Goal: Task Accomplishment & Management: Complete application form

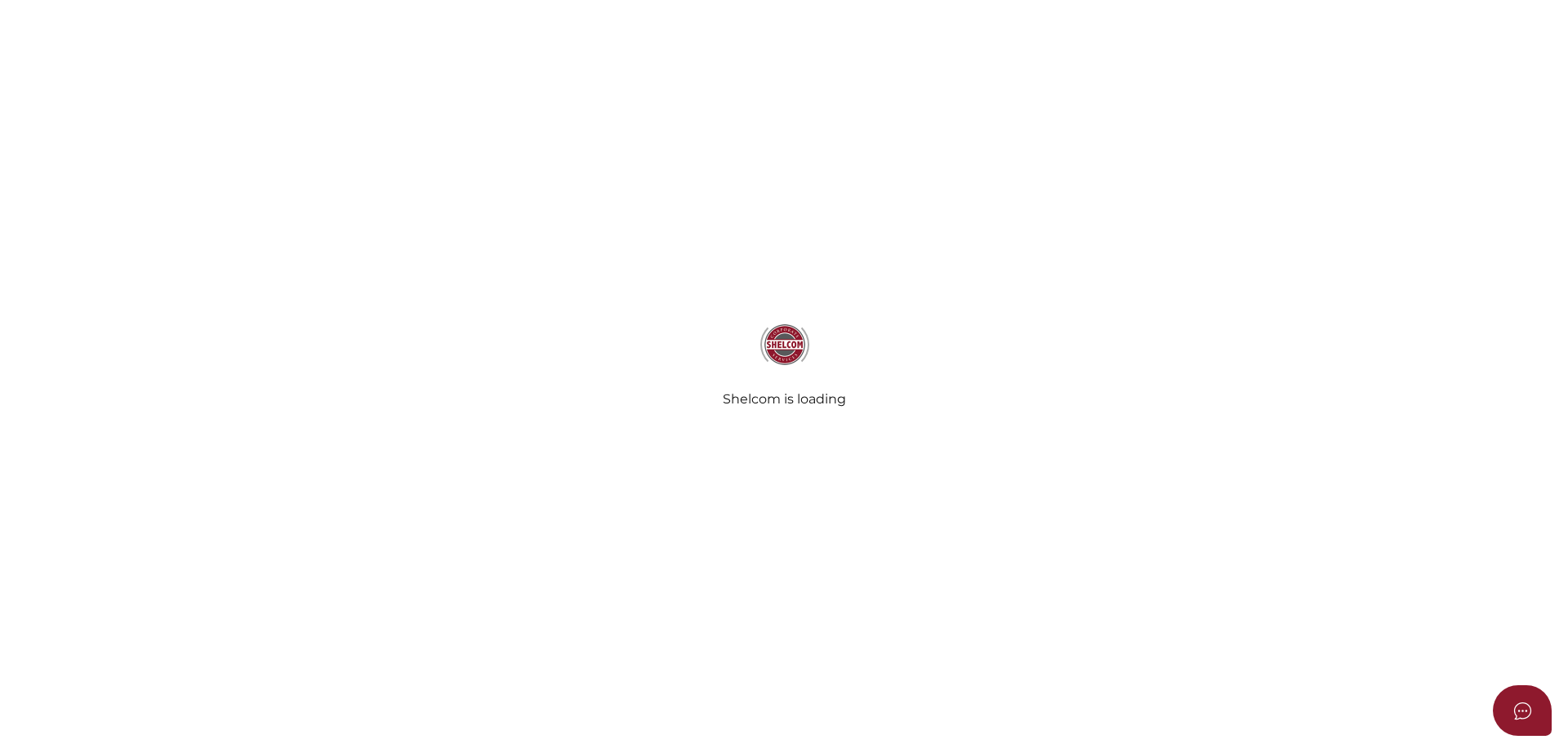
select select
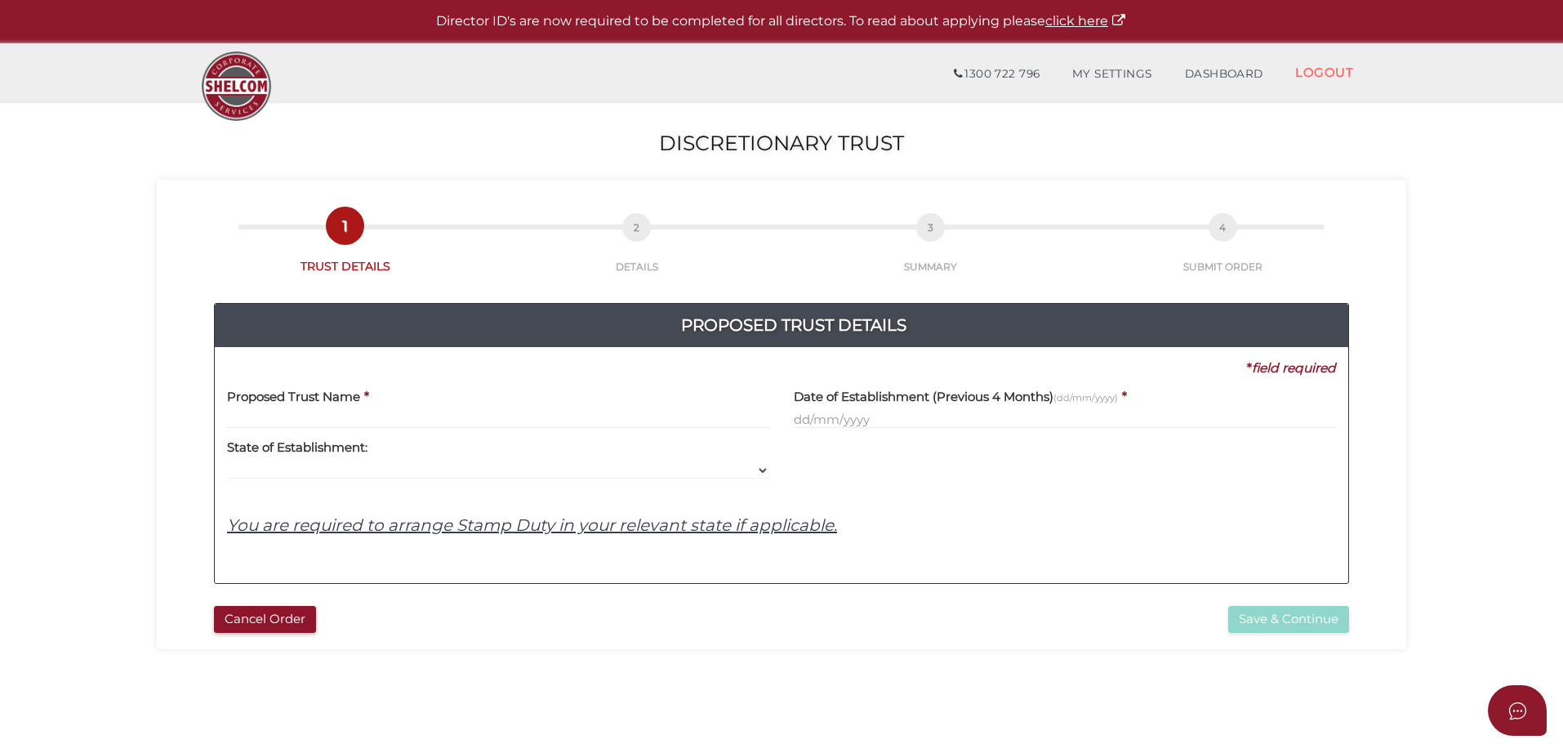
click at [385, 414] on input "text" at bounding box center [498, 420] width 542 height 18
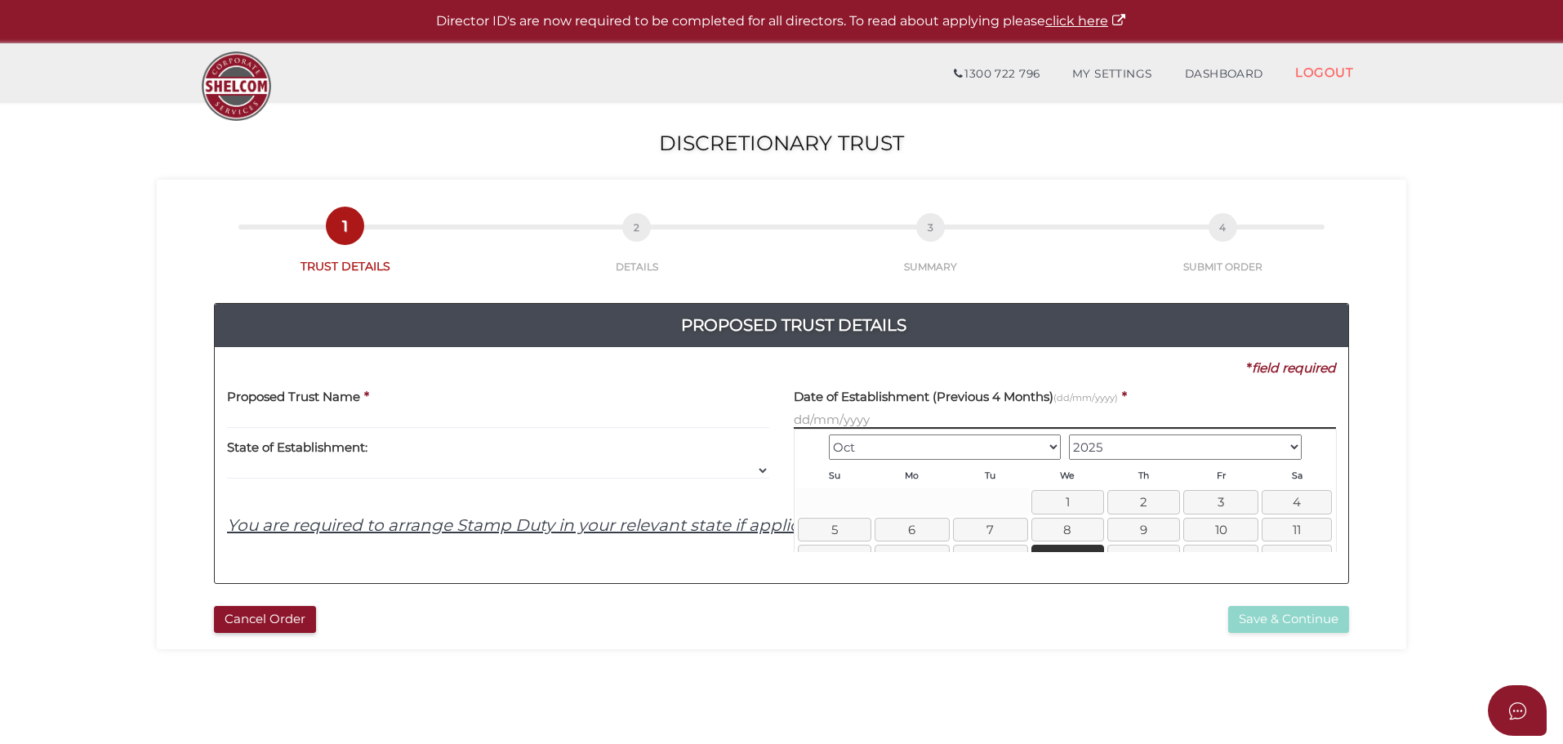
click at [969, 419] on input "text" at bounding box center [1065, 420] width 542 height 18
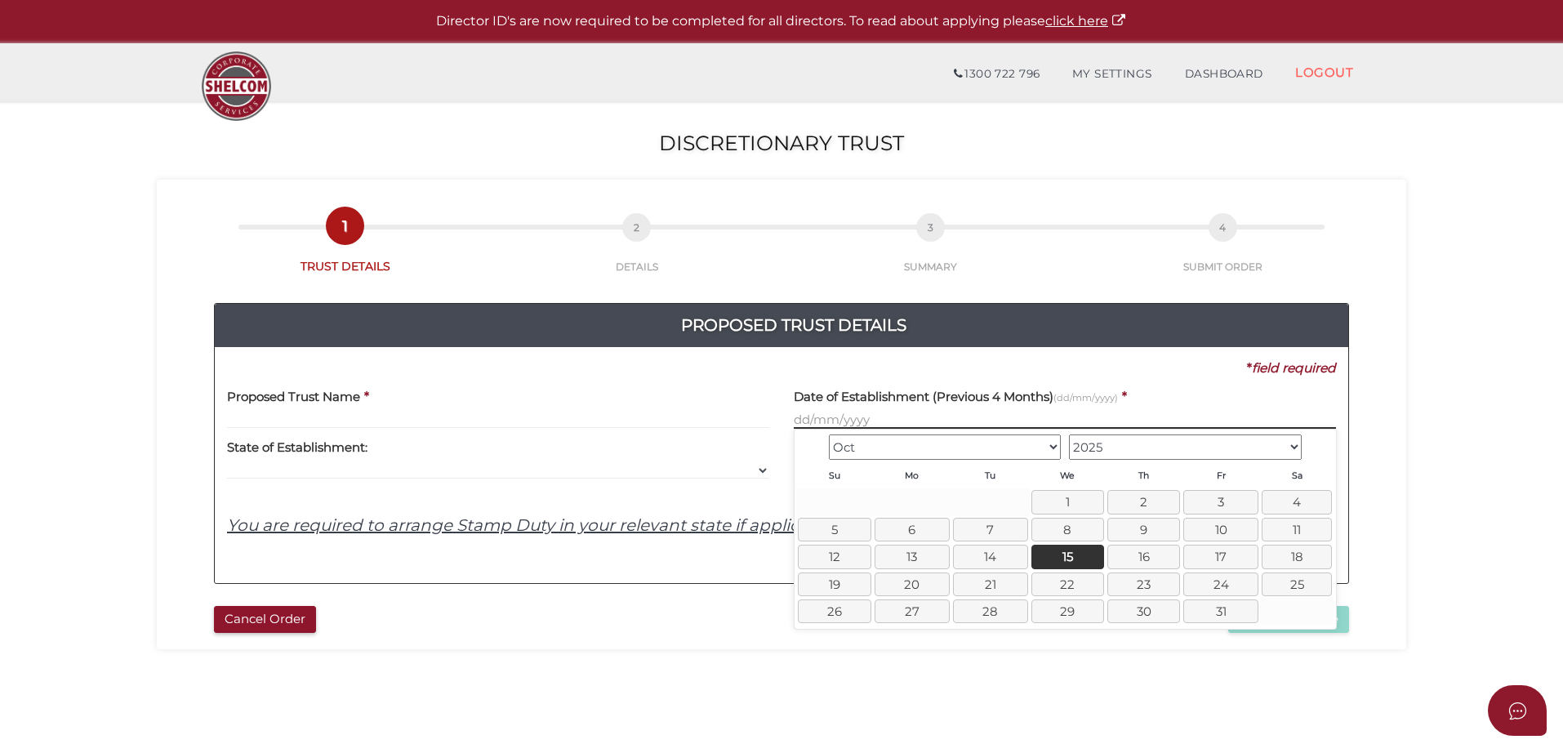
click at [964, 425] on input "text" at bounding box center [1065, 420] width 542 height 18
click at [1117, 376] on div "* field required" at bounding box center [775, 368] width 1121 height 18
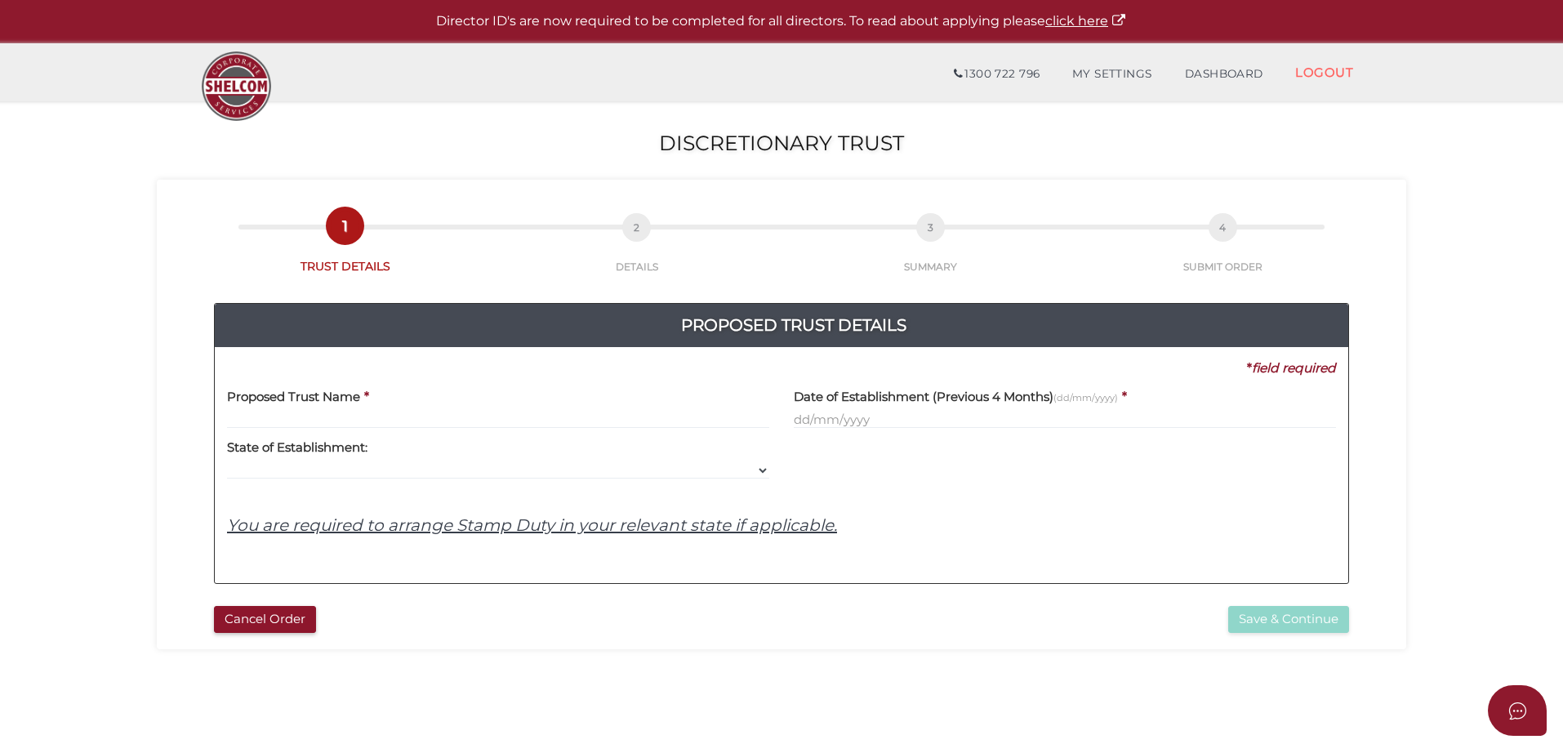
click at [594, 461] on div "Yes No No State of Establishment: VIC ACT NSW NT QLD TAS WA SA" at bounding box center [498, 454] width 542 height 51
click at [596, 464] on select "VIC ACT NSW NT QLD TAS WA SA" at bounding box center [498, 470] width 542 height 18
click at [321, 415] on input "text" at bounding box center [498, 420] width 542 height 18
click at [914, 421] on input "text" at bounding box center [1065, 420] width 542 height 18
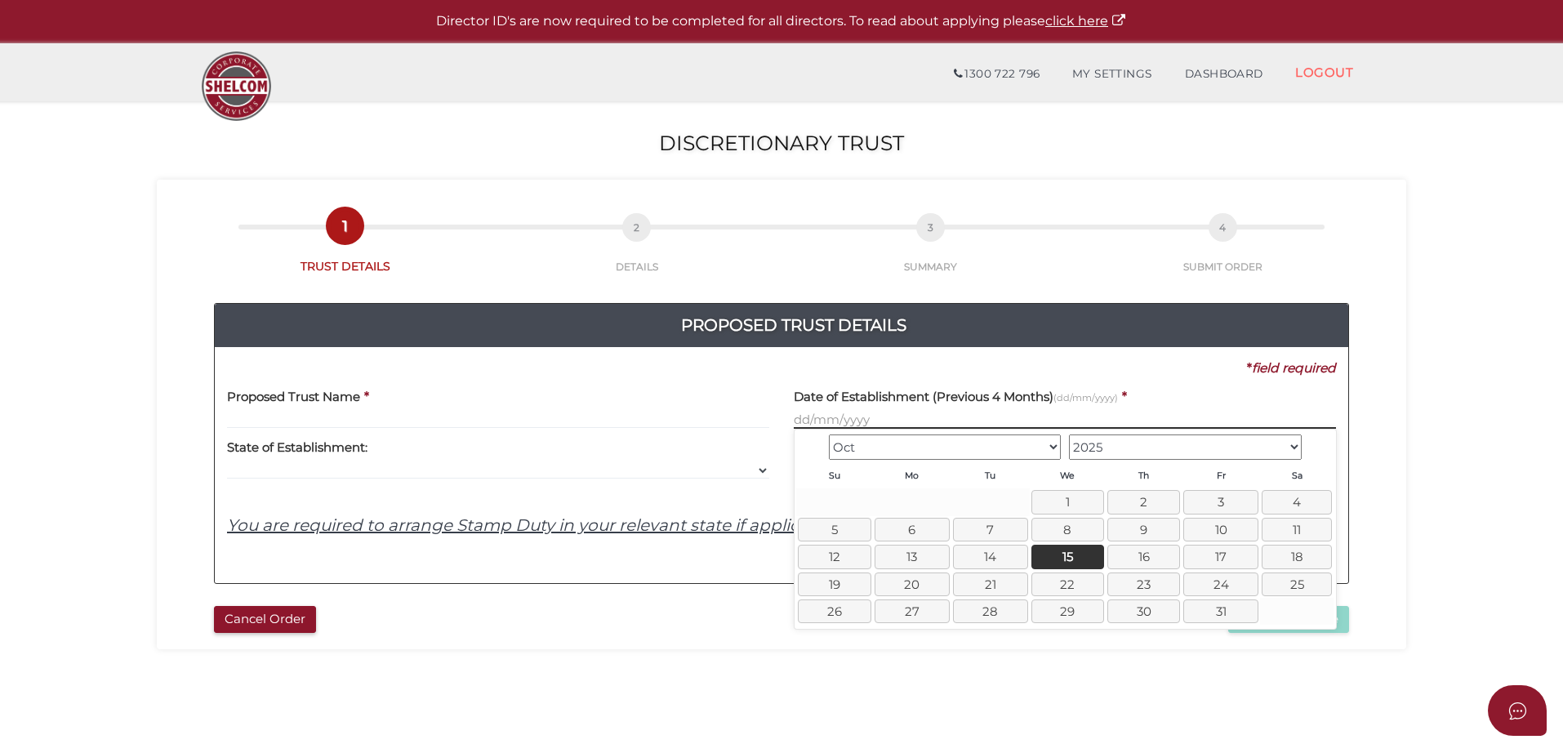
click at [914, 421] on input "text" at bounding box center [1065, 420] width 542 height 18
click at [914, 390] on h4 "Date of Establishment (Previous 4 Months) (dd/mm/yyyy)" at bounding box center [956, 397] width 324 height 14
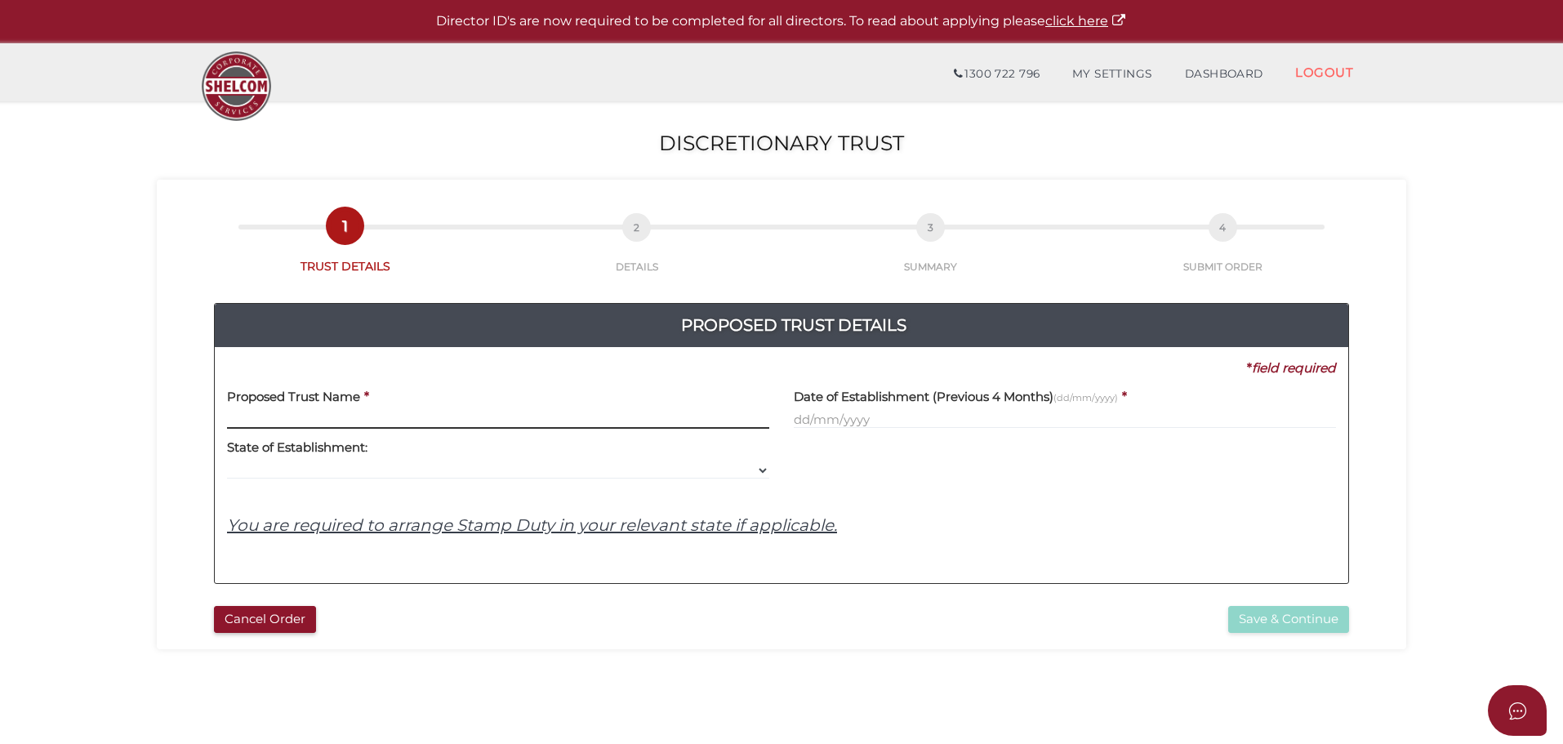
click at [680, 415] on input "text" at bounding box center [498, 420] width 542 height 18
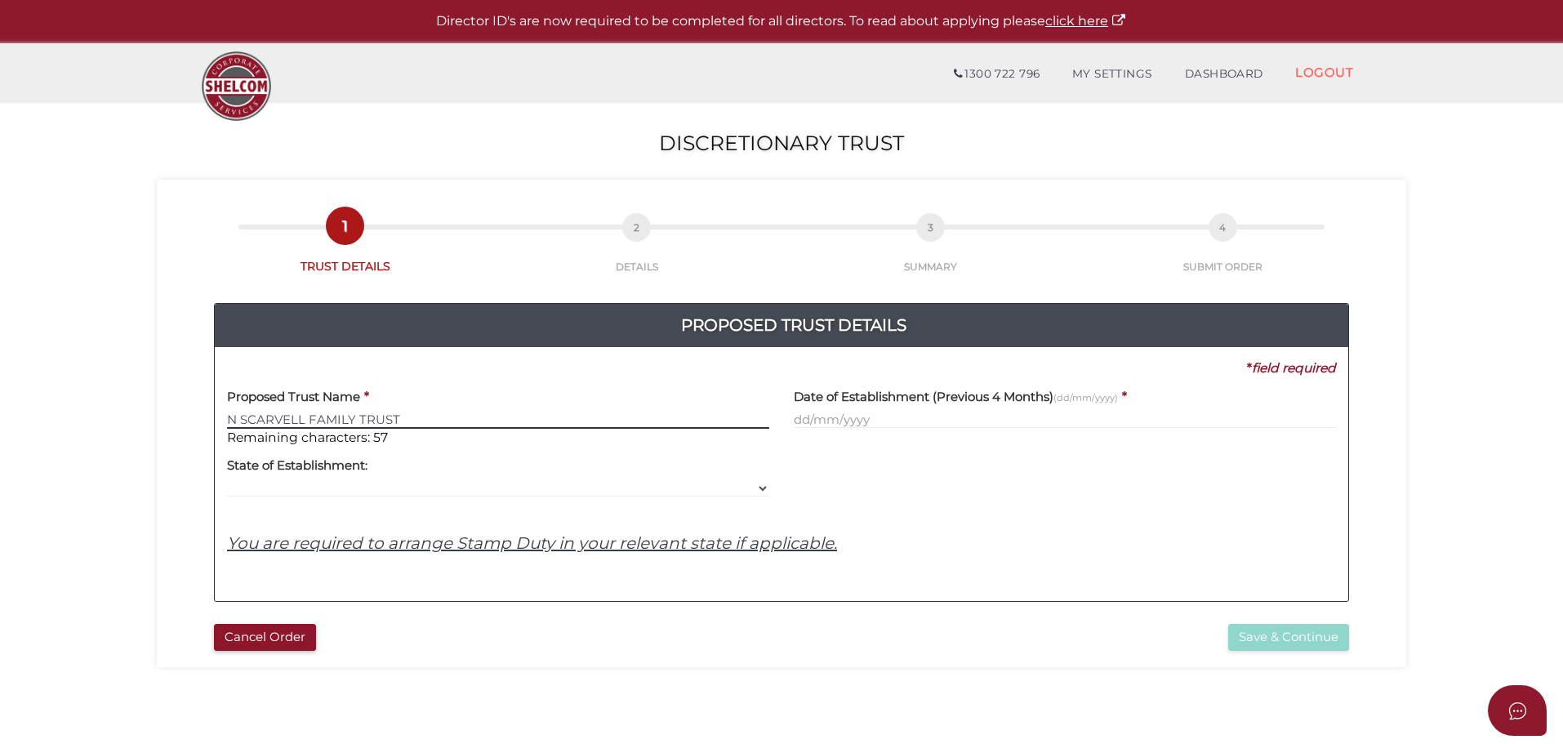
type input "N SCARVELL FAMILY TRUST"
click at [991, 414] on input "text" at bounding box center [1065, 420] width 542 height 18
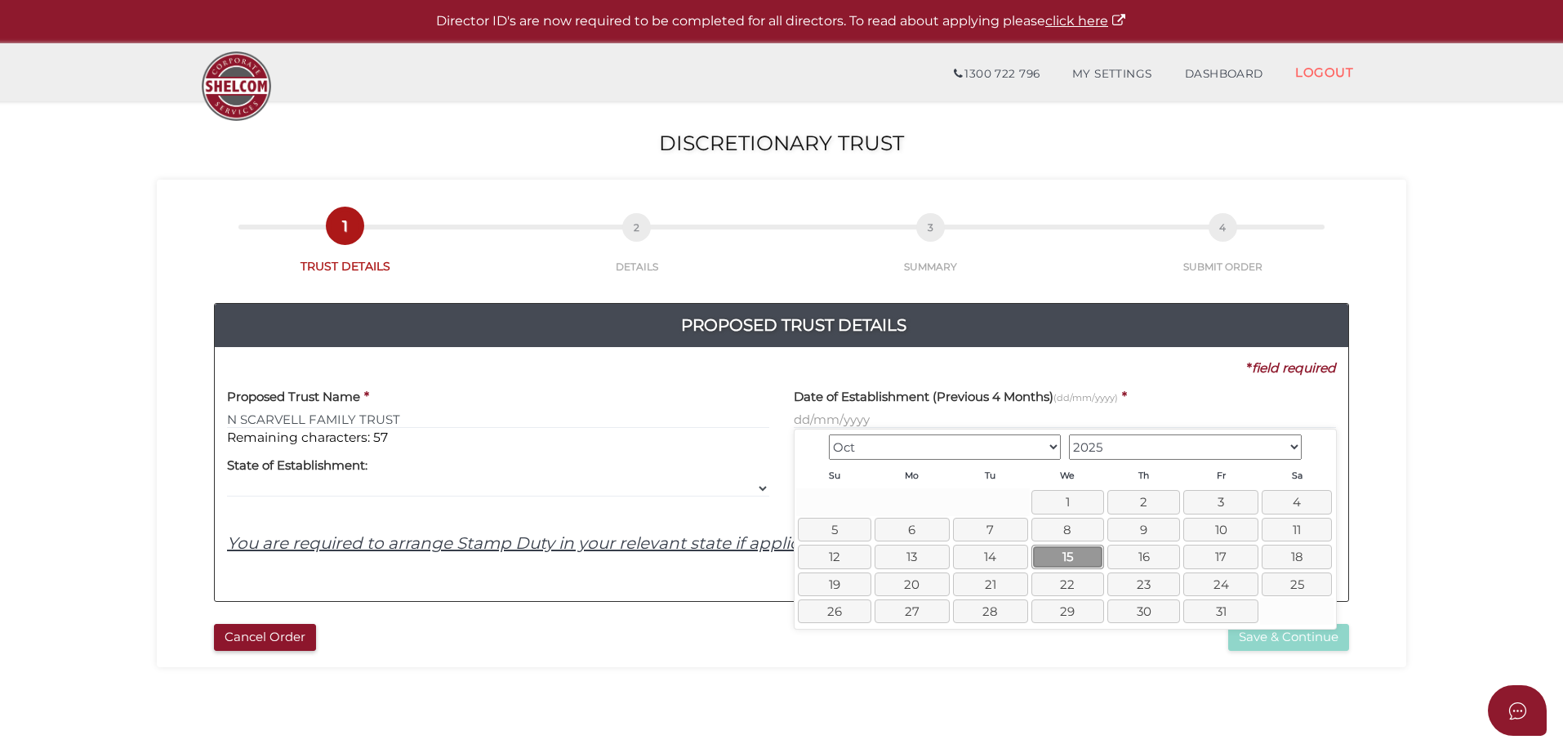
click at [1033, 559] on link "15" at bounding box center [1067, 557] width 73 height 24
type input "15/10/2025"
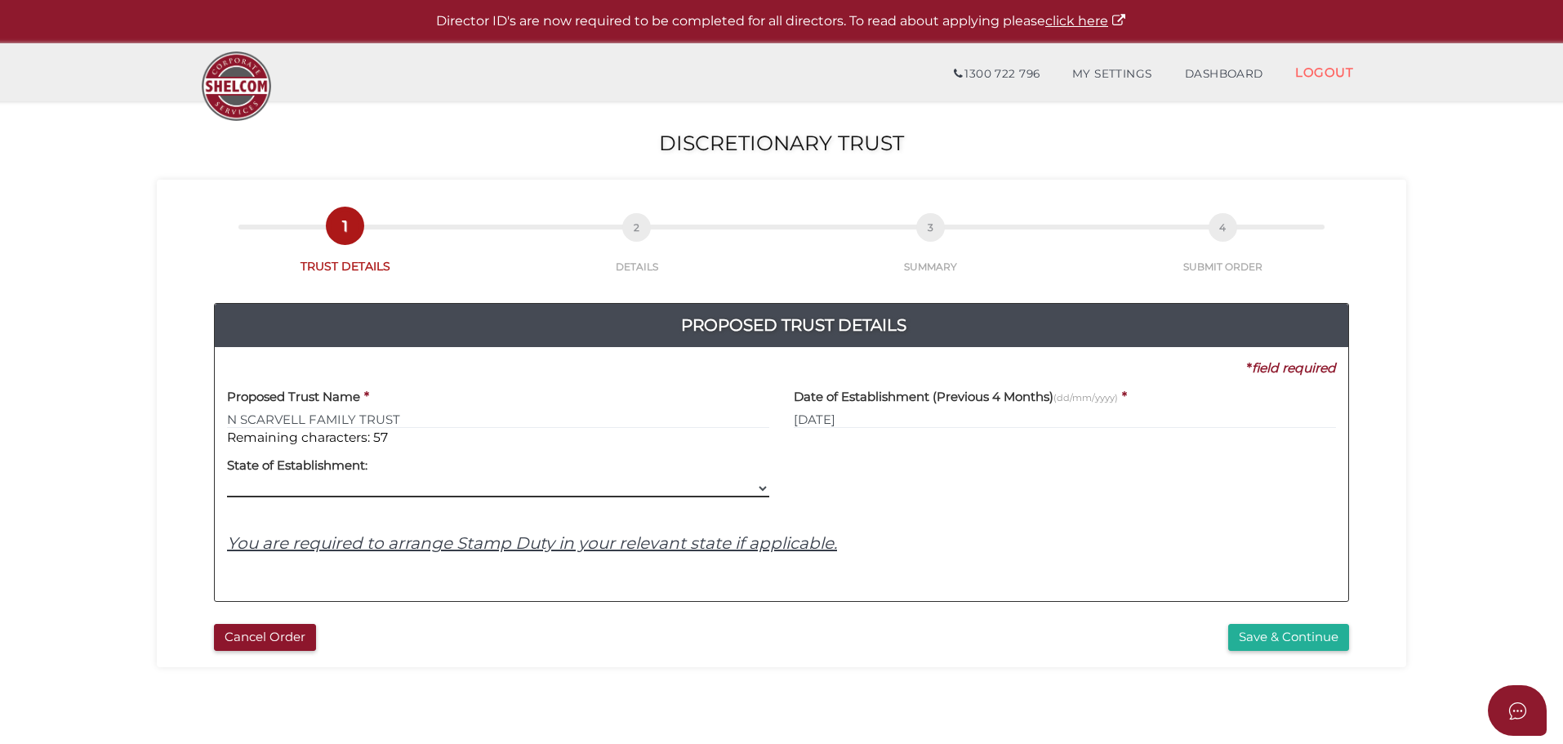
click at [296, 488] on select "VIC ACT NSW NT QLD TAS WA SA" at bounding box center [498, 488] width 542 height 18
select select "VIC"
click at [227, 479] on select "VIC ACT NSW NT QLD TAS WA SA" at bounding box center [498, 488] width 542 height 18
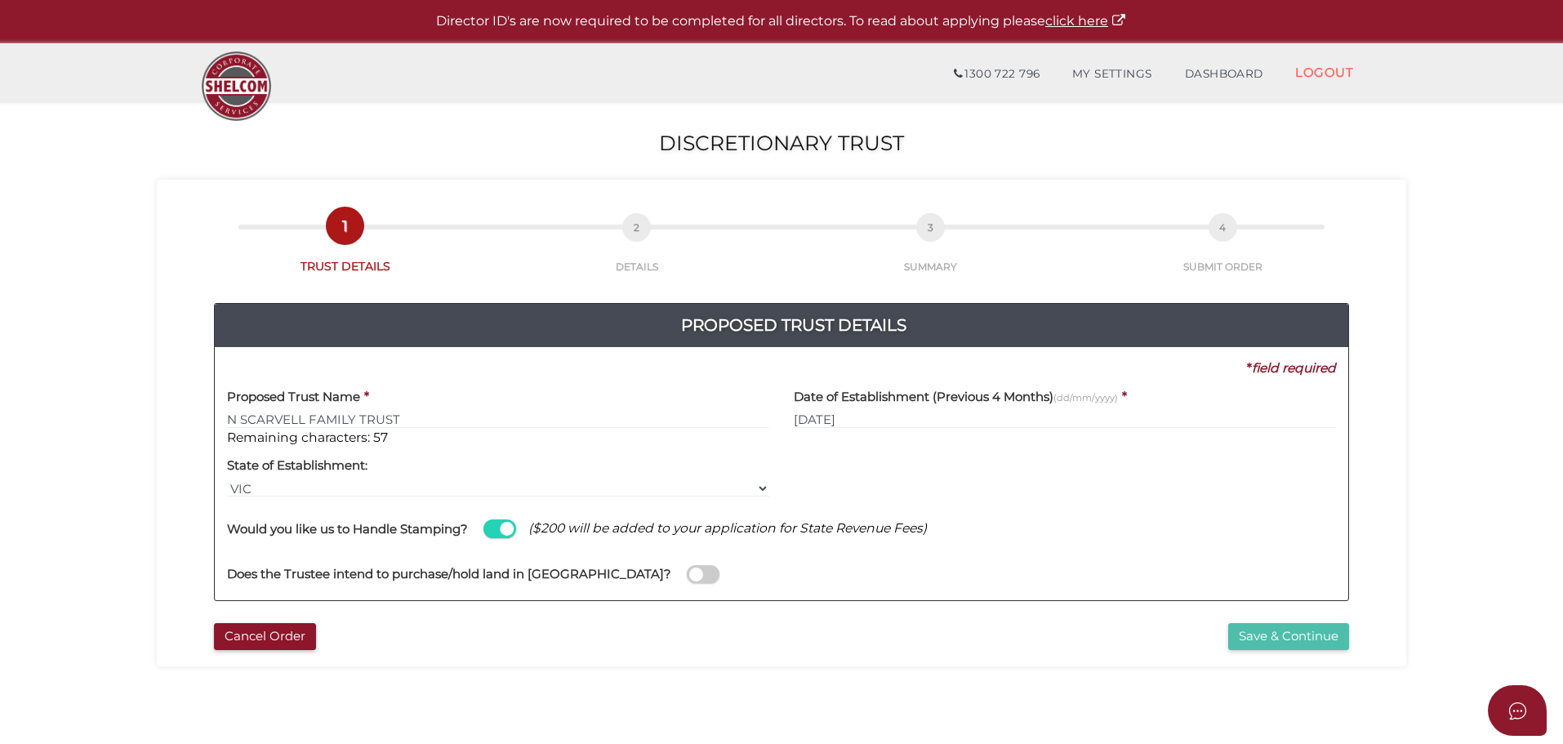
click at [1302, 648] on button "Save & Continue" at bounding box center [1288, 636] width 121 height 27
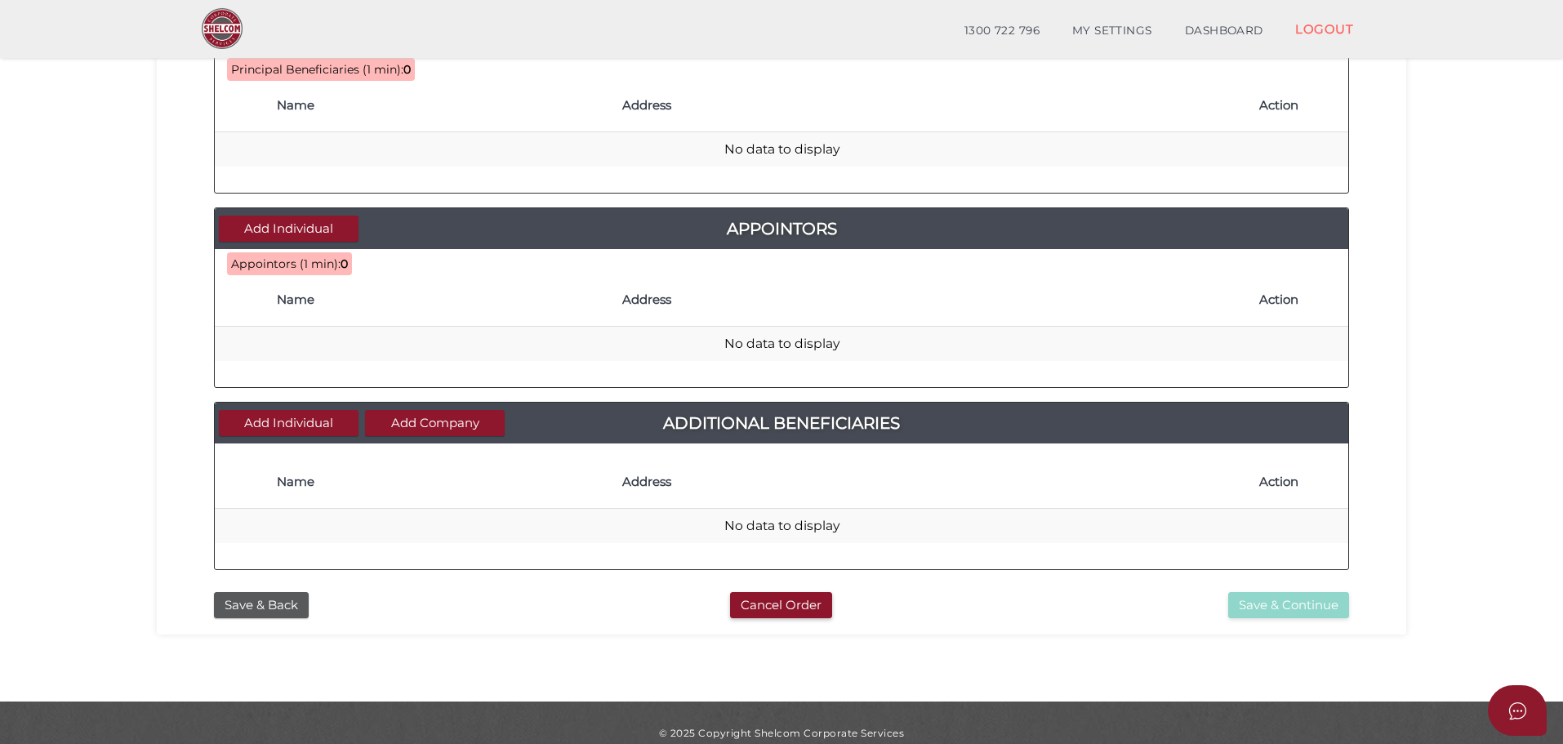
scroll to position [640, 0]
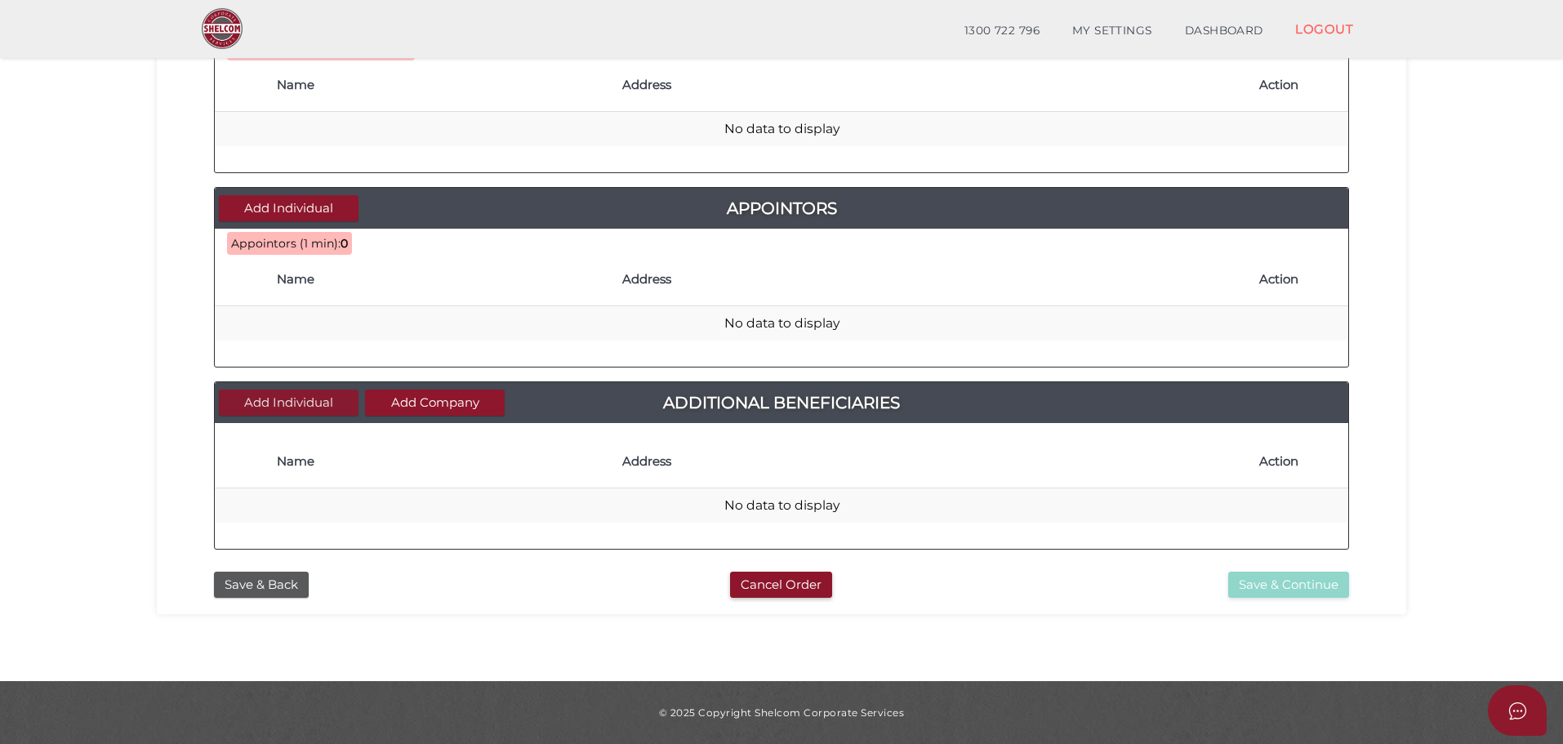
click at [286, 411] on button "Add Individual" at bounding box center [289, 403] width 140 height 27
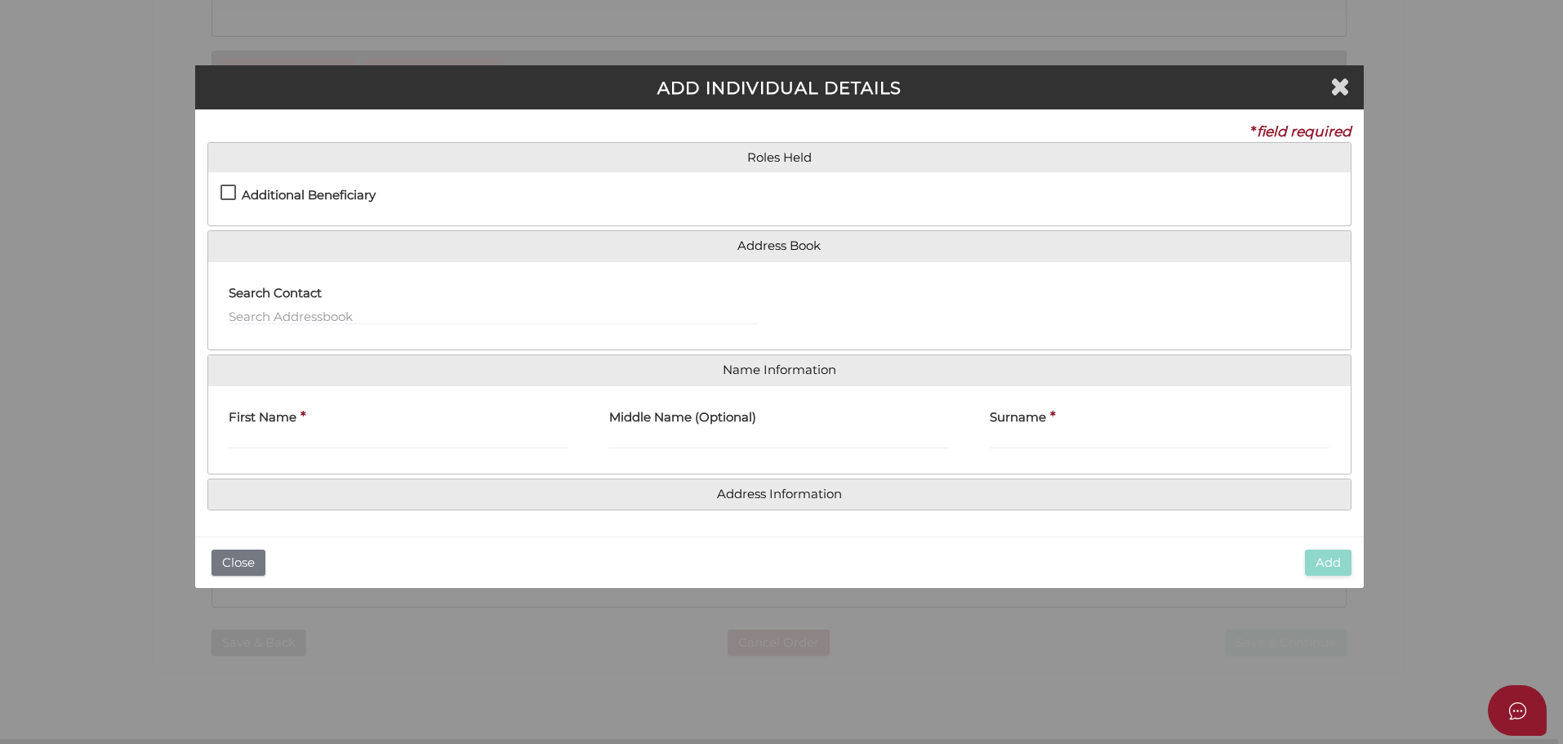
scroll to position [0, 0]
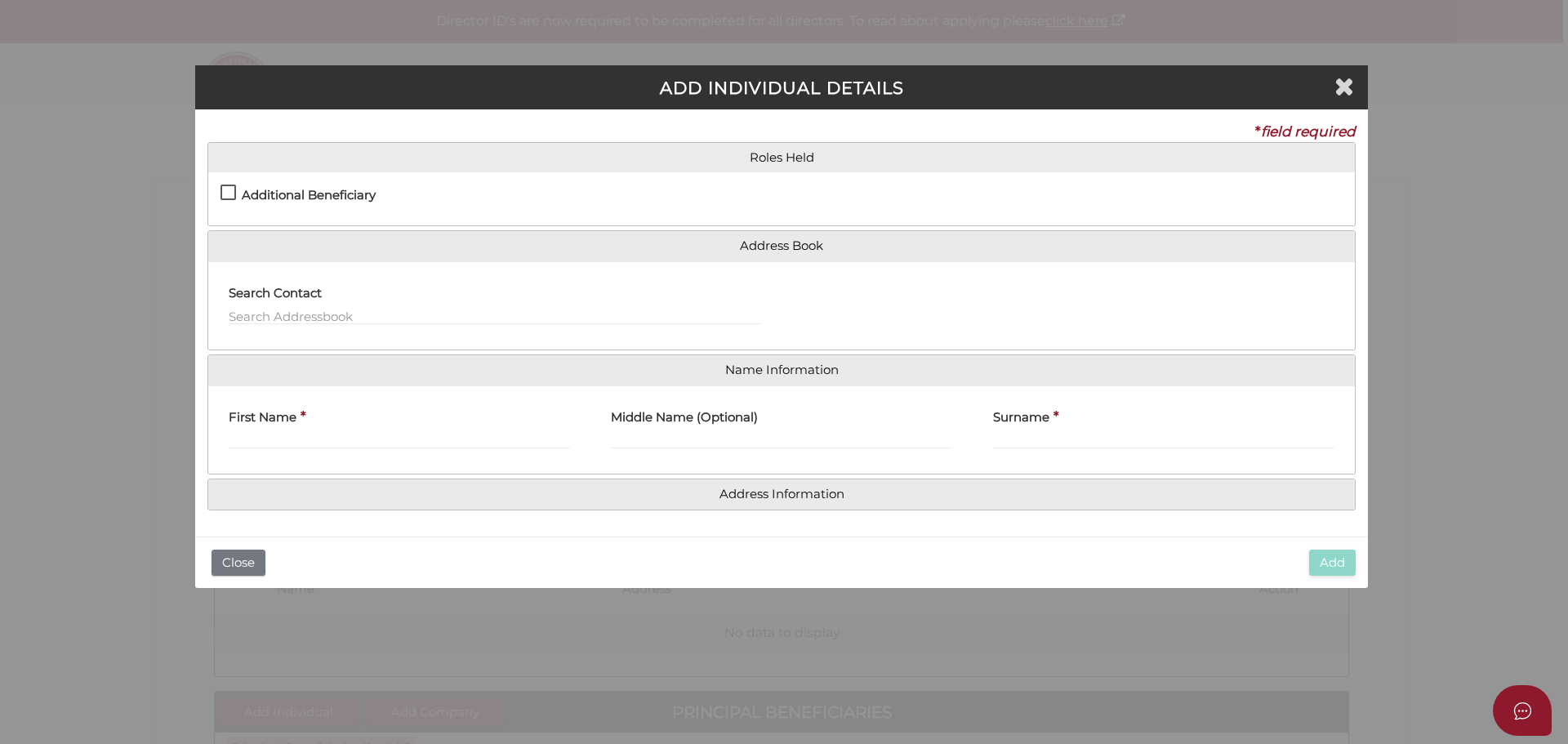
click at [259, 193] on h4 "Additional Beneficiary" at bounding box center [309, 196] width 134 height 14
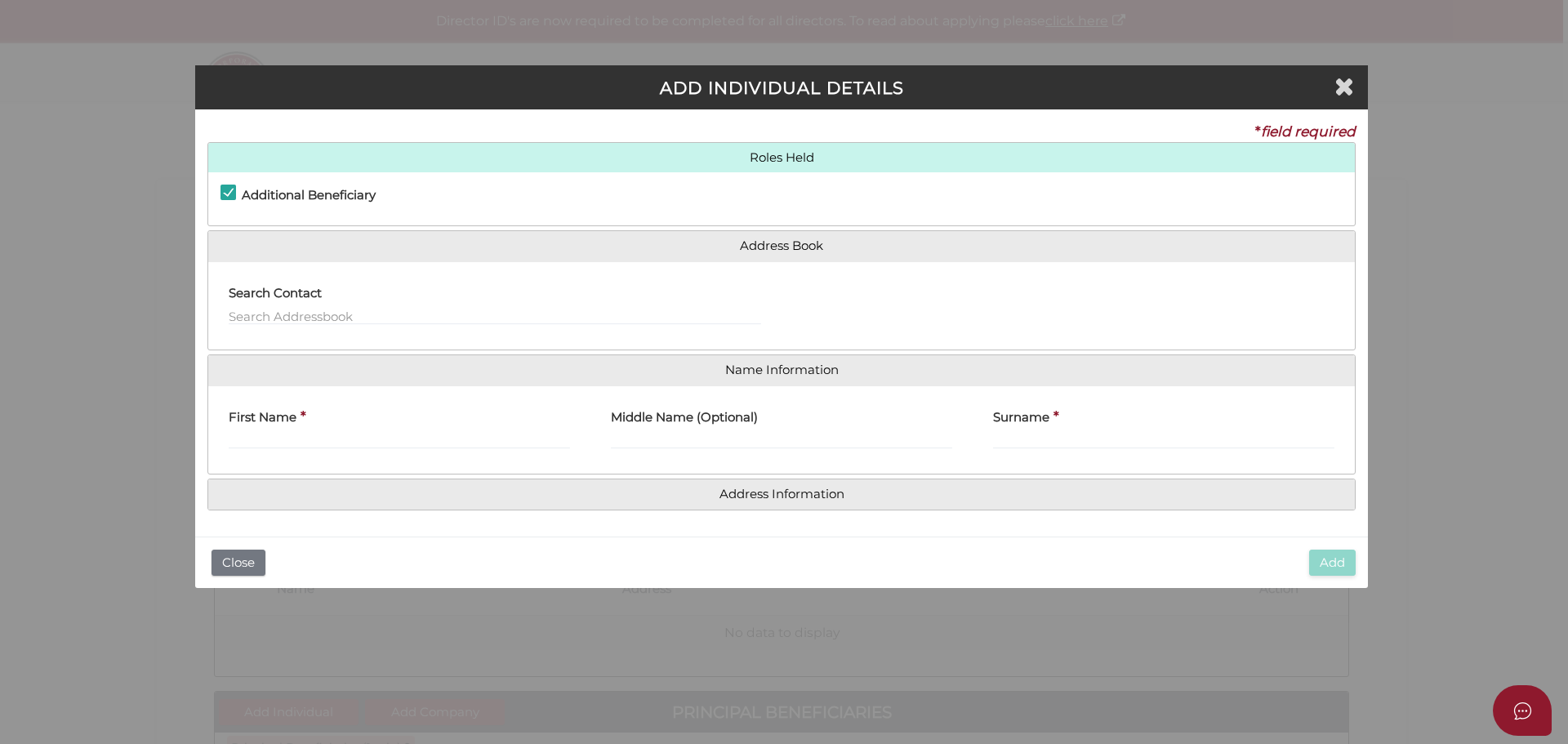
click at [259, 193] on h4 "Additional Beneficiary" at bounding box center [309, 196] width 134 height 14
checkbox input "false"
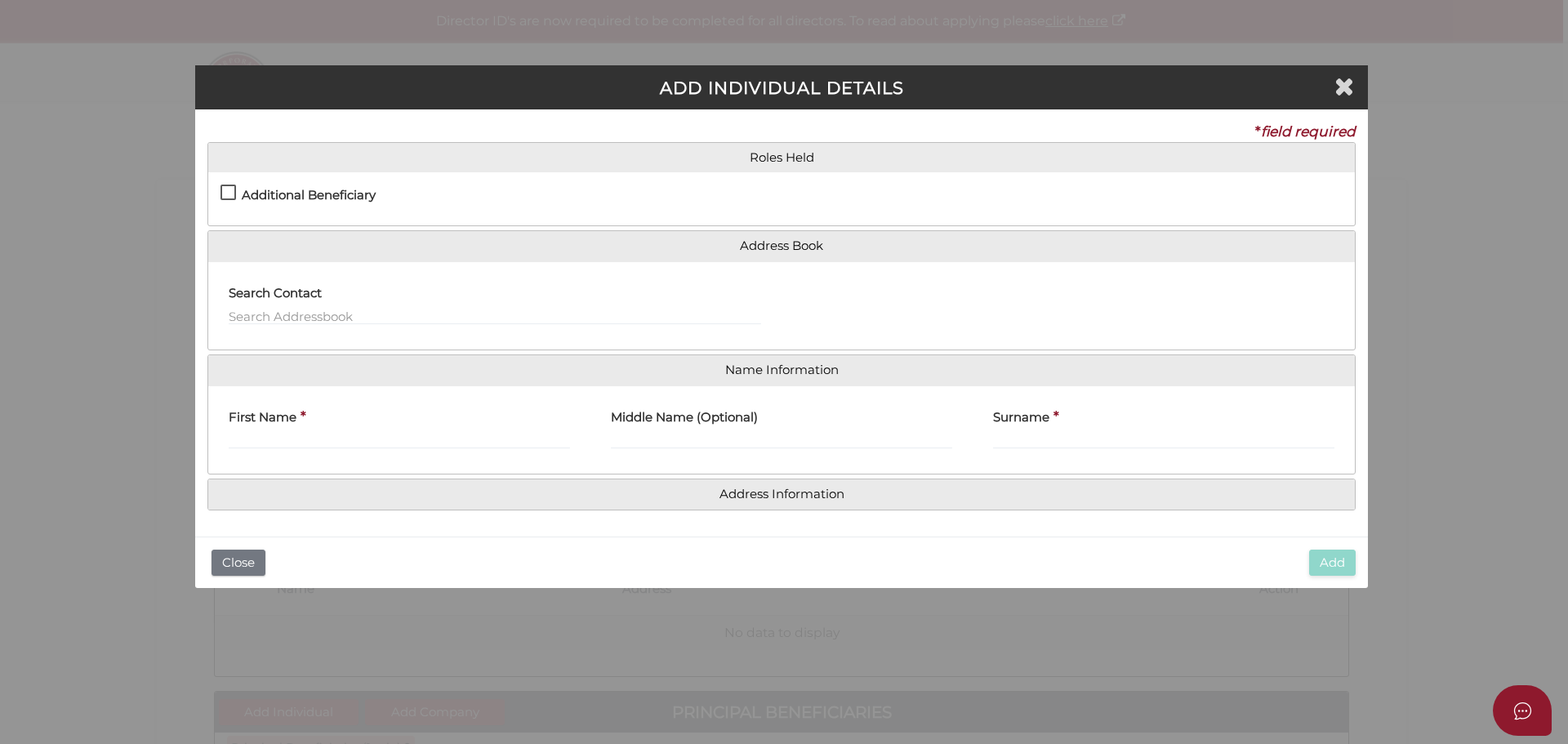
click at [260, 327] on div "Search Contact" at bounding box center [494, 306] width 573 height 64
click at [283, 314] on input "text" at bounding box center [495, 316] width 532 height 18
click at [394, 444] on input "First Name" at bounding box center [399, 440] width 341 height 18
click at [1338, 91] on icon "Close" at bounding box center [1344, 85] width 20 height 24
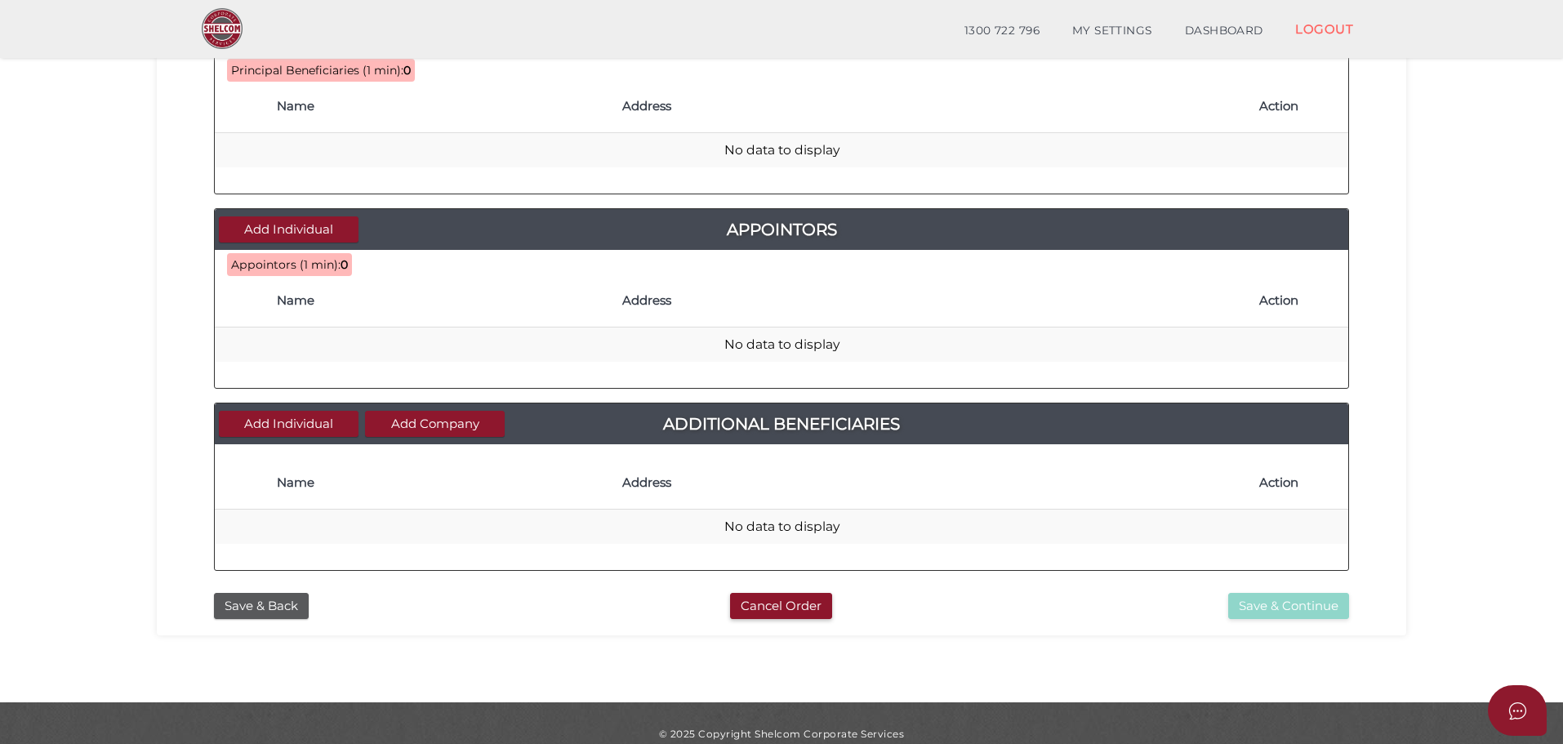
scroll to position [640, 0]
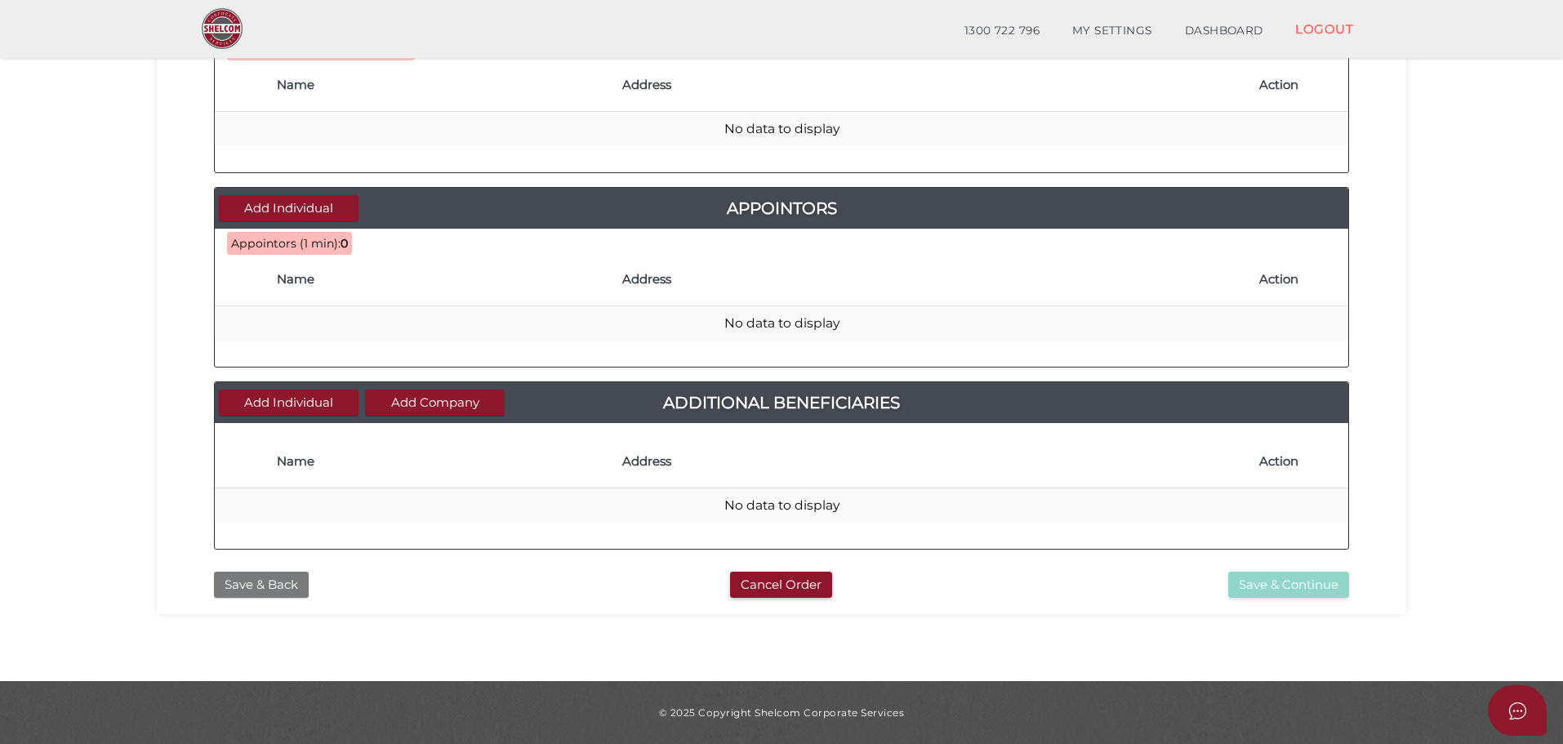
click at [275, 583] on button "Save & Back" at bounding box center [261, 585] width 95 height 27
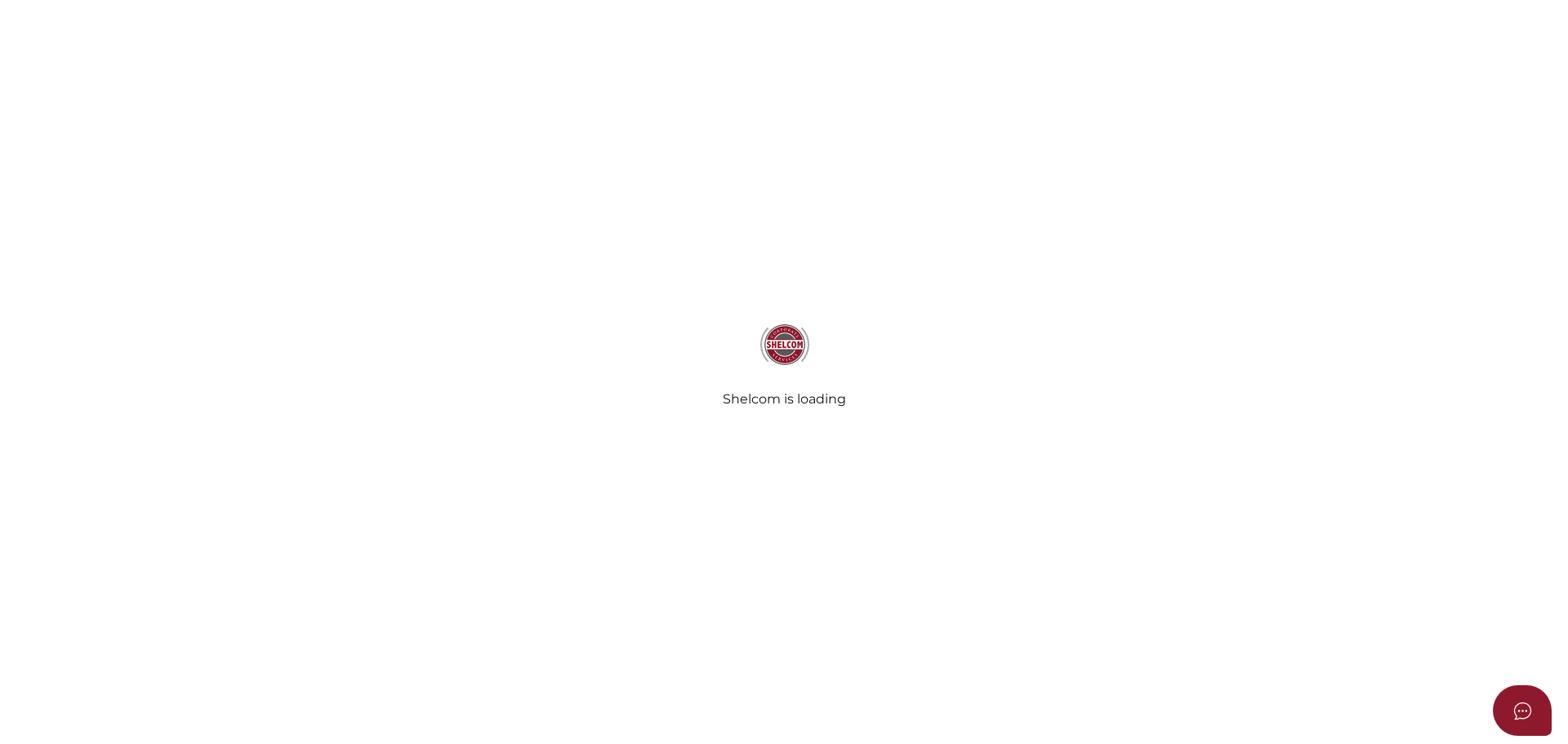
type input "N SCARVELL FAMILY TRUST"
type input "15/10/2025"
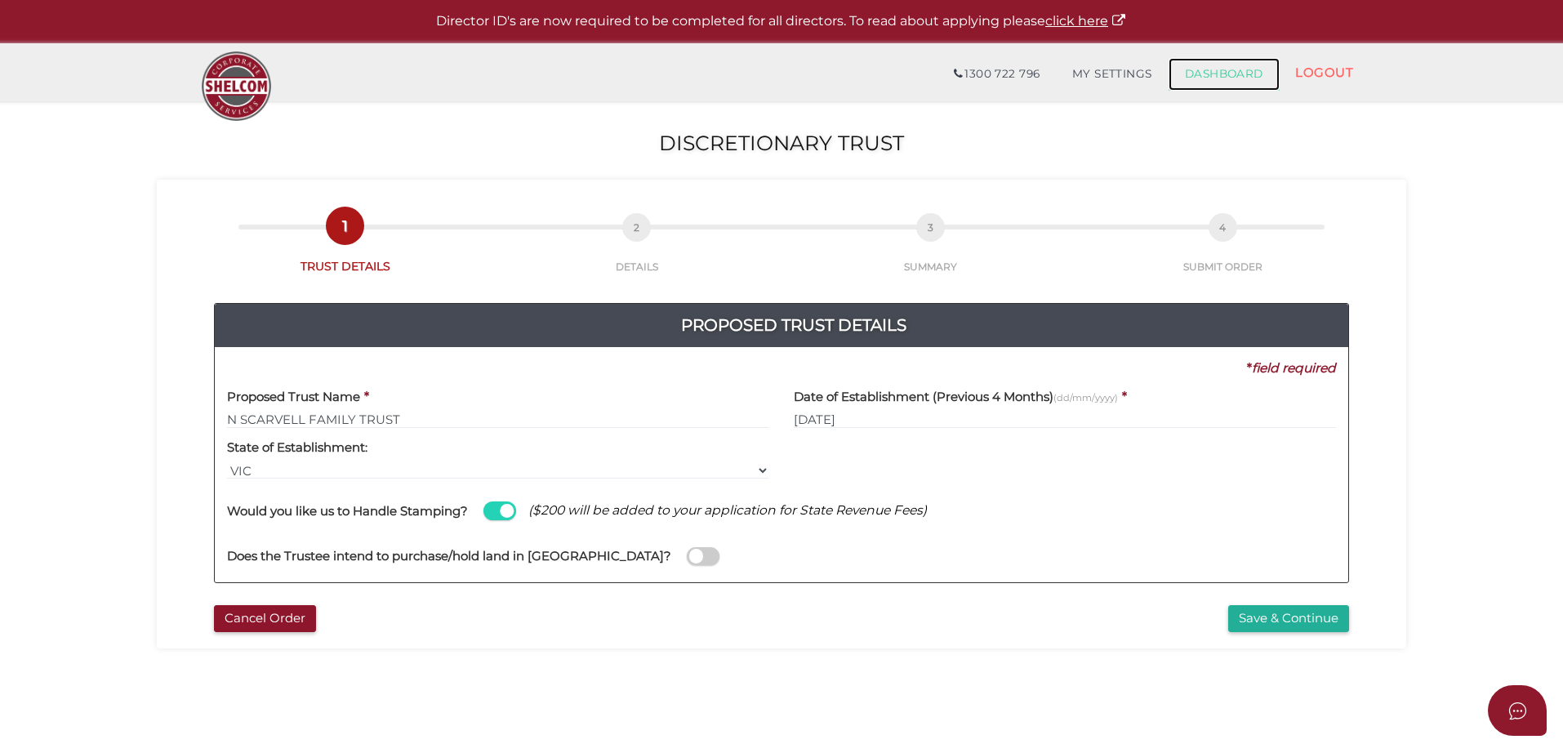
click at [1202, 67] on link "DASHBOARD" at bounding box center [1224, 74] width 111 height 33
click at [1268, 624] on button "Save & Continue" at bounding box center [1288, 618] width 121 height 27
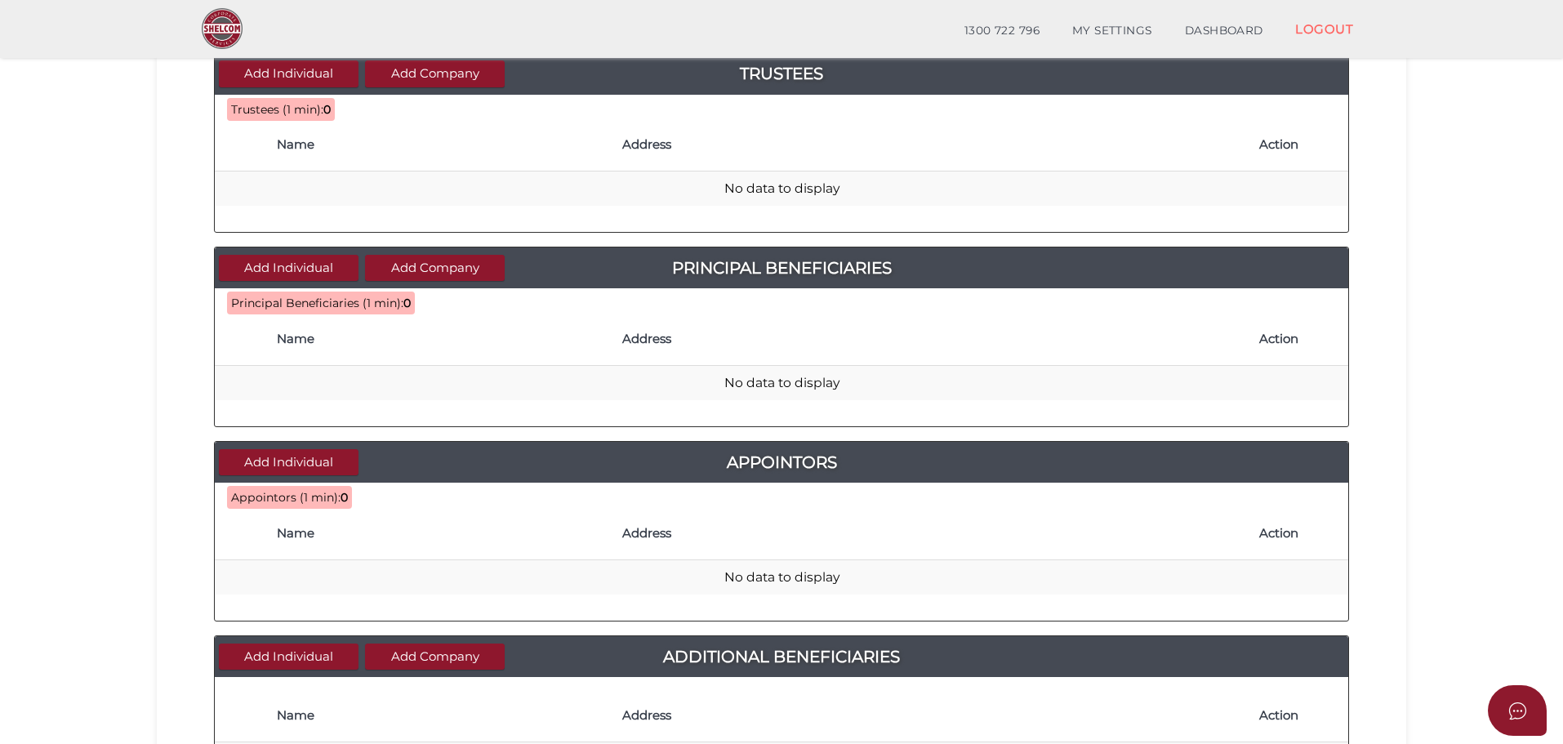
scroll to position [245, 0]
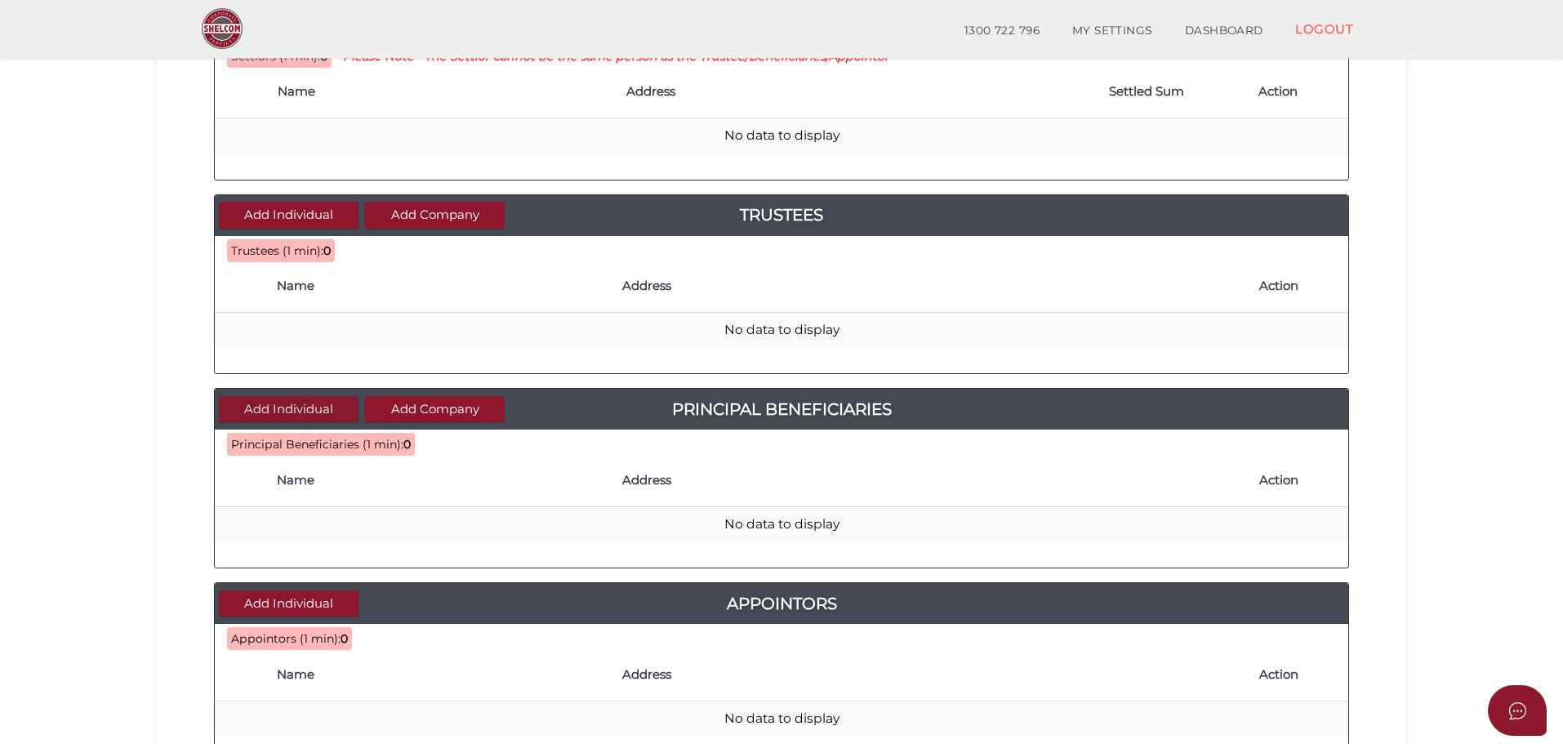
click at [307, 416] on button "Add Individual" at bounding box center [289, 409] width 140 height 27
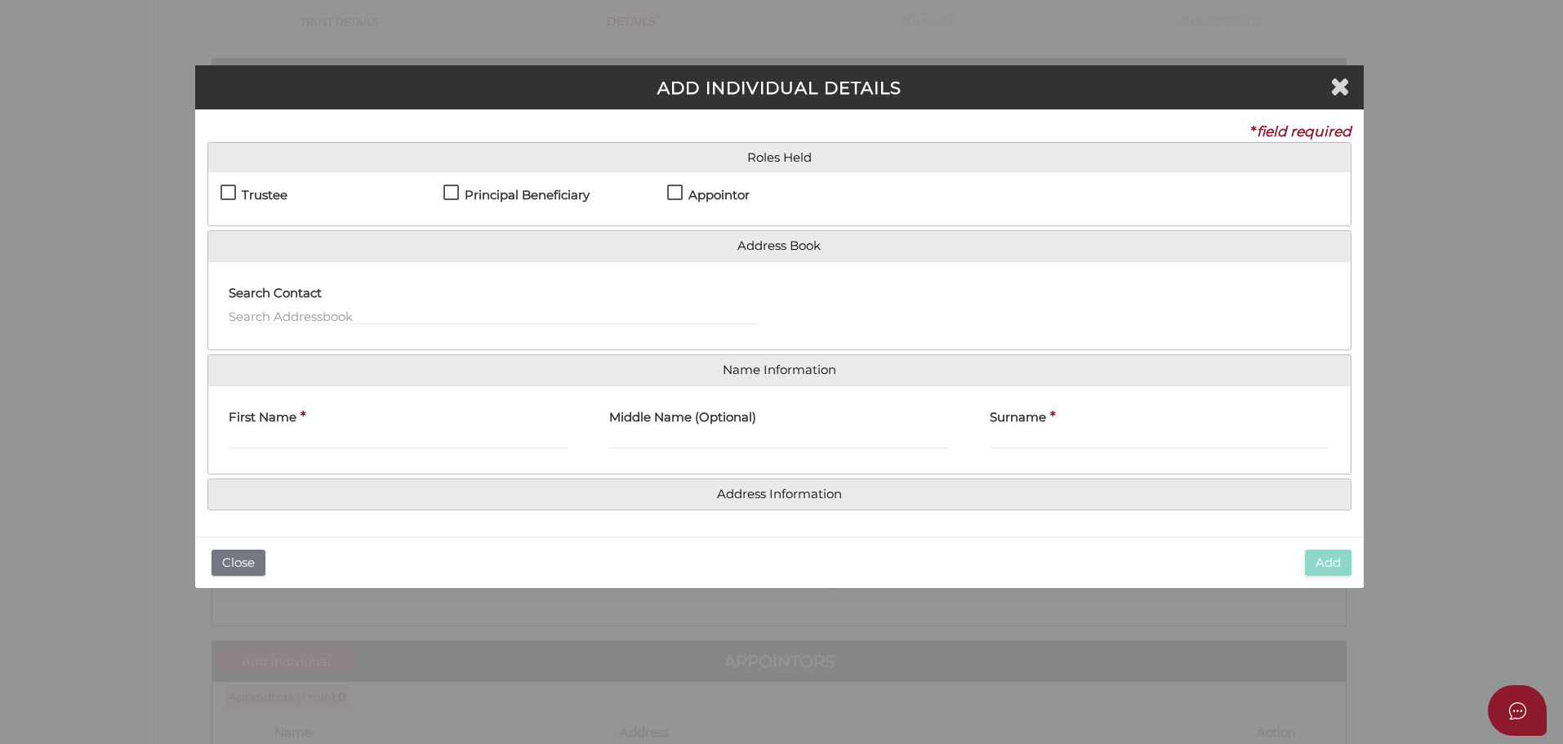
scroll to position [0, 0]
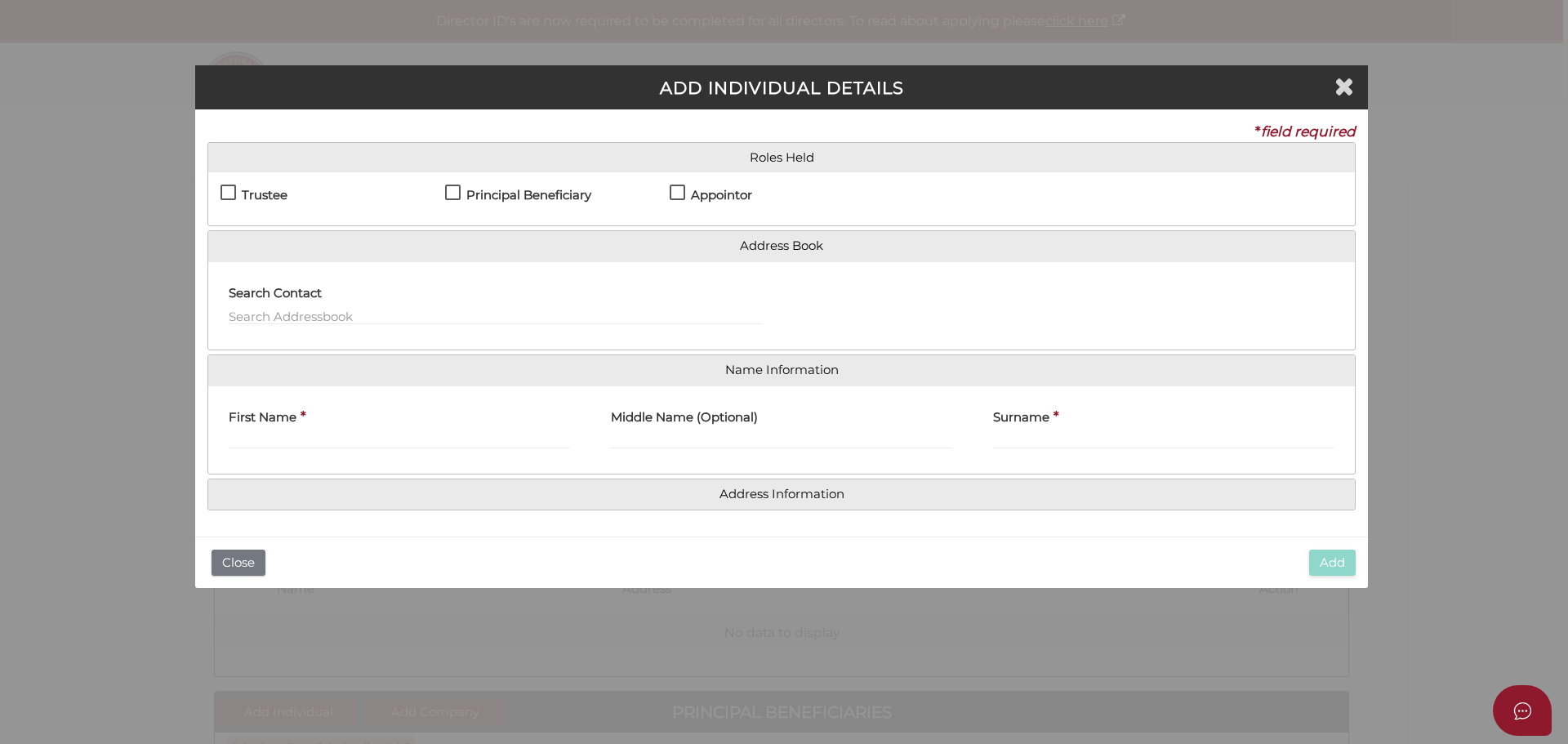
click at [260, 203] on label "Trustee" at bounding box center [253, 199] width 67 height 20
checkbox input "true"
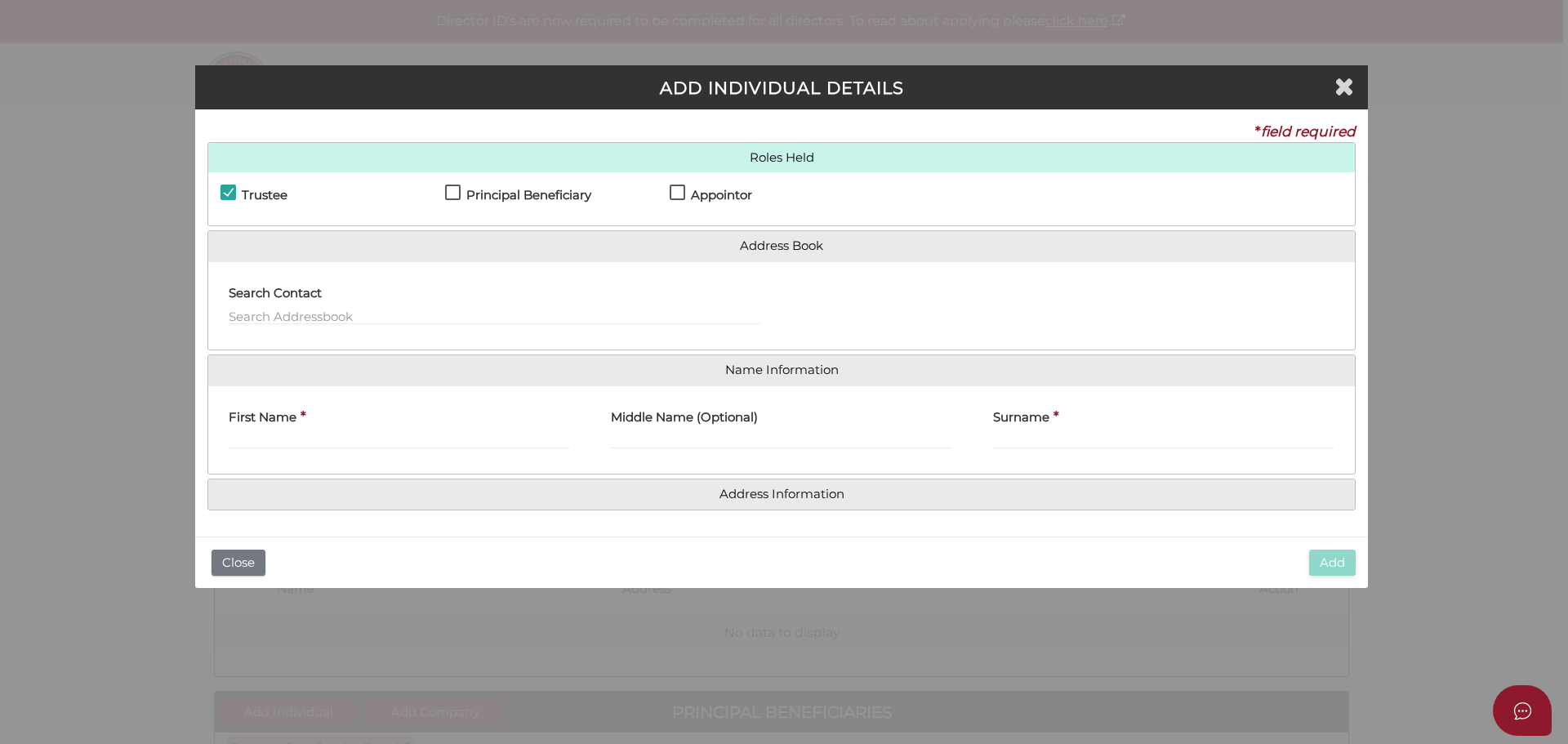
click at [455, 194] on label "Principal Beneficiary" at bounding box center [518, 199] width 146 height 20
checkbox input "true"
click at [673, 196] on label "Appointor" at bounding box center [711, 199] width 82 height 20
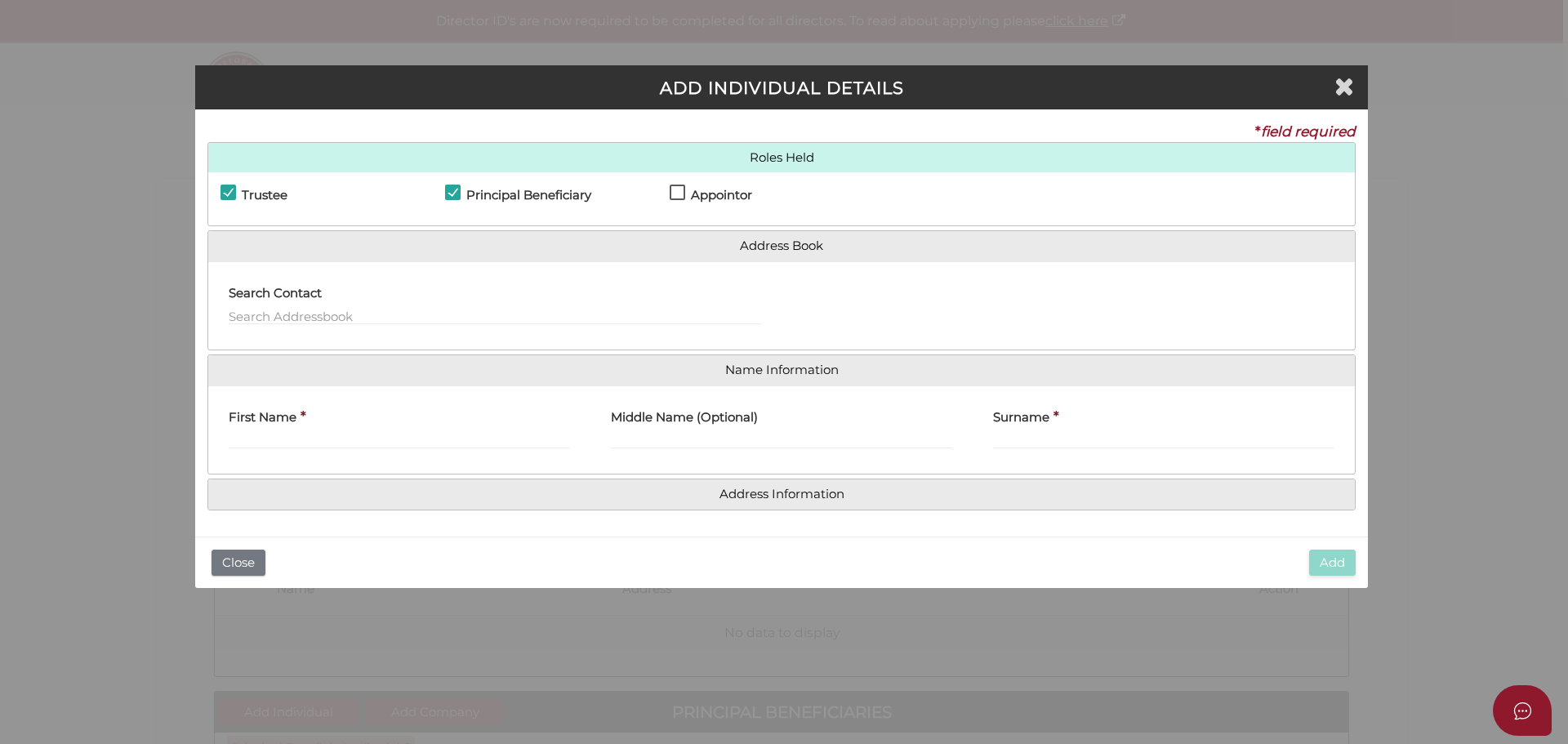
checkbox input "true"
click at [352, 314] on input "text" at bounding box center [495, 316] width 532 height 18
click at [336, 435] on input "First Name" at bounding box center [399, 440] width 341 height 18
type input "NELSON"
type input "ALEXANDER"
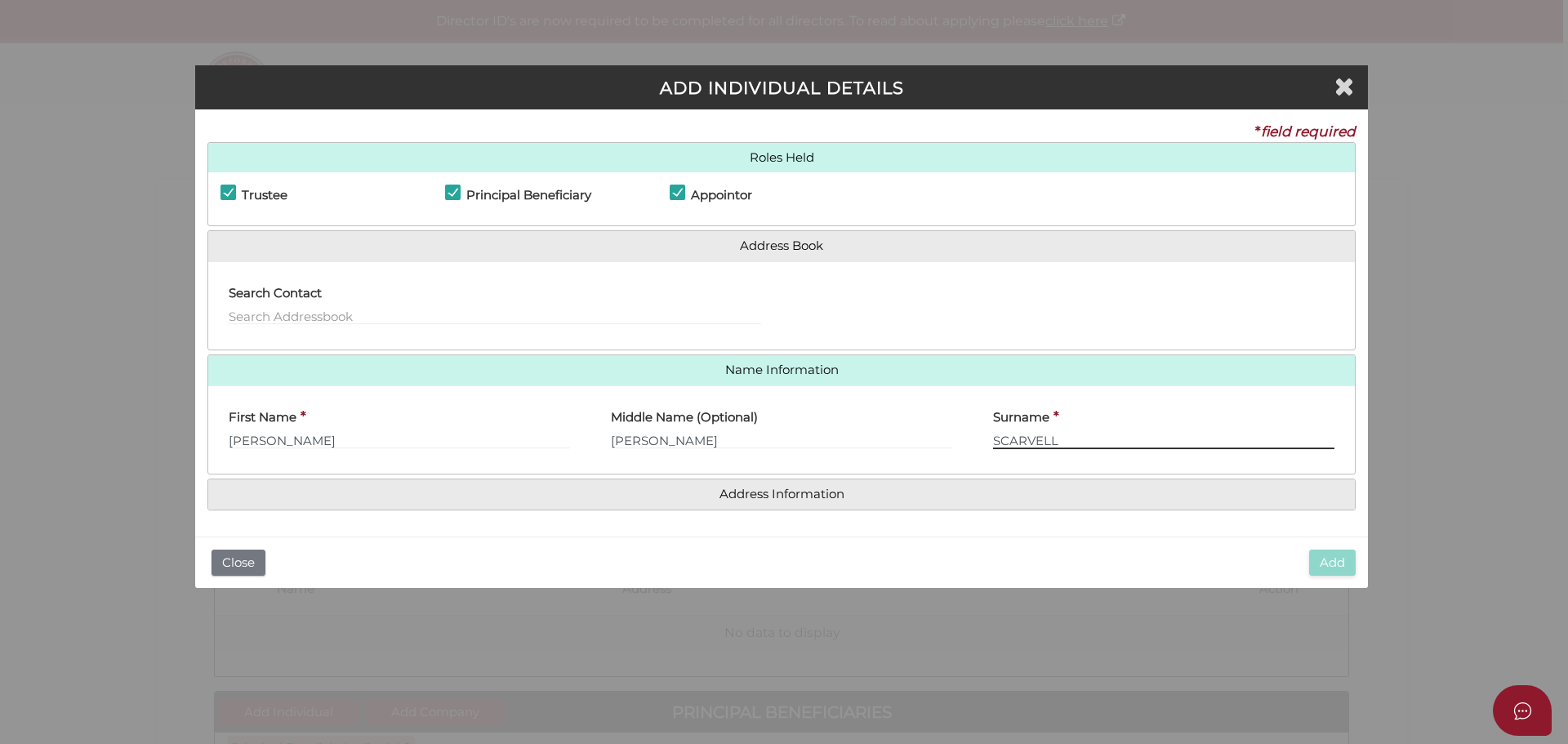
type input "SCARVELL"
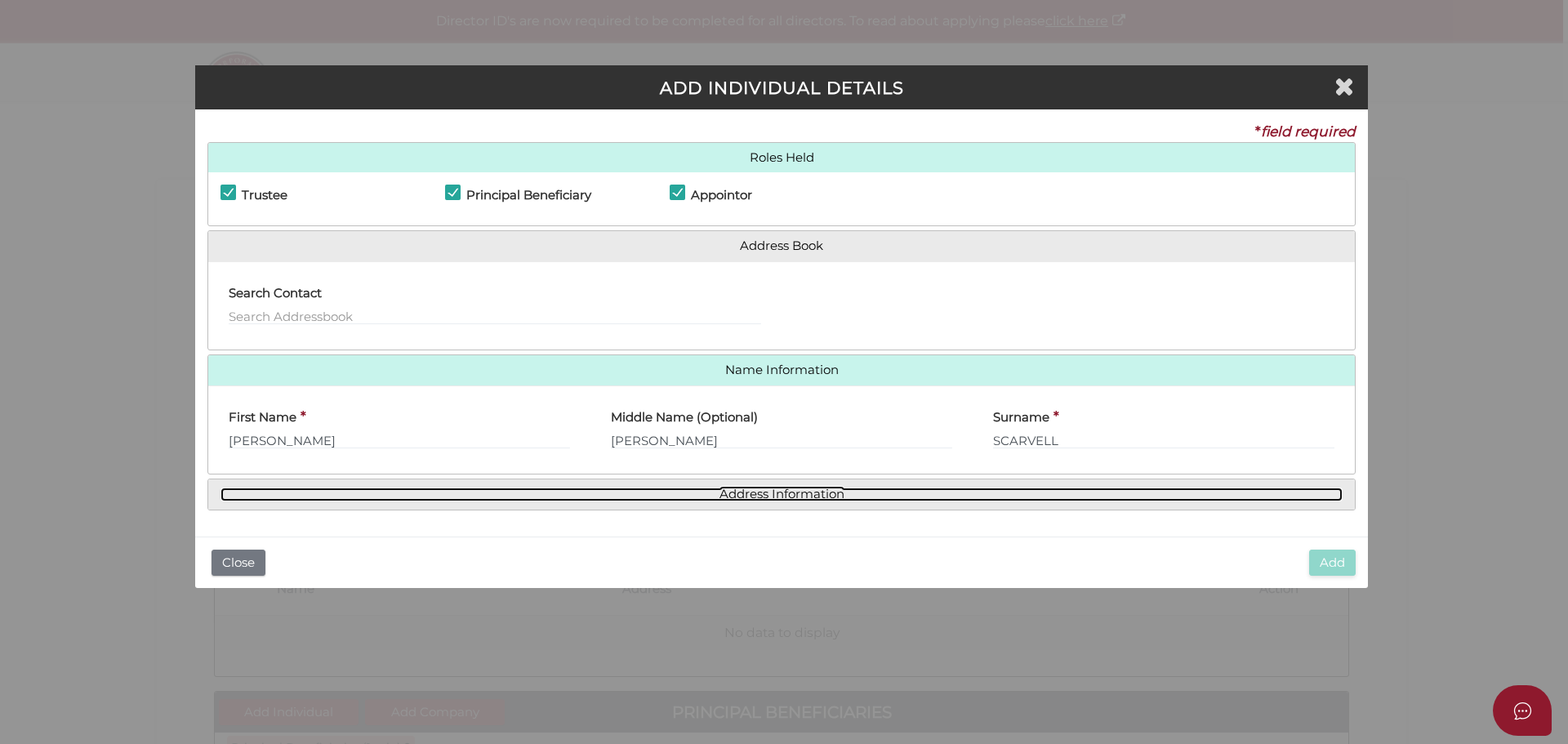
click at [736, 493] on link "Address Information" at bounding box center [781, 495] width 1122 height 14
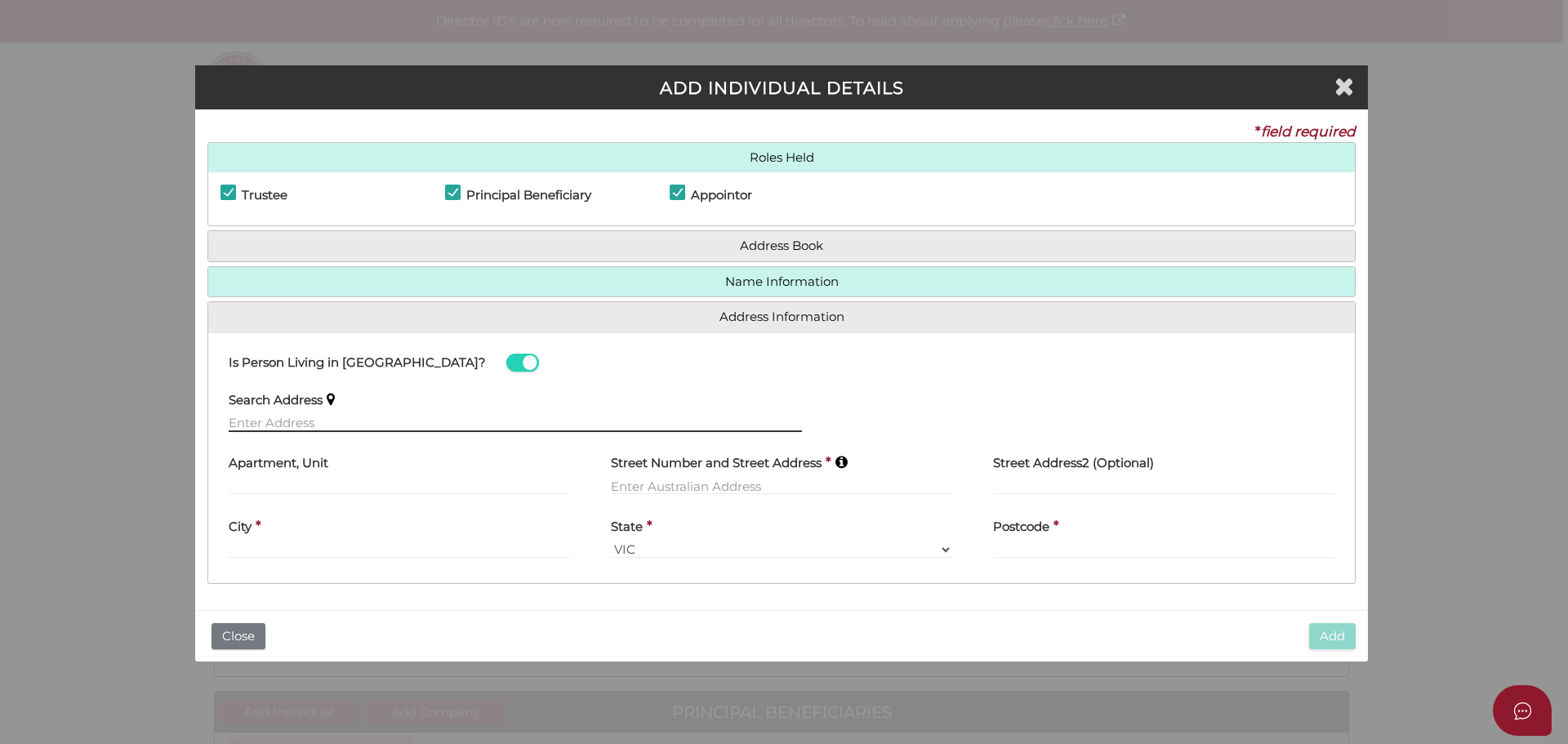
click at [286, 421] on input "text" at bounding box center [515, 423] width 573 height 18
click at [323, 491] on input "text" at bounding box center [399, 486] width 341 height 18
click at [314, 425] on input "text" at bounding box center [515, 423] width 573 height 18
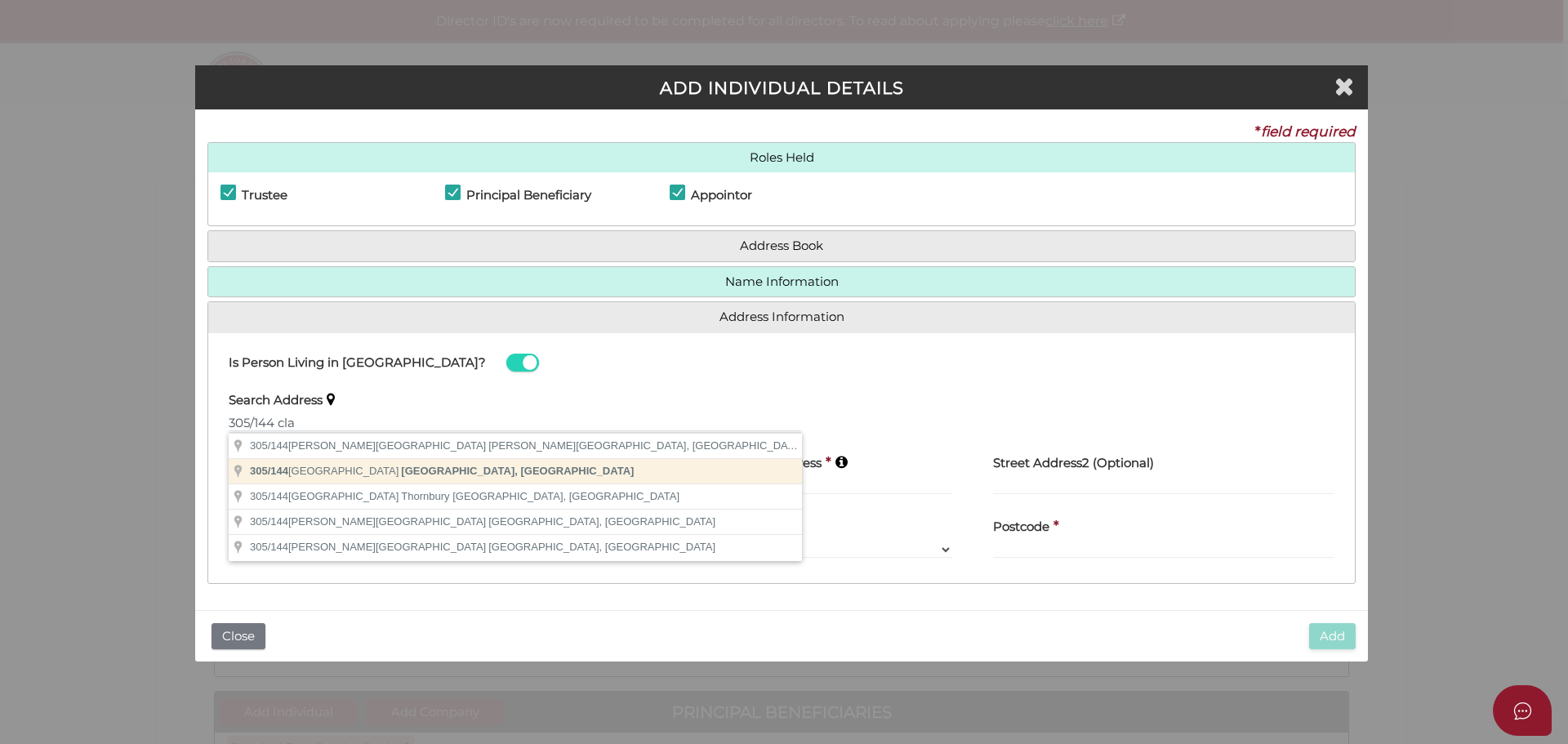
type input "305/144 Clarendon Street, South Melbourne VIC, Australia"
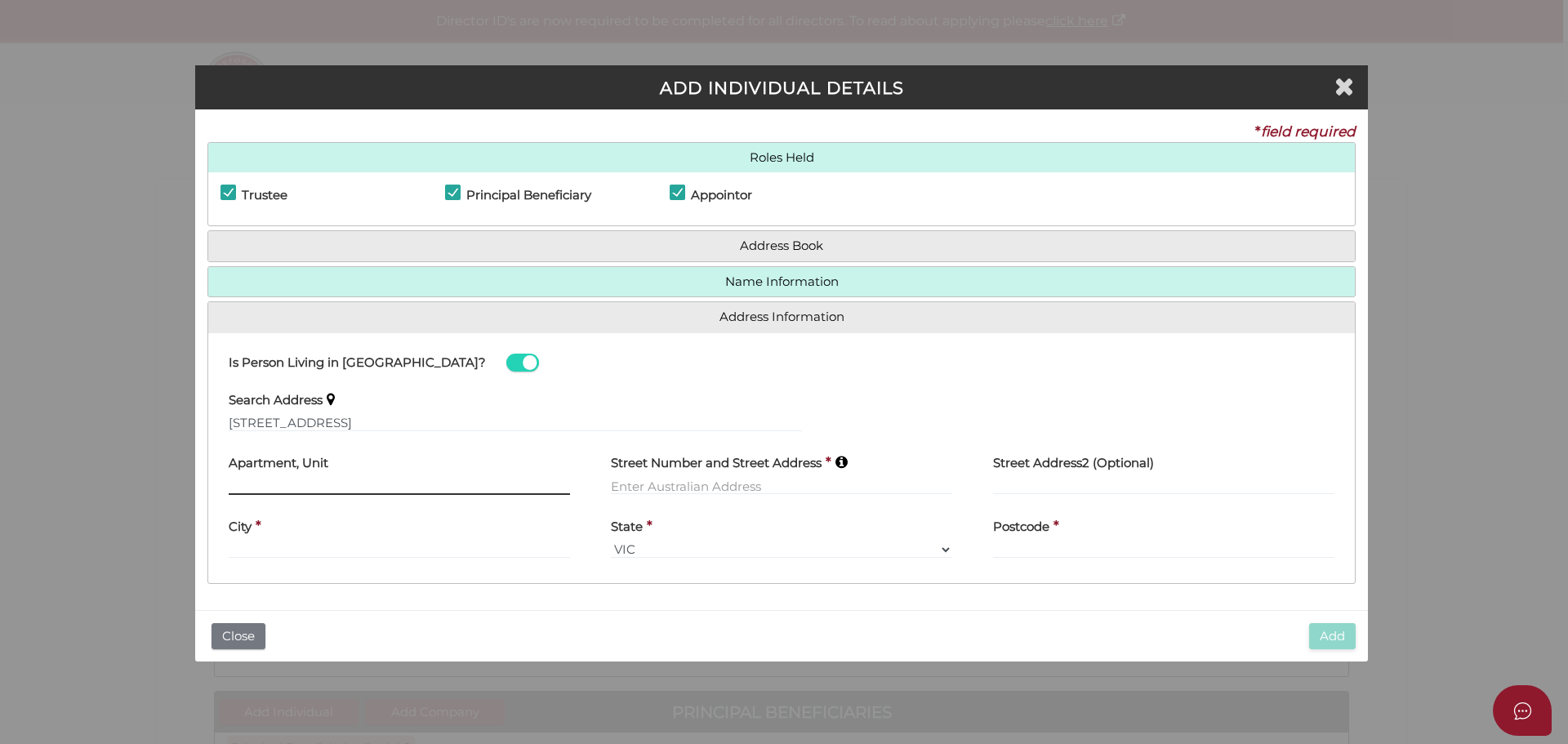
type input "305"
type input "144 Clarendon Street"
type input "South Melbourne"
select select "VIC"
type input "3205"
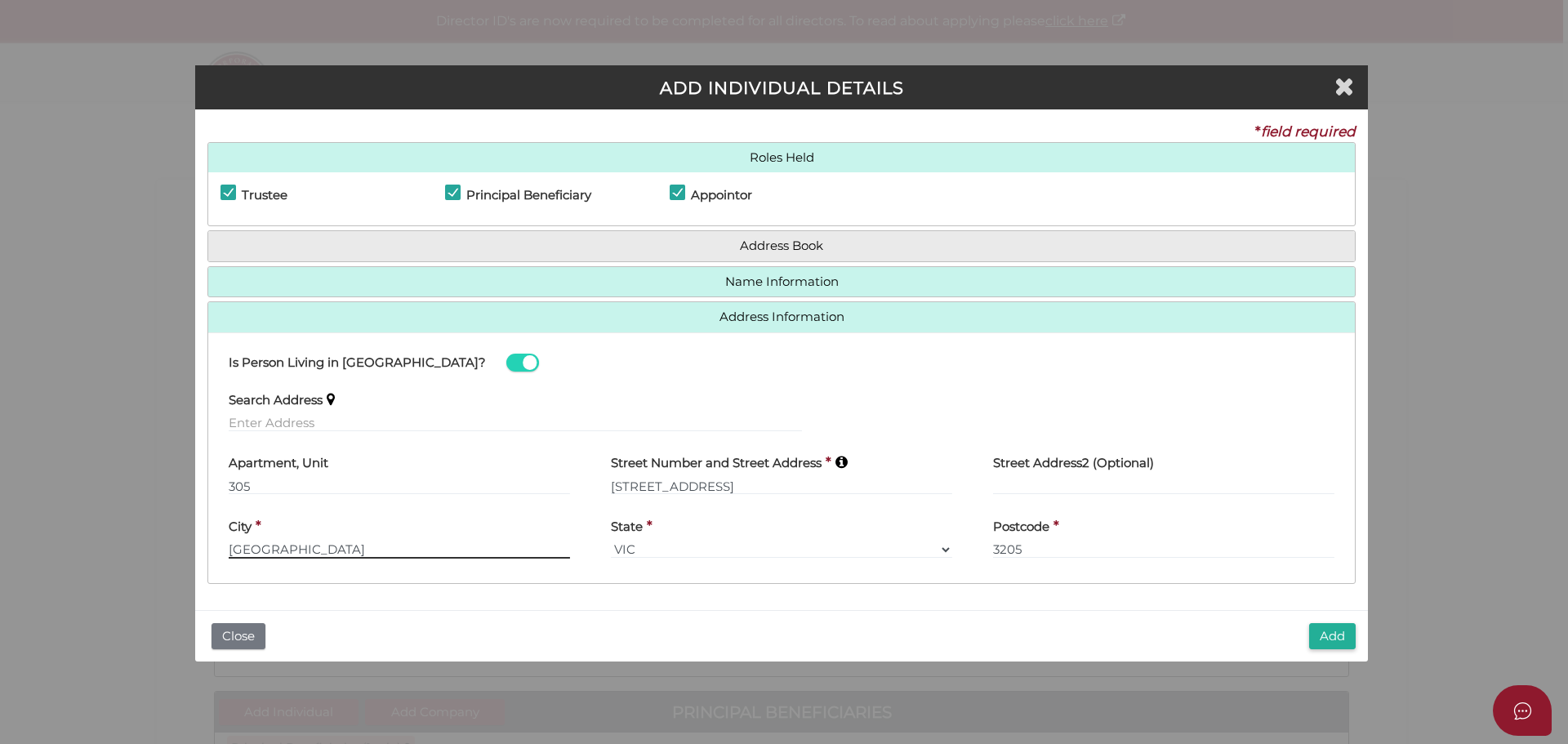
click at [408, 549] on input "South Melbourne" at bounding box center [399, 550] width 341 height 18
type input "Southbank"
click at [1022, 547] on input "3205" at bounding box center [1163, 550] width 341 height 18
type input "3006"
click at [1313, 631] on button "Add" at bounding box center [1332, 636] width 47 height 27
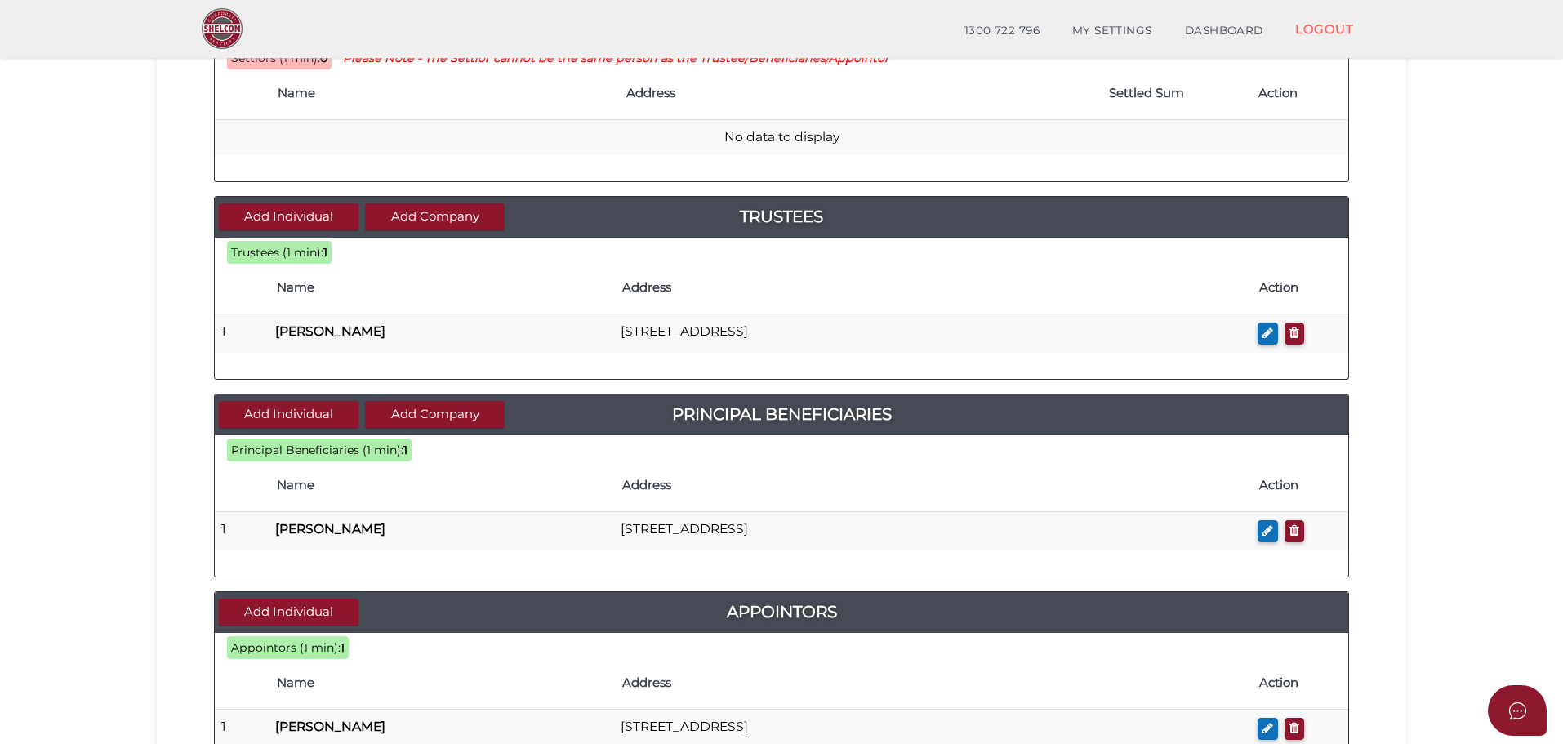
scroll to position [243, 0]
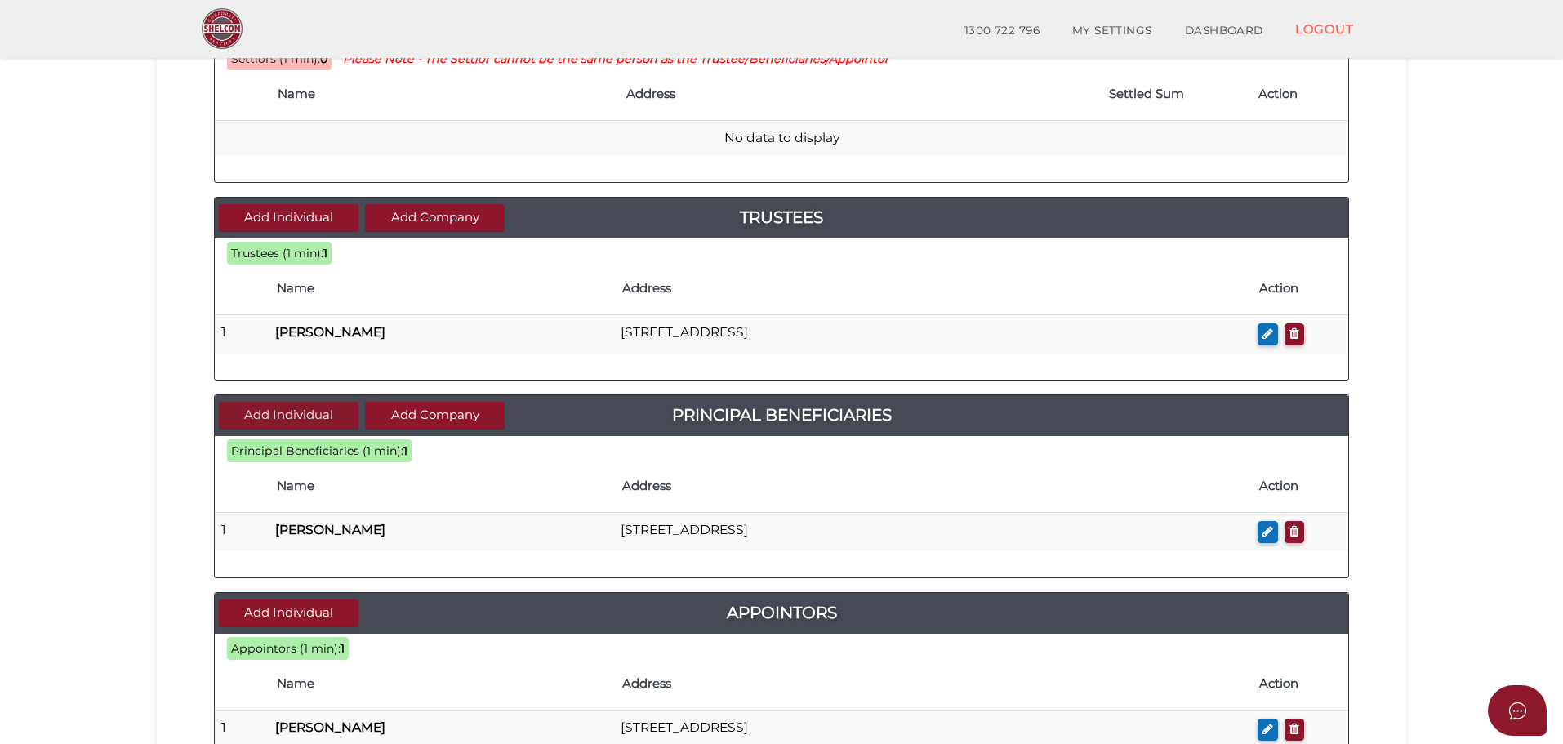
click at [310, 415] on button "Add Individual" at bounding box center [289, 415] width 140 height 27
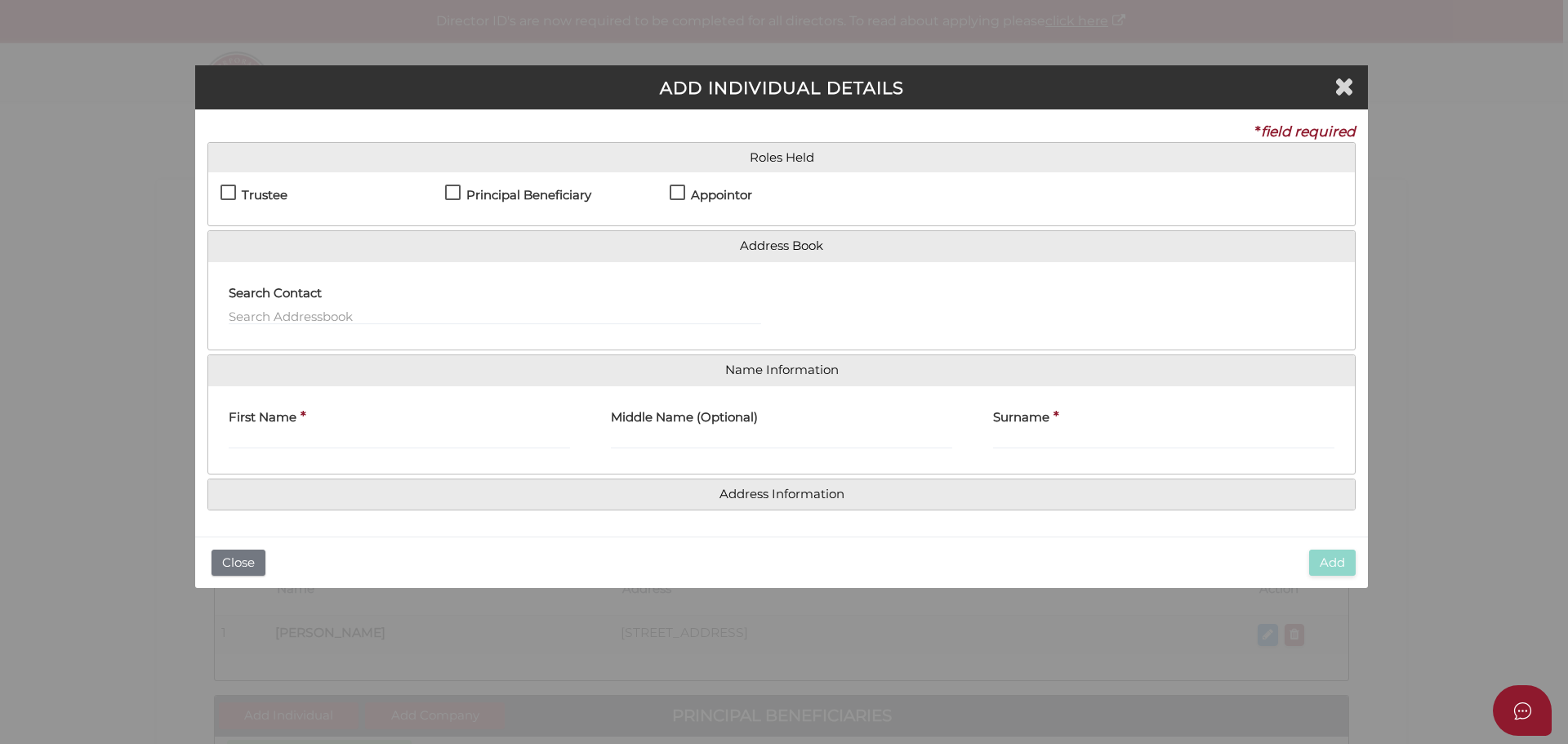
click at [485, 193] on h4 "Principal Beneficiary" at bounding box center [528, 196] width 125 height 14
checkbox input "true"
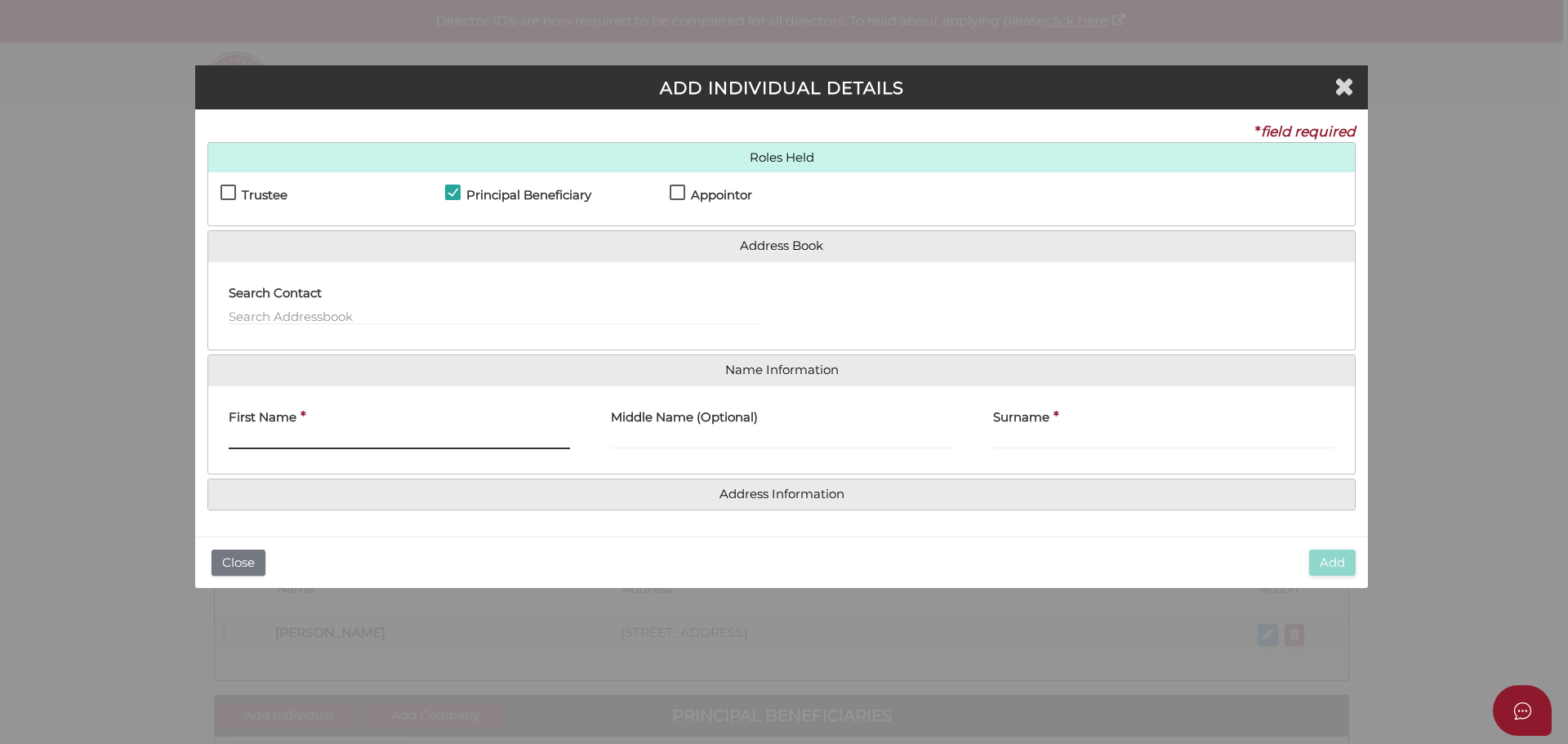
click at [430, 439] on input "First Name" at bounding box center [399, 440] width 341 height 18
type input "NETAYA"
type input "SUE"
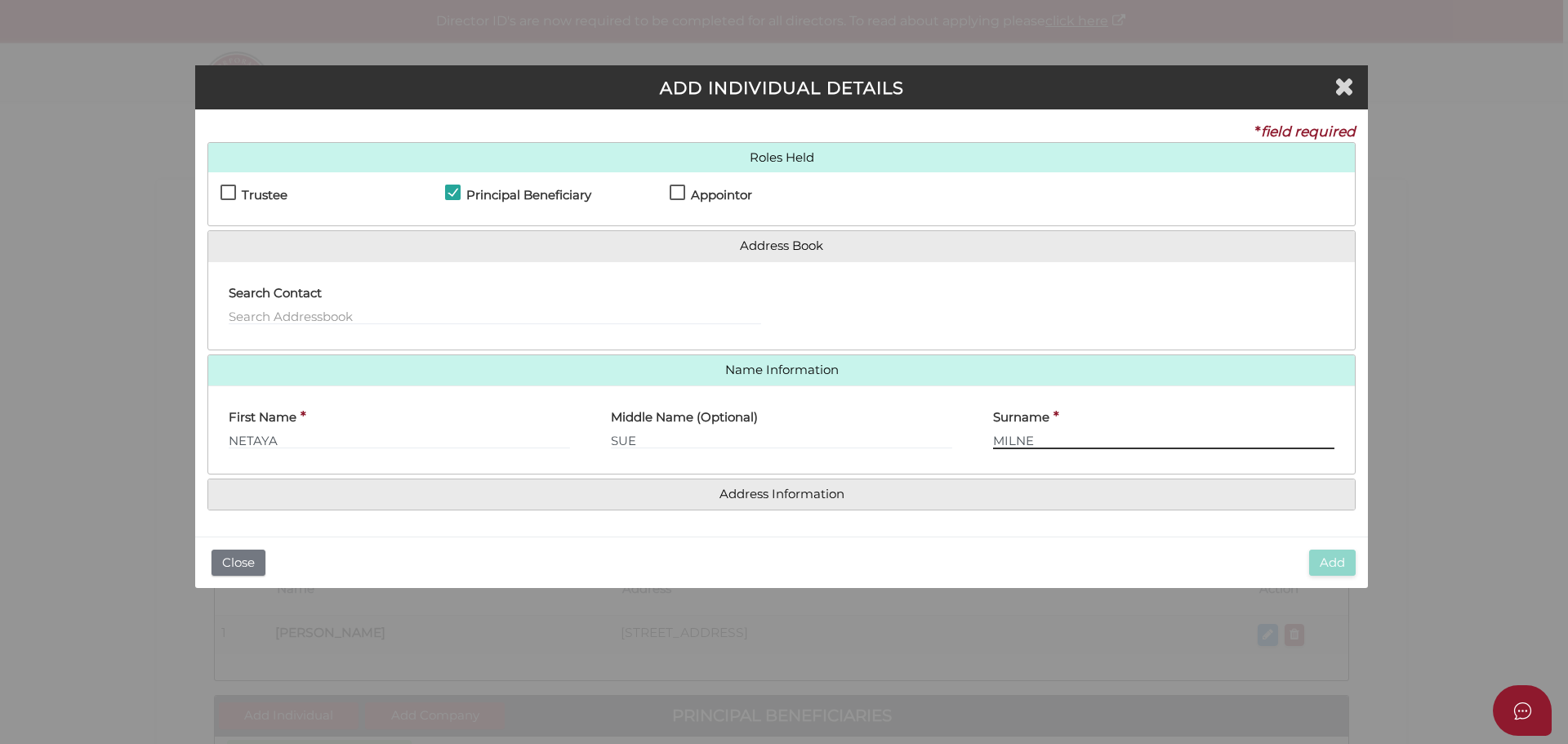
type input "MILNE"
click at [755, 504] on h4 "Address Information" at bounding box center [781, 494] width 1147 height 30
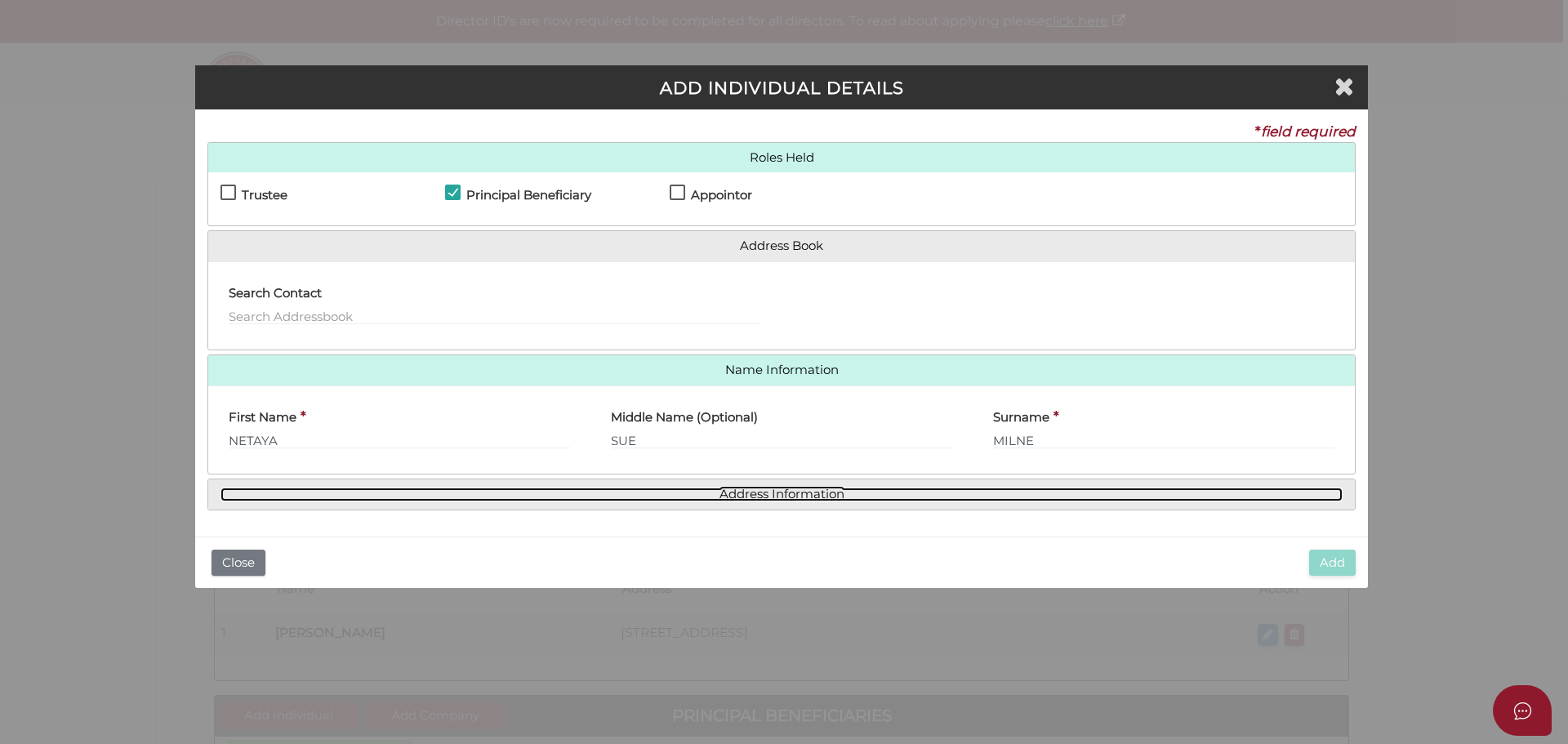
click at [753, 489] on link "Address Information" at bounding box center [781, 495] width 1122 height 14
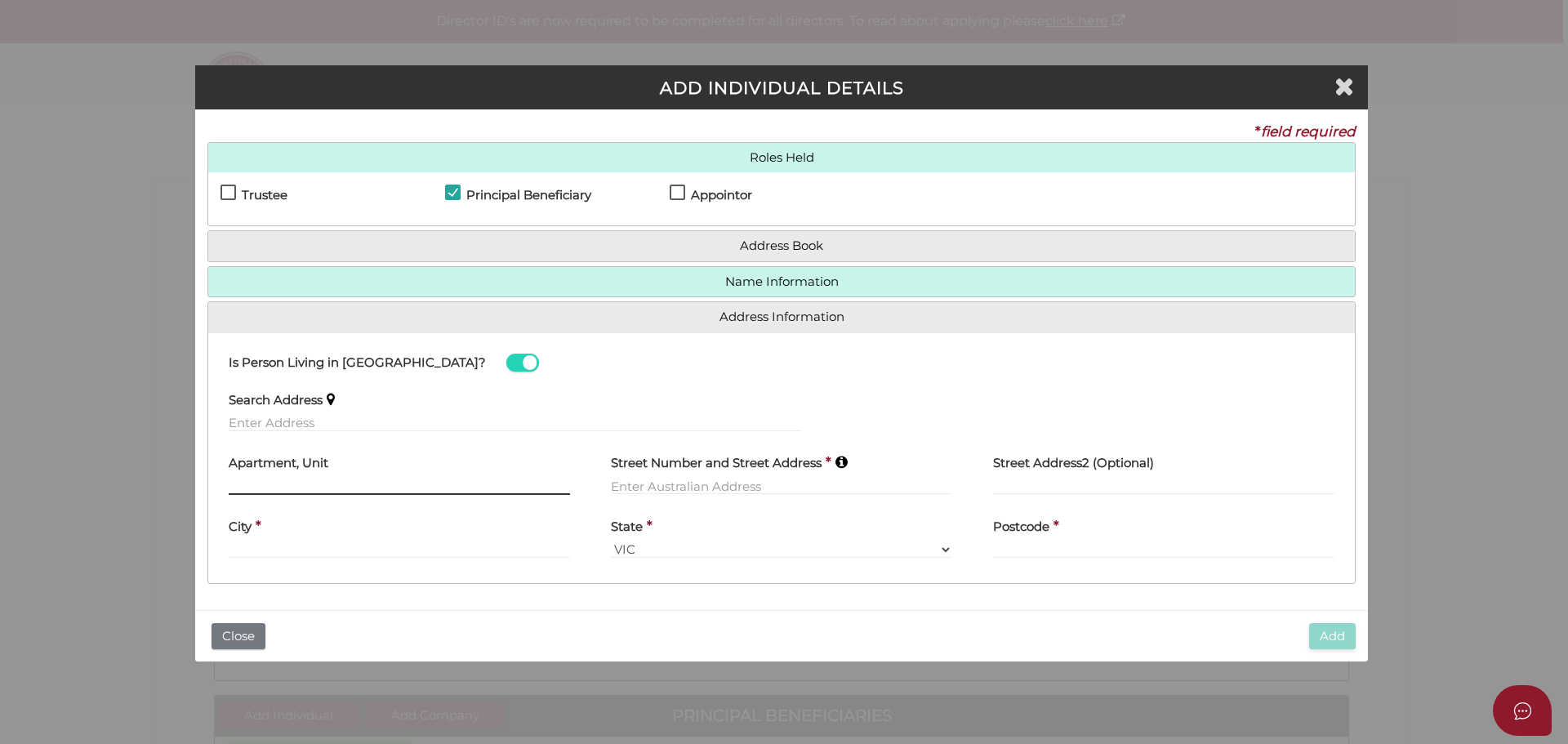
click at [420, 485] on input "text" at bounding box center [399, 486] width 341 height 18
type input "305"
type input "144 clarendon"
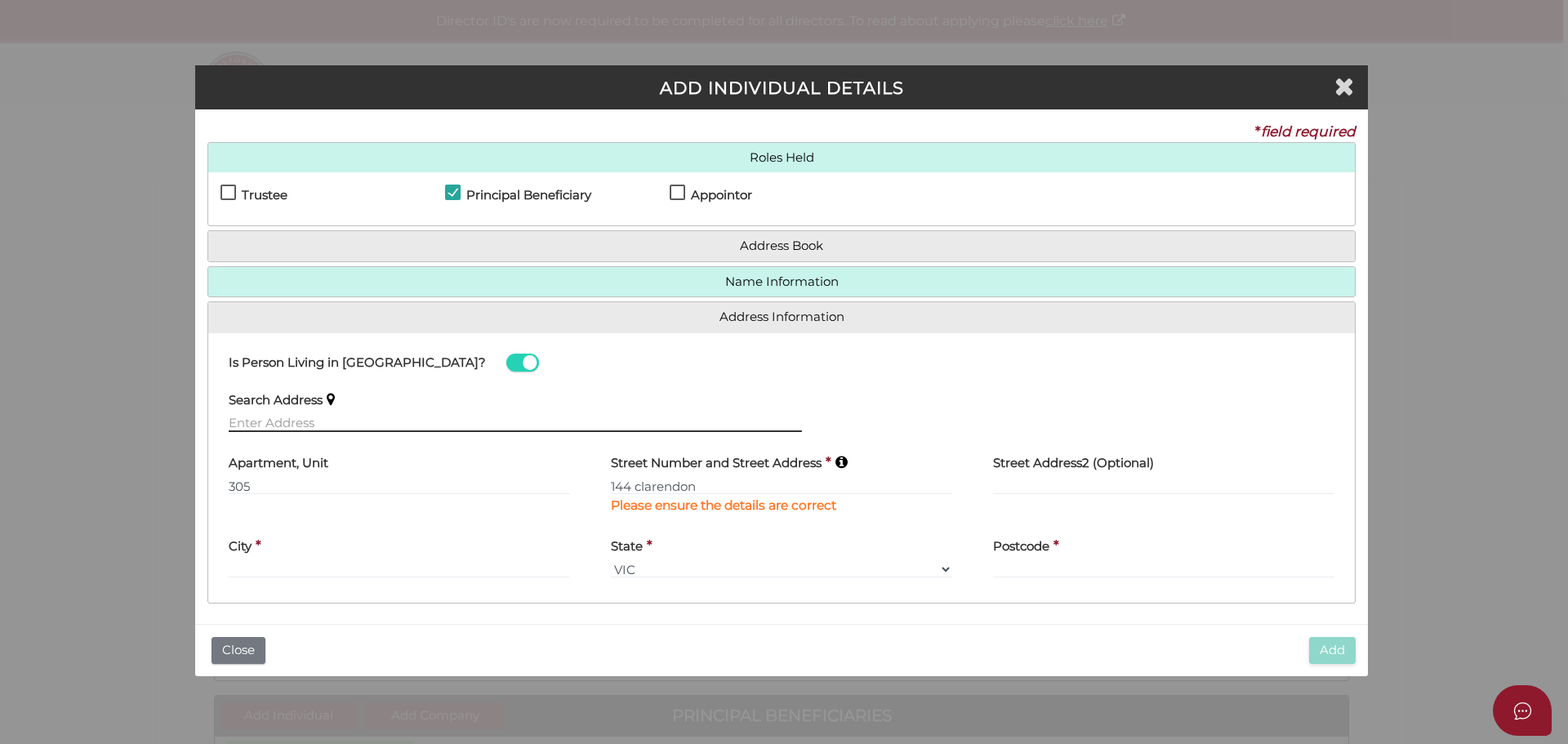
click at [376, 418] on input "text" at bounding box center [515, 423] width 573 height 18
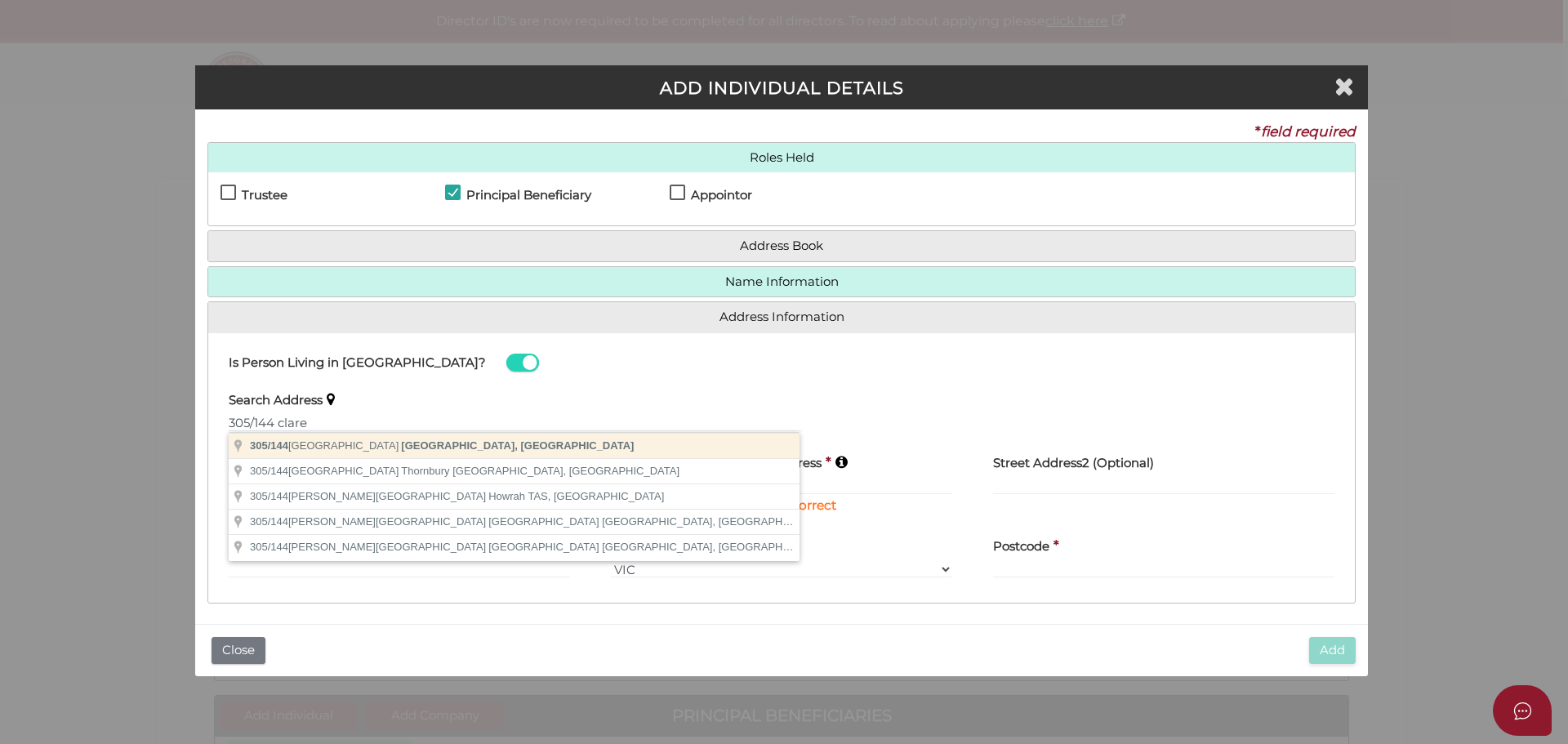
type input "305/144 Clarendon Street, South Melbourne VIC, Australia"
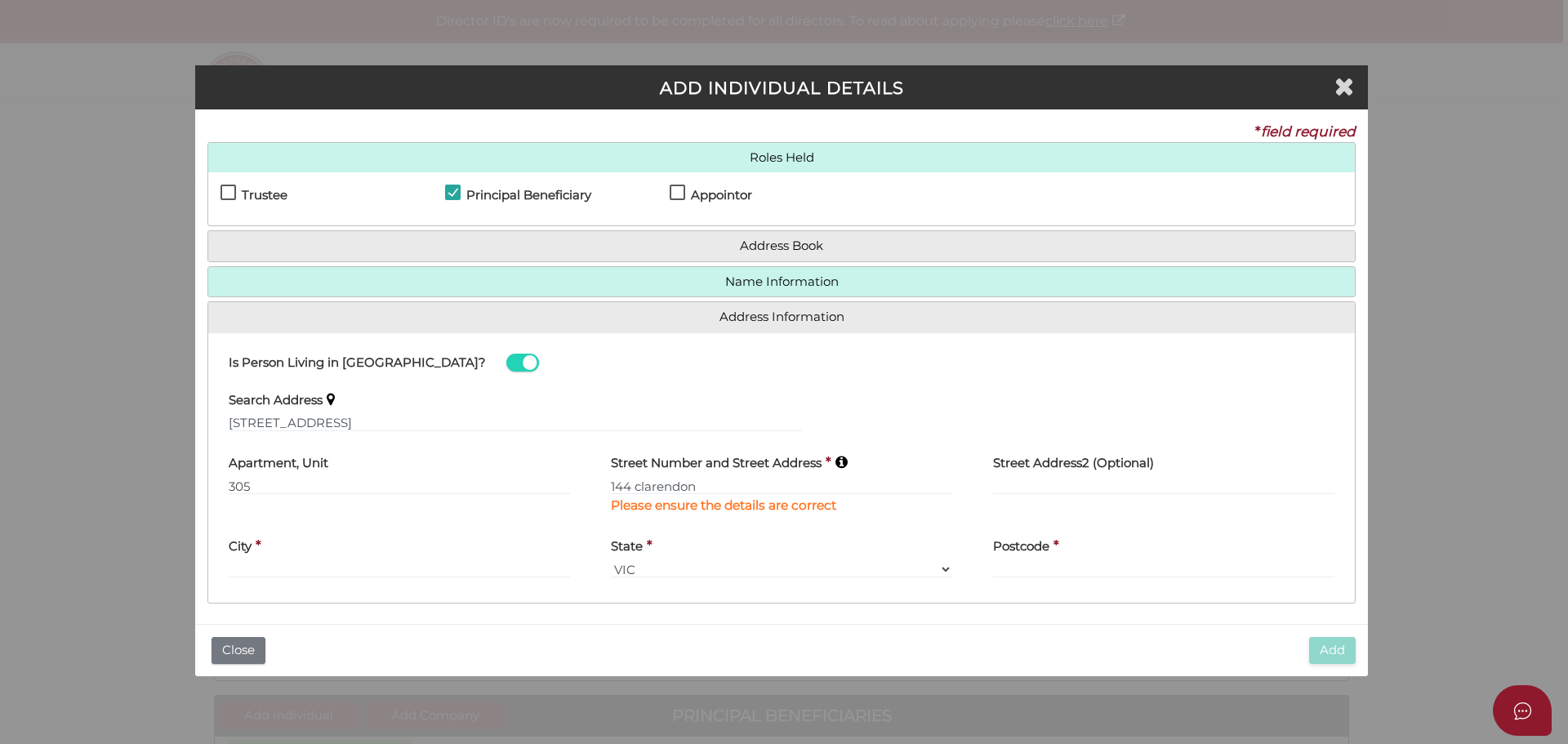
type input "144 Clarendon Street"
type input "South Melbourne"
select select "VIC"
type input "3205"
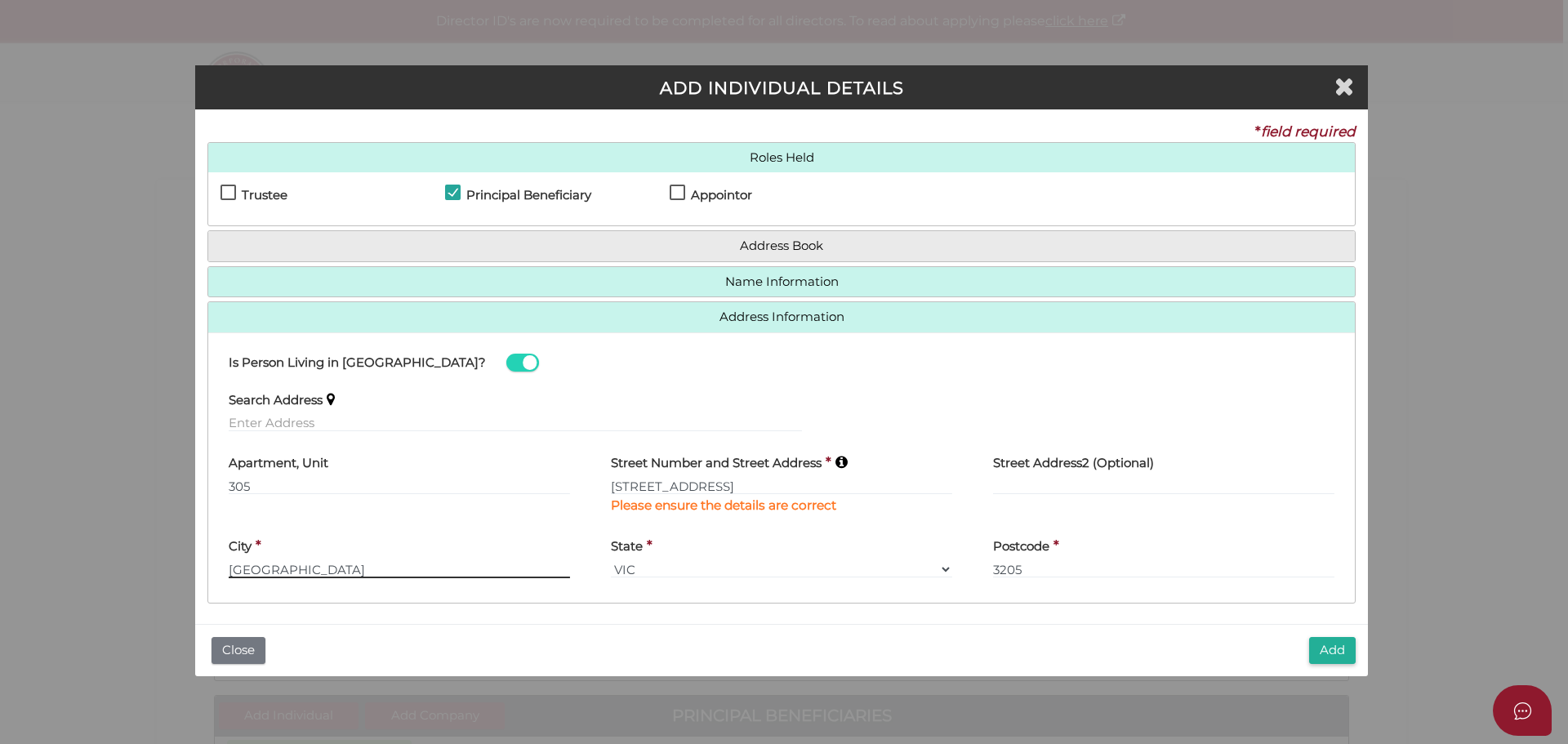
drag, startPoint x: 349, startPoint y: 561, endPoint x: 265, endPoint y: 581, distance: 85.8
click at [265, 581] on div "City * South Melbourne" at bounding box center [399, 560] width 382 height 64
type input "Southbank"
drag, startPoint x: 1030, startPoint y: 563, endPoint x: 868, endPoint y: 591, distance: 164.2
click at [868, 591] on div "Is Person Living in Australia? Search Address Apartment, Unit 305 Street Number…" at bounding box center [781, 467] width 1147 height 271
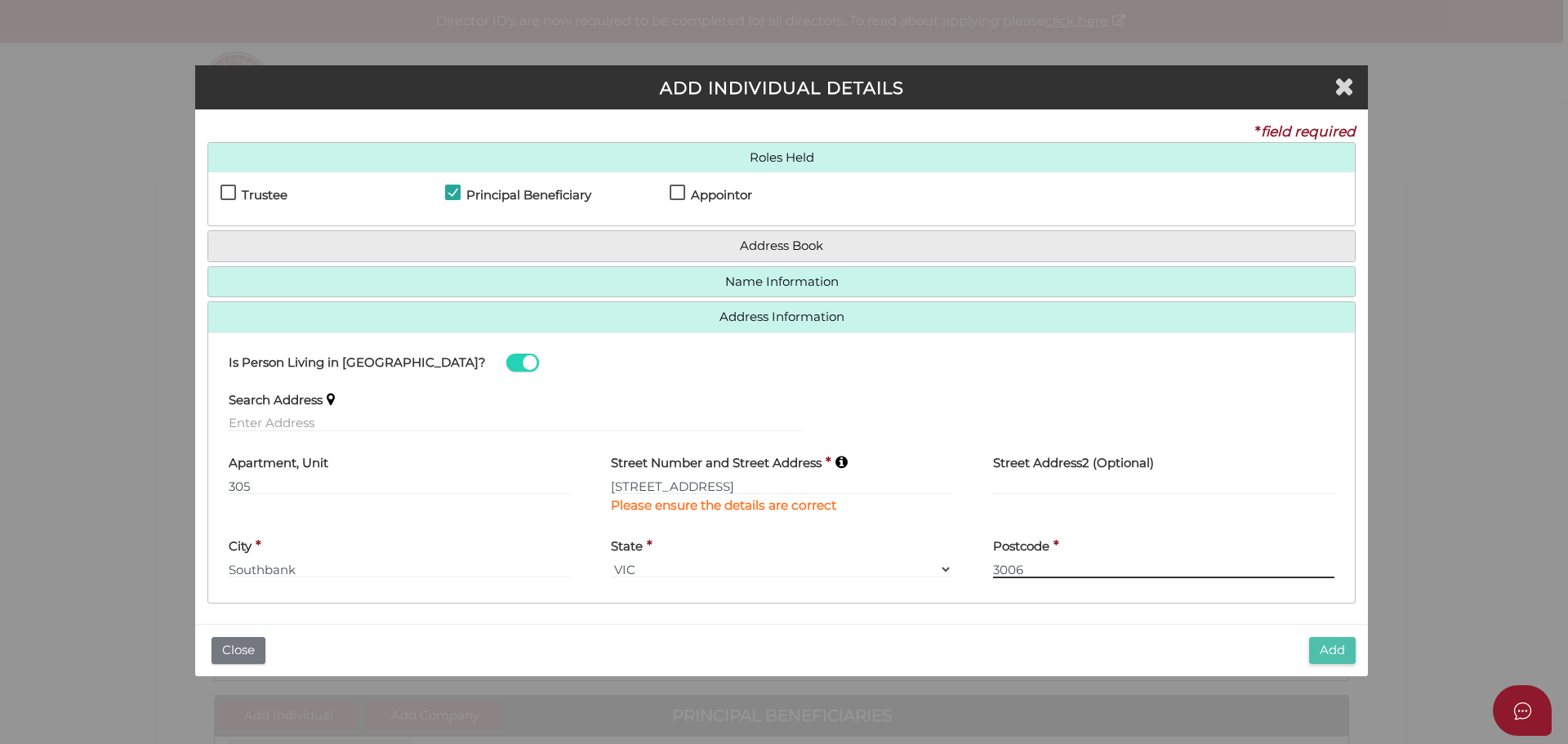
type input "3006"
click at [1314, 651] on button "Add" at bounding box center [1332, 650] width 47 height 27
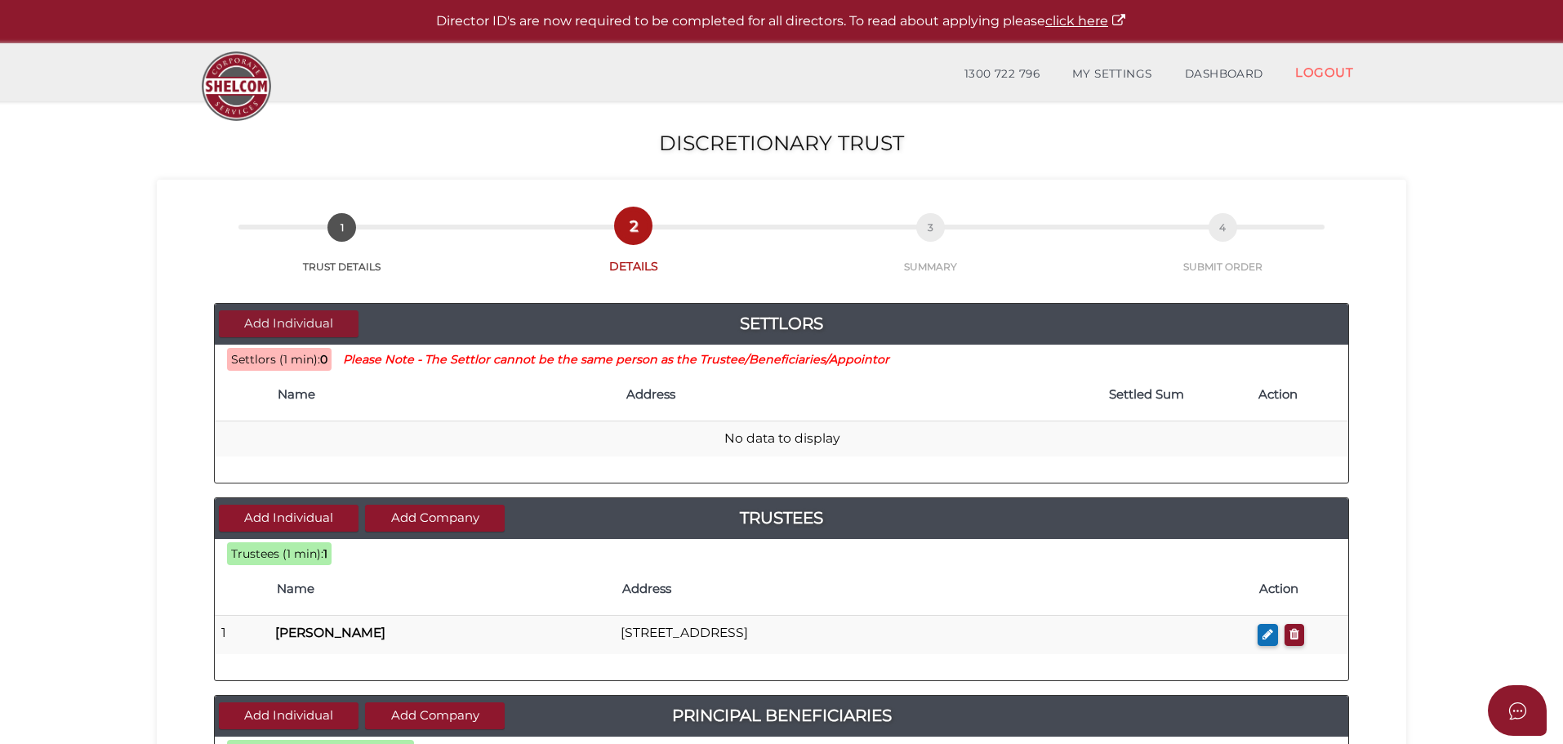
click at [257, 330] on button "Add Individual" at bounding box center [289, 323] width 140 height 27
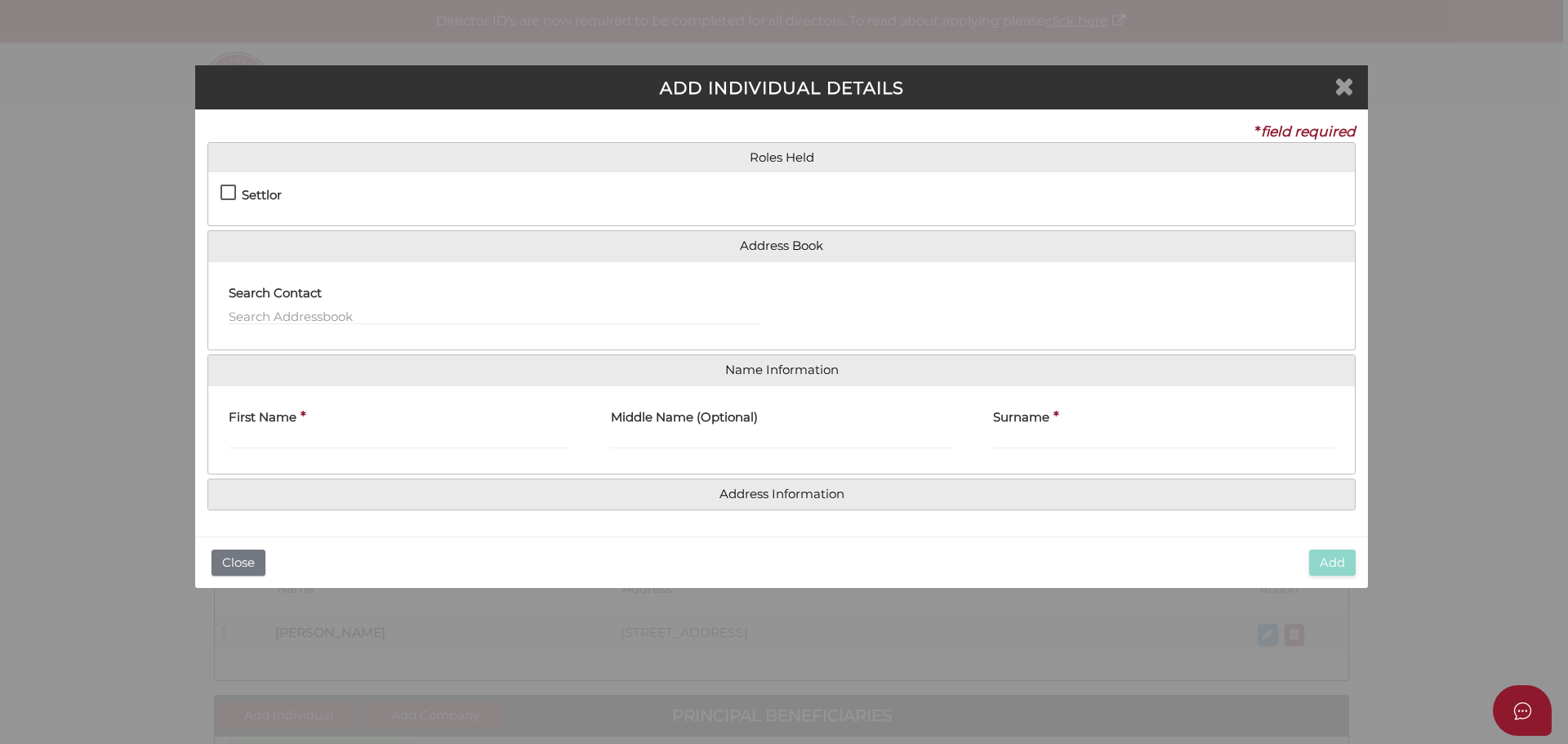
click at [1348, 87] on icon "Close" at bounding box center [1344, 85] width 20 height 24
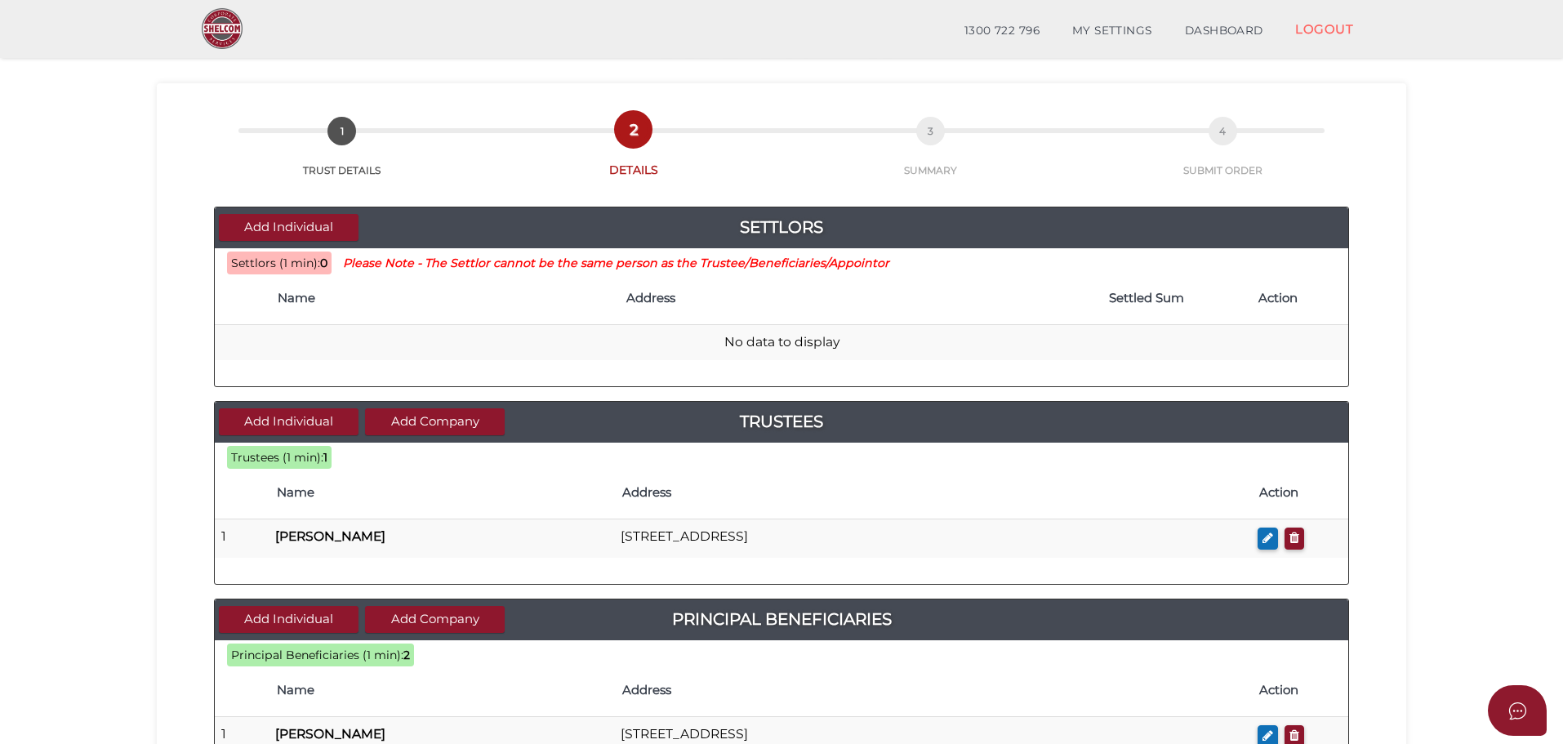
scroll to position [36, 0]
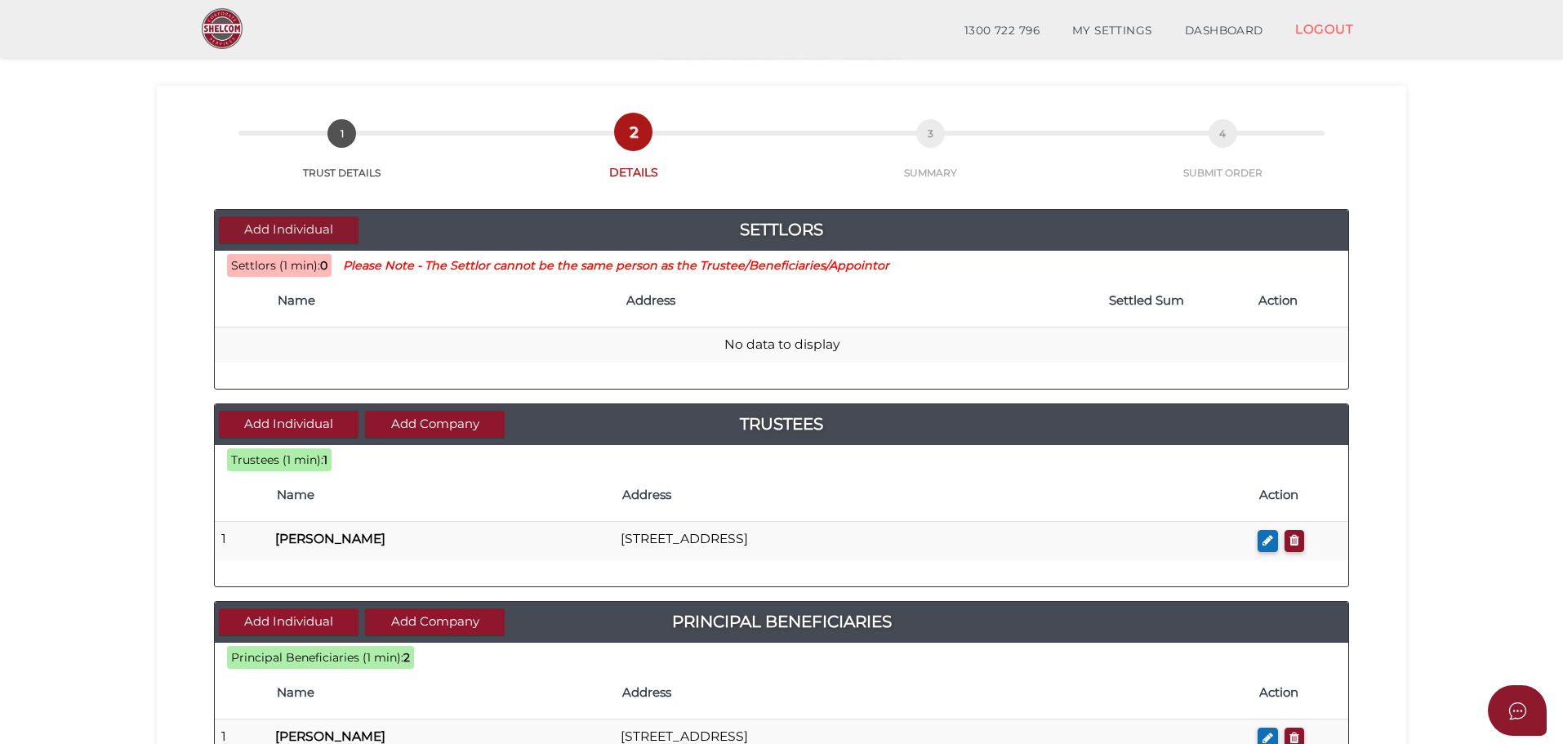
click at [306, 236] on button "Add Individual" at bounding box center [289, 229] width 140 height 27
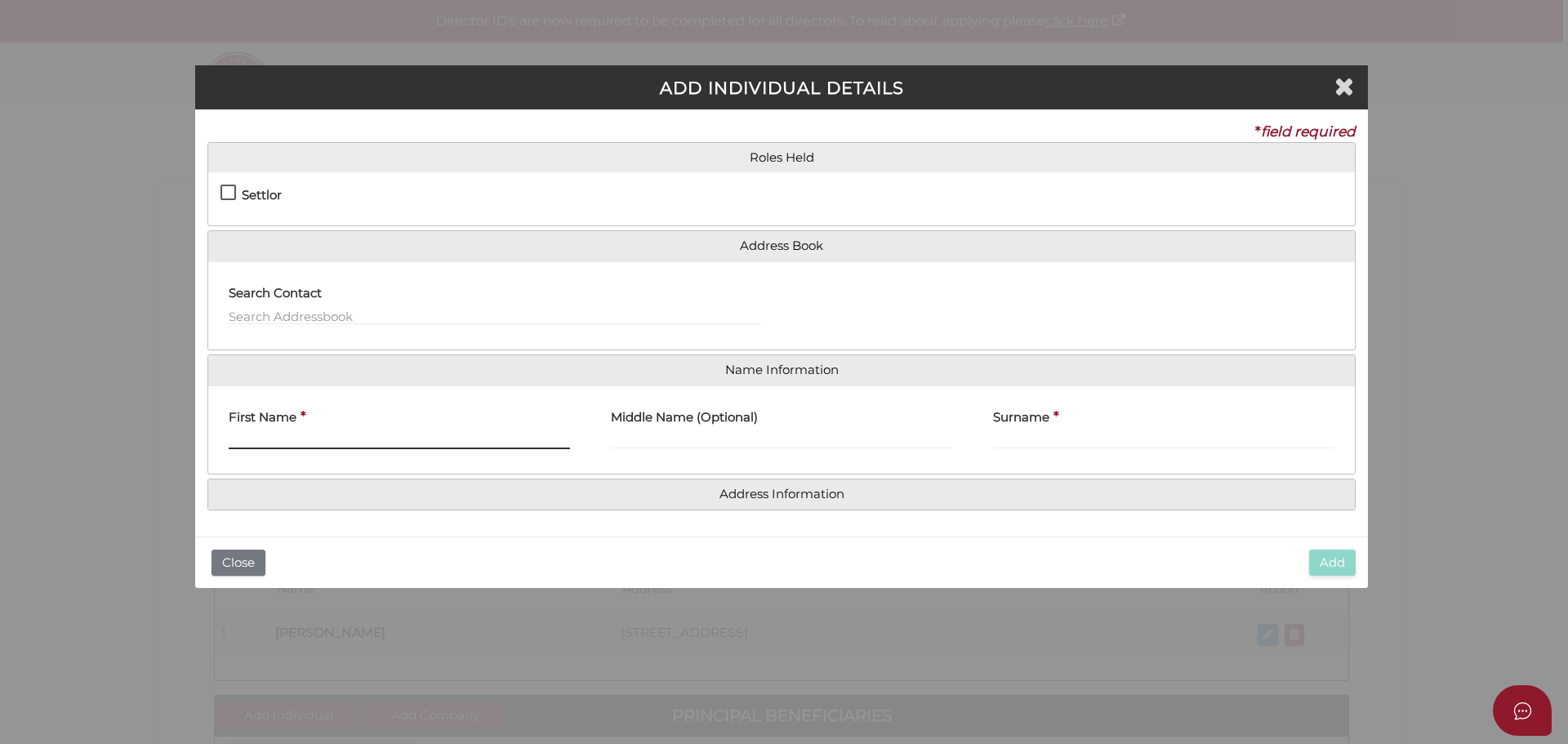
click at [308, 445] on input "First Name" at bounding box center [399, 440] width 341 height 18
type input "JORDAN"
type input "[PERSON_NAME]"
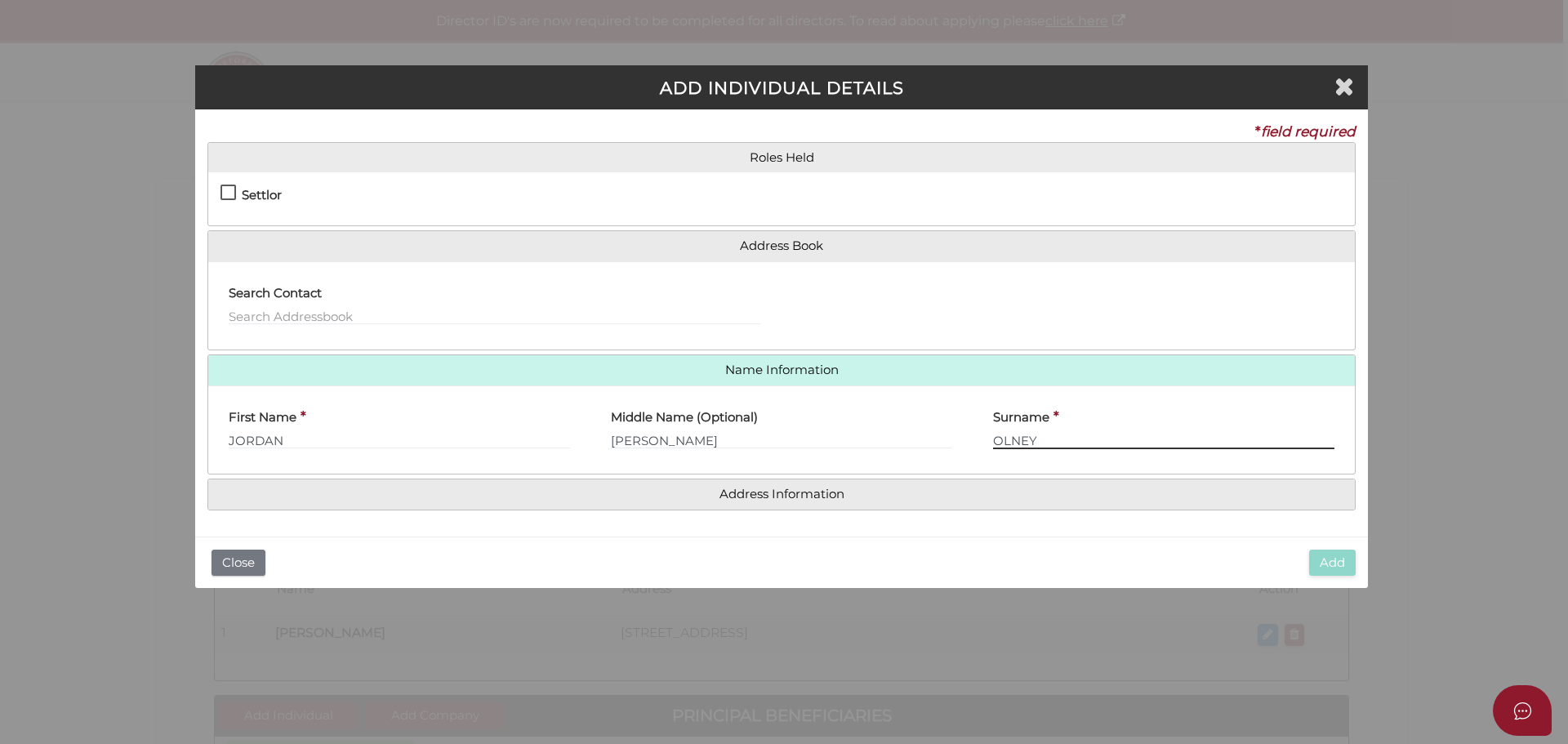
type input "OLNEY"
click at [655, 505] on h4 "Address Information" at bounding box center [781, 494] width 1147 height 30
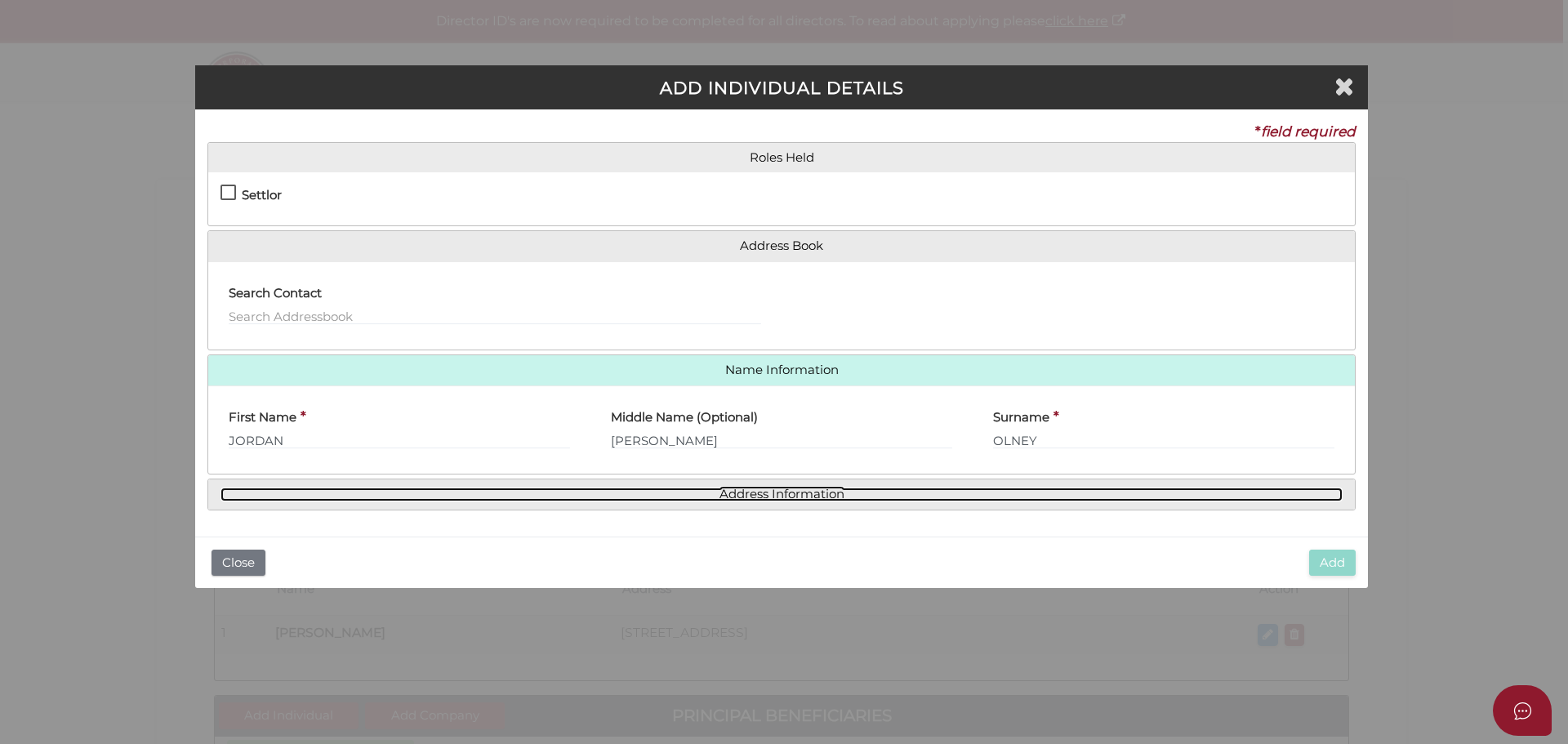
click at [746, 494] on link "Address Information" at bounding box center [781, 495] width 1122 height 14
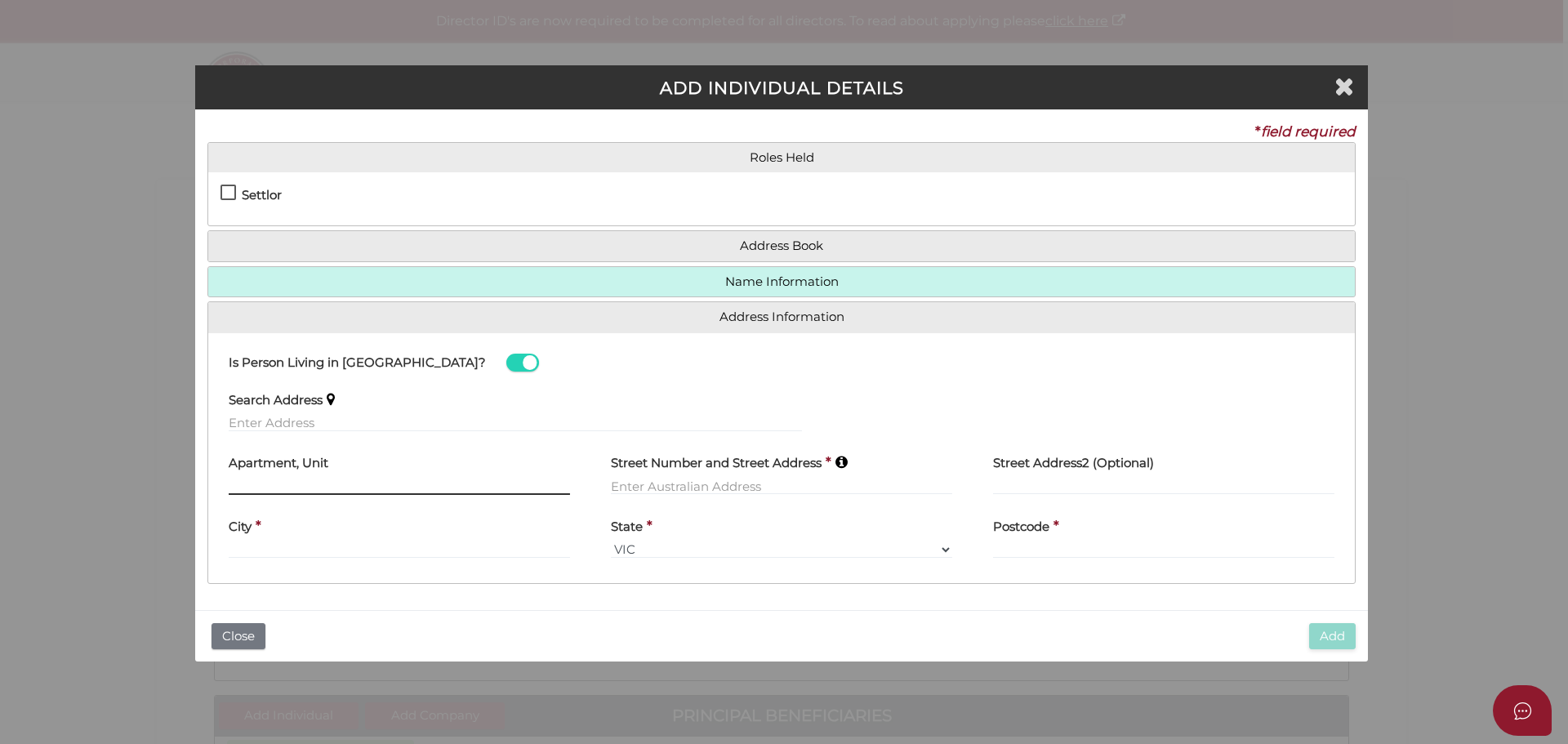
click at [474, 484] on input "text" at bounding box center [399, 486] width 341 height 18
type input "305/144"
drag, startPoint x: 474, startPoint y: 485, endPoint x: 182, endPoint y: 486, distance: 291.5
click at [182, 486] on div "ADD INDIVIDUAL DETAILS * field required Roles Held Settlor Trustee Principal Be…" at bounding box center [784, 372] width 1568 height 744
click at [331, 425] on input "text" at bounding box center [515, 423] width 573 height 18
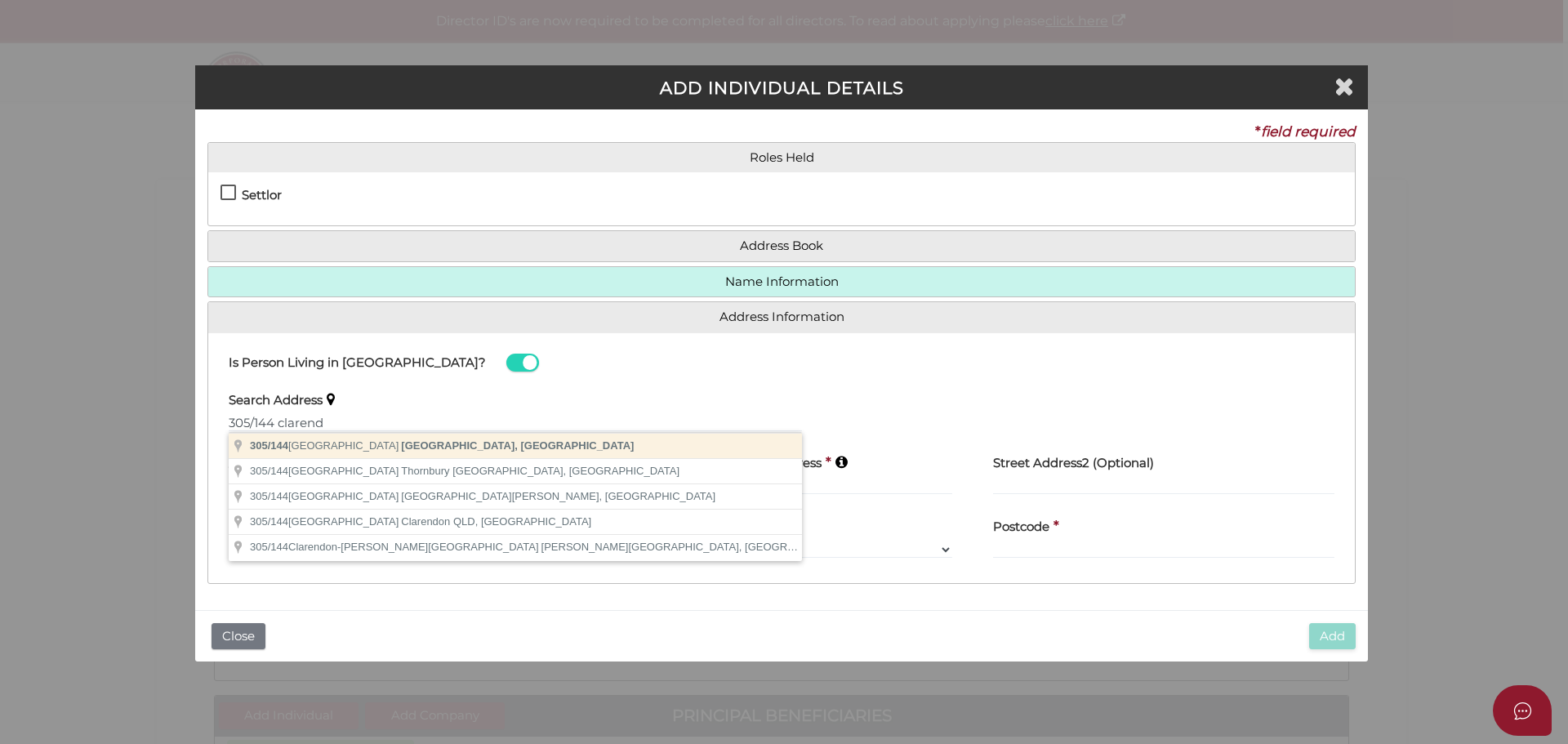
type input "[STREET_ADDRESS]"
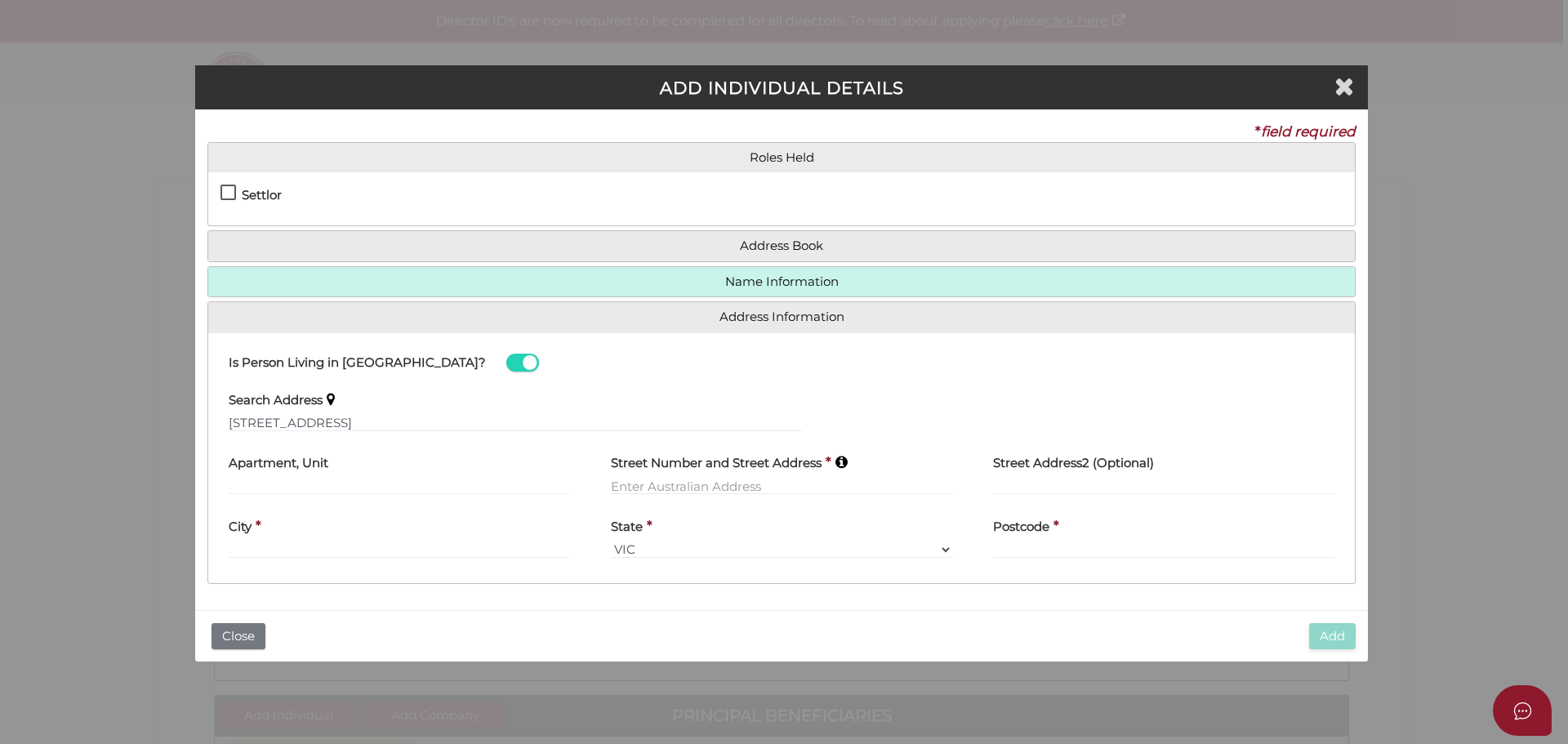
type input "305"
type input "[STREET_ADDRESS]"
type input "[GEOGRAPHIC_DATA]"
select select "VIC"
type input "3205"
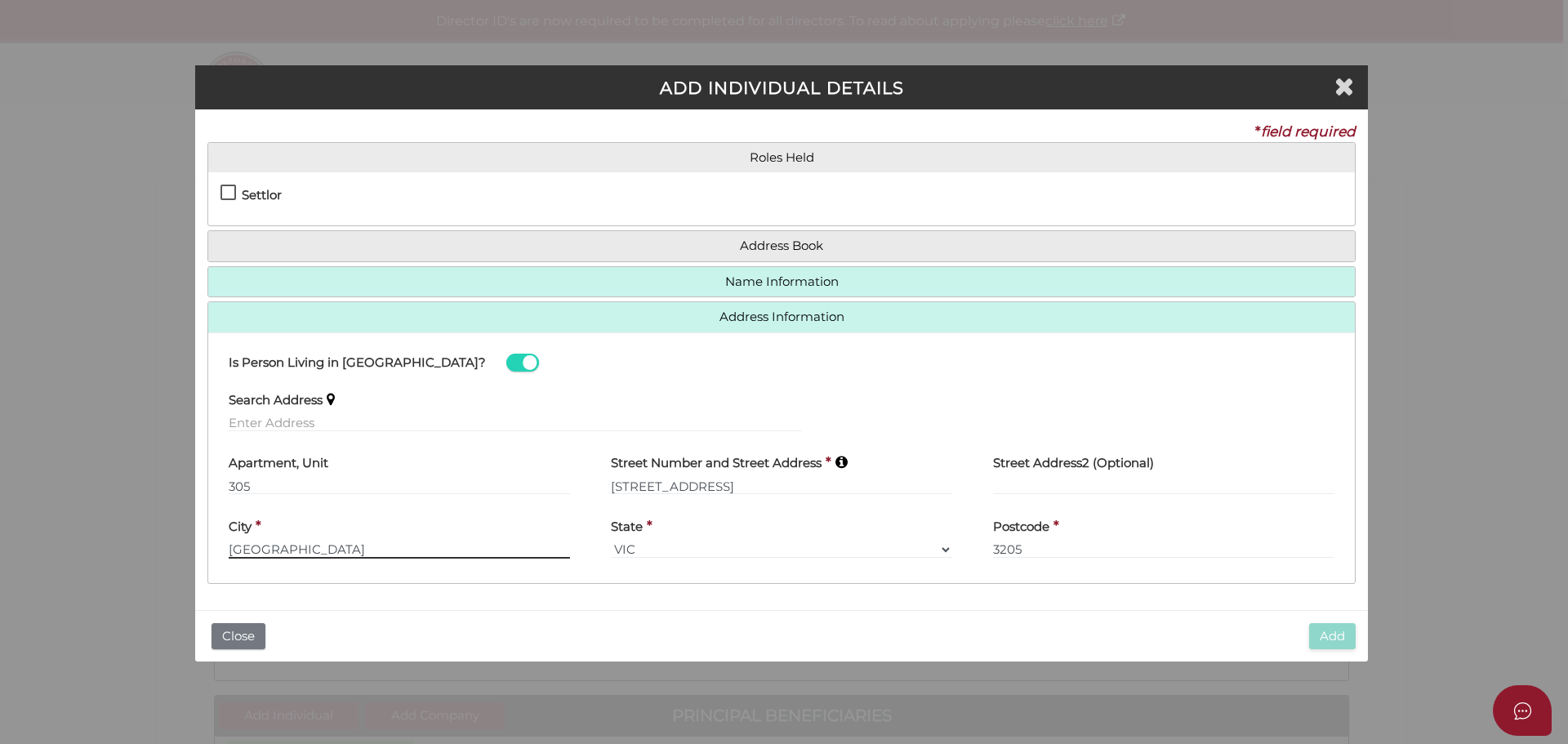
drag, startPoint x: 265, startPoint y: 547, endPoint x: 356, endPoint y: 550, distance: 91.5
click at [356, 550] on input "[GEOGRAPHIC_DATA]" at bounding box center [399, 550] width 341 height 18
click at [273, 550] on input "SouthBank" at bounding box center [399, 550] width 341 height 18
type input "Southbank"
click at [1127, 541] on input "3205" at bounding box center [1163, 550] width 341 height 18
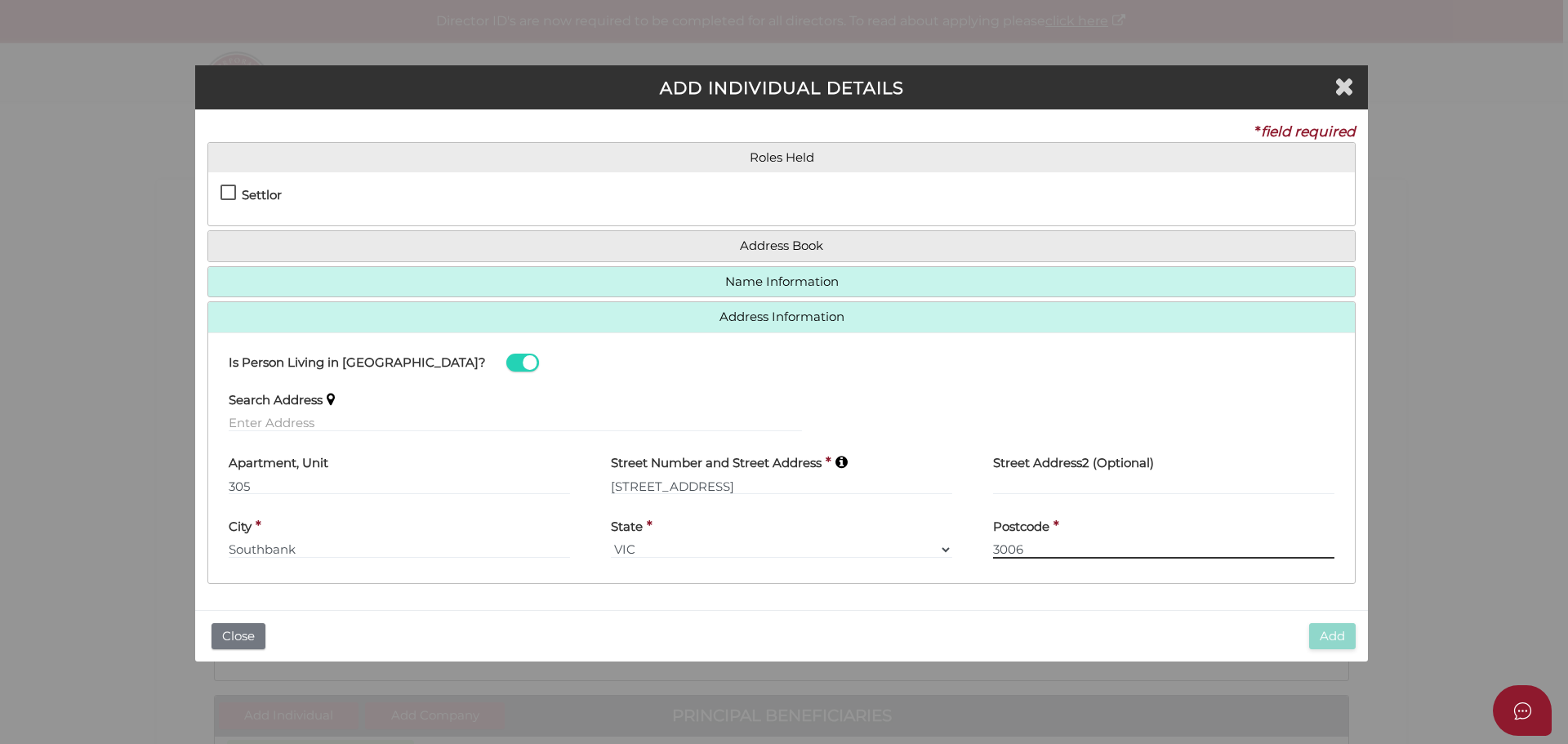
type input "3006"
click at [1039, 462] on h4 "Street Address2 (Optional)" at bounding box center [1073, 464] width 161 height 14
click at [1032, 484] on input "text" at bounding box center [1163, 486] width 341 height 18
click at [257, 193] on h4 "Settlor" at bounding box center [262, 196] width 40 height 14
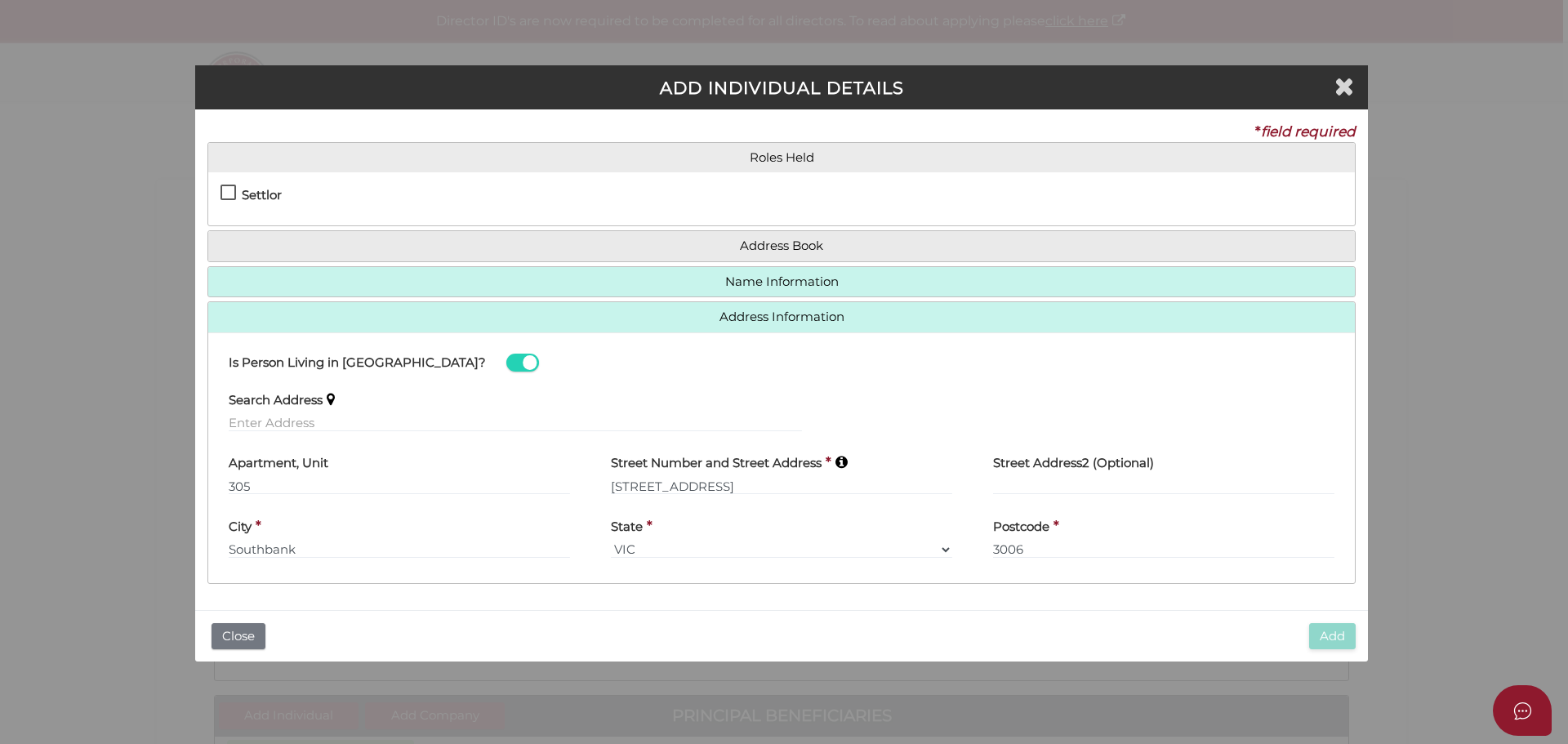
checkbox input "true"
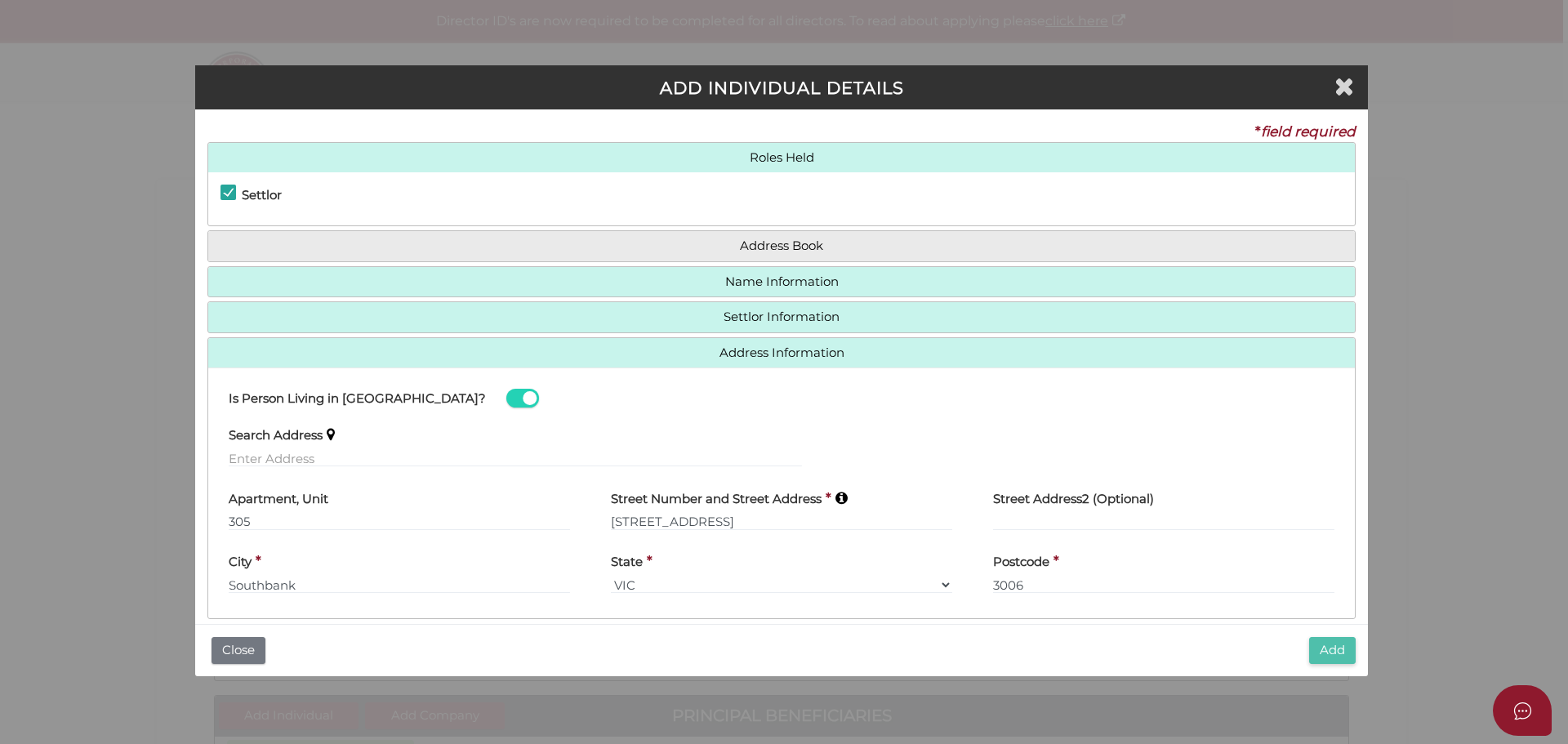
click at [1319, 640] on button "Add" at bounding box center [1332, 650] width 47 height 27
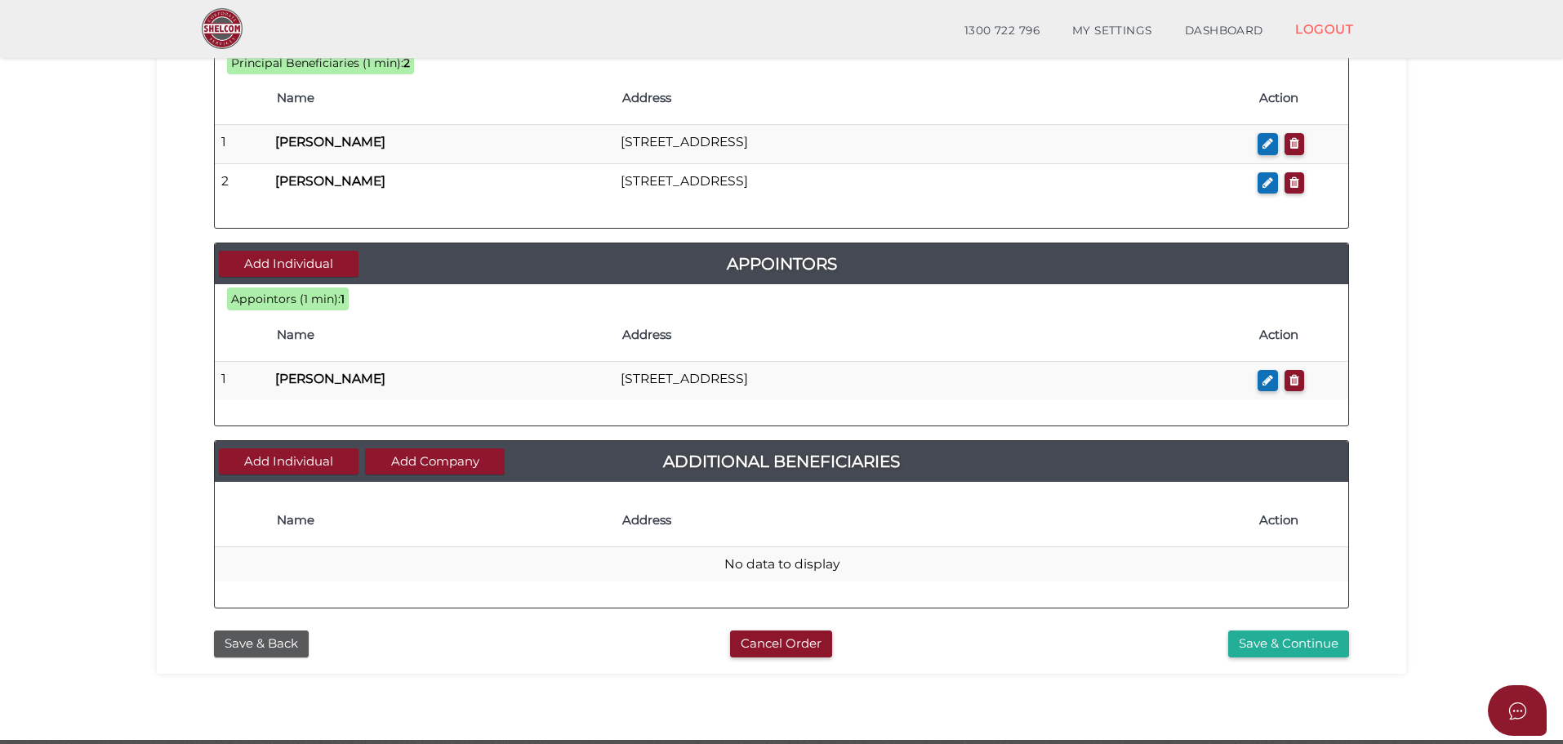
scroll to position [693, 0]
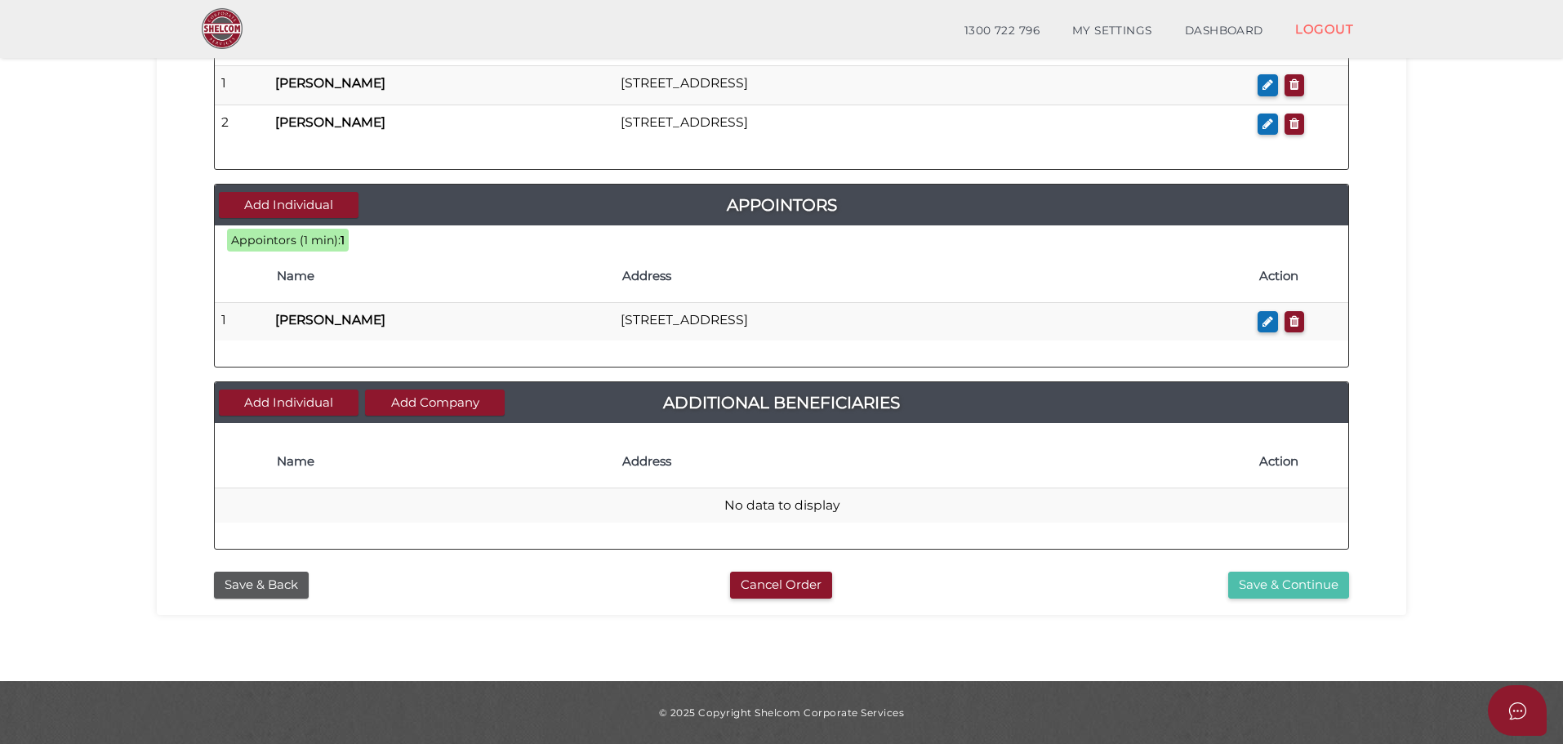
click at [1235, 584] on button "Save & Continue" at bounding box center [1288, 585] width 121 height 27
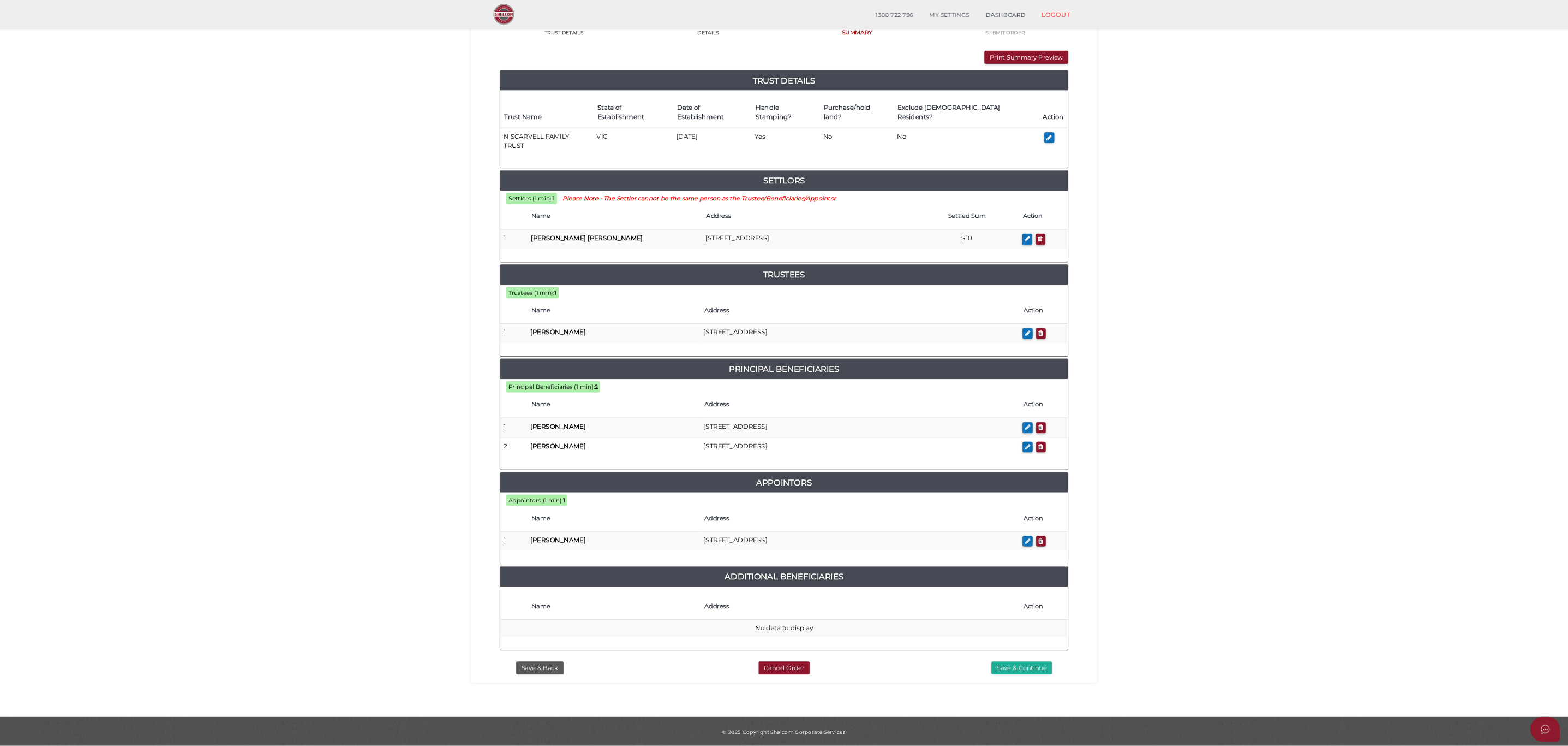
scroll to position [96, 0]
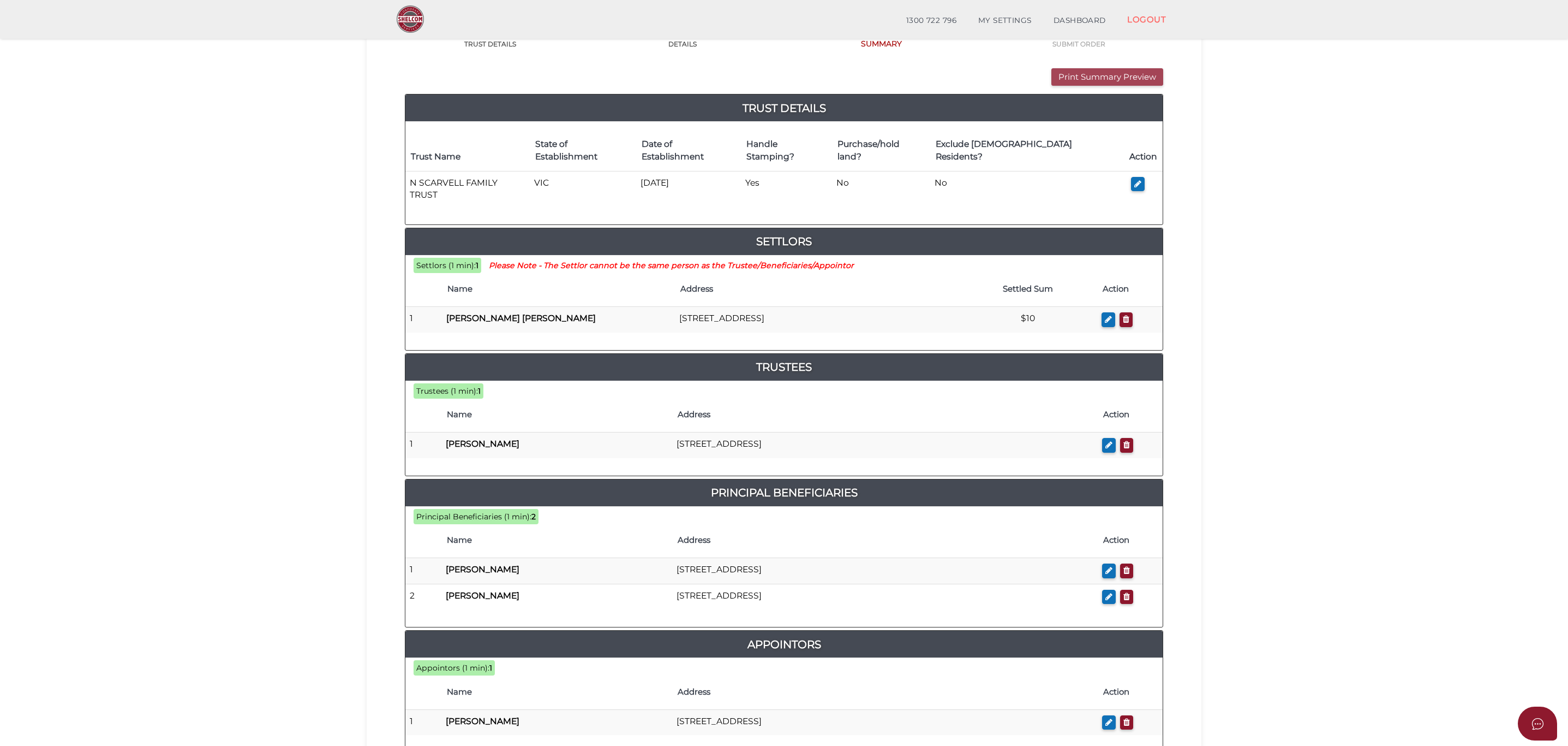
click at [1047, 76] on button "Print Summary Preview" at bounding box center [1107, 77] width 112 height 18
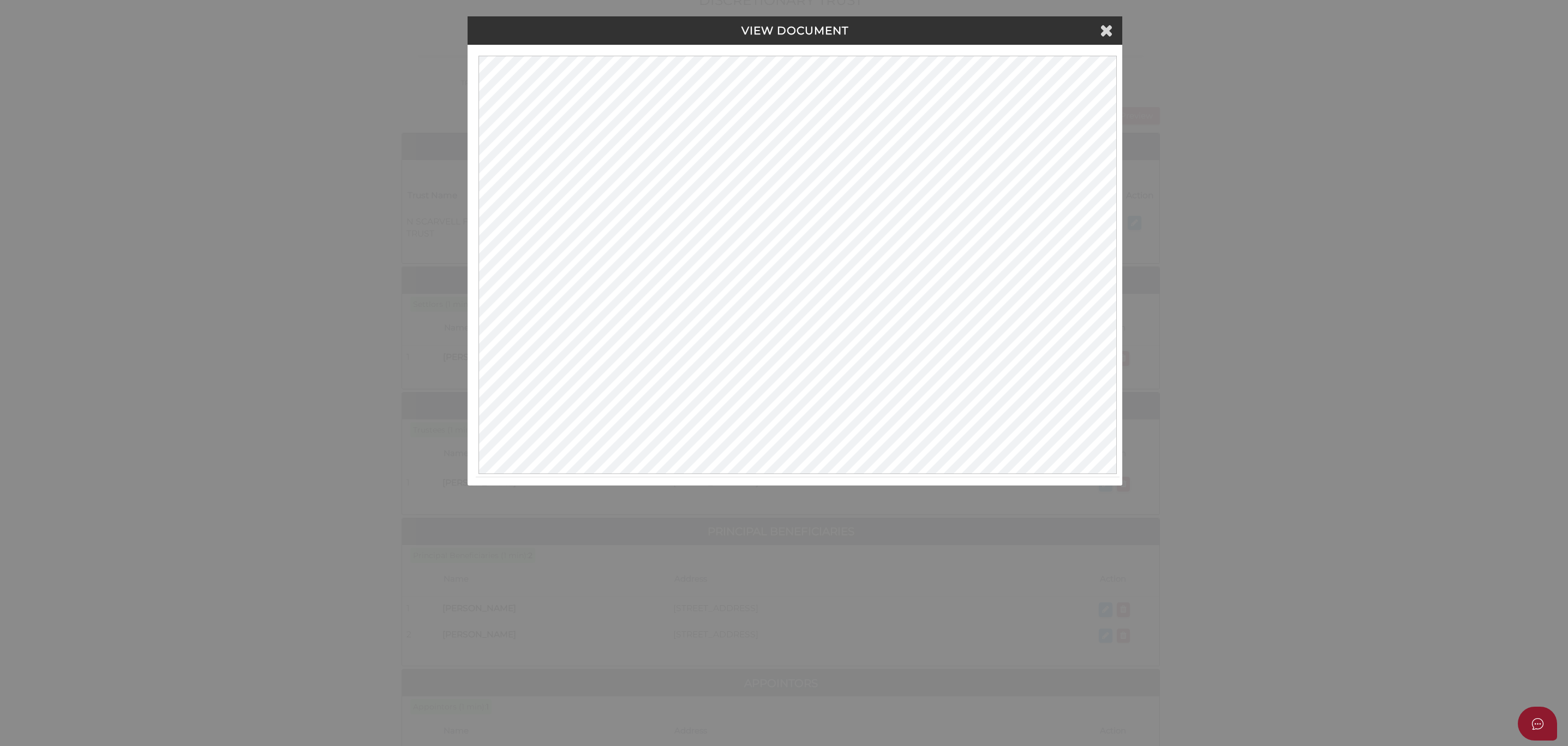
scroll to position [0, 0]
click at [1047, 28] on icon at bounding box center [1108, 30] width 13 height 16
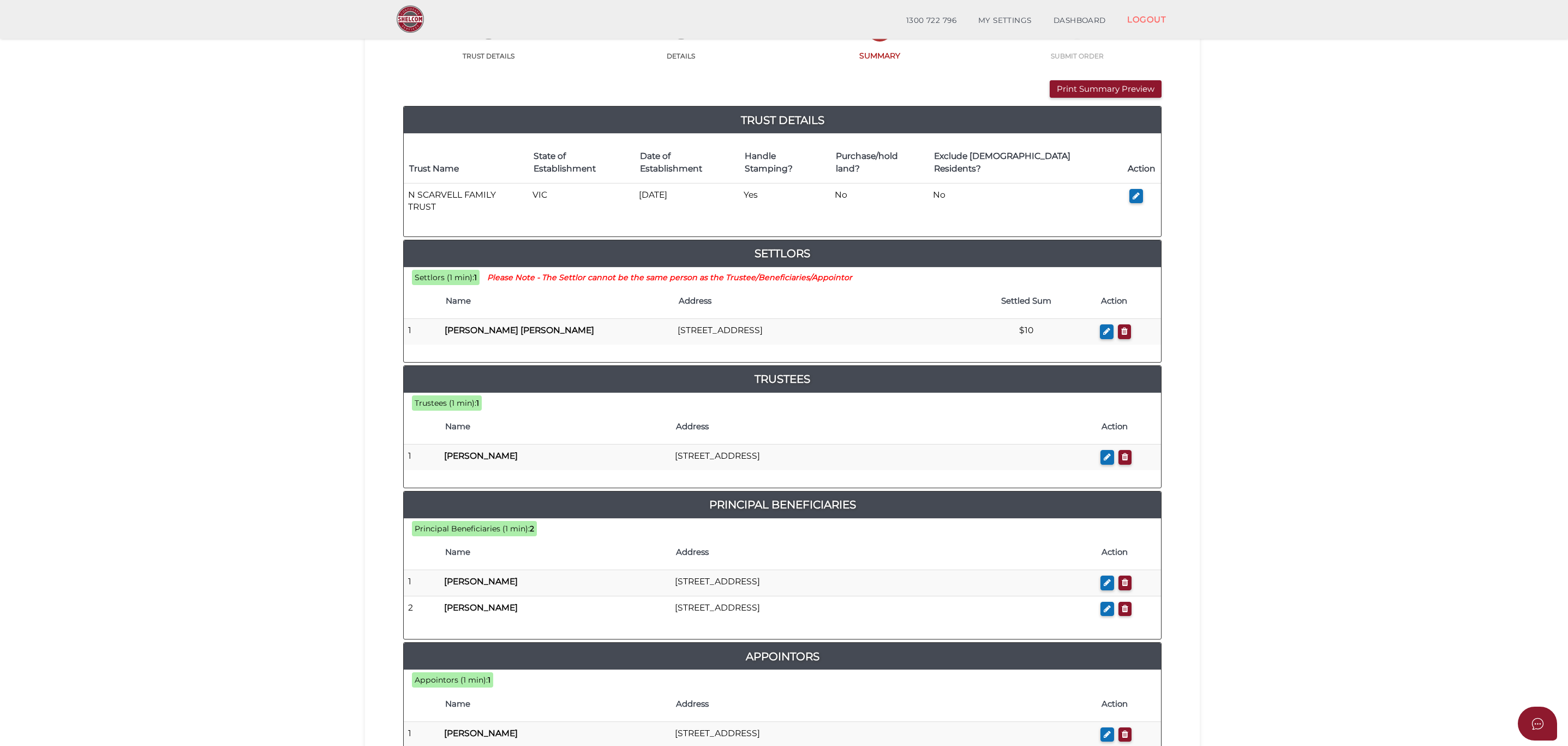
scroll to position [333, 0]
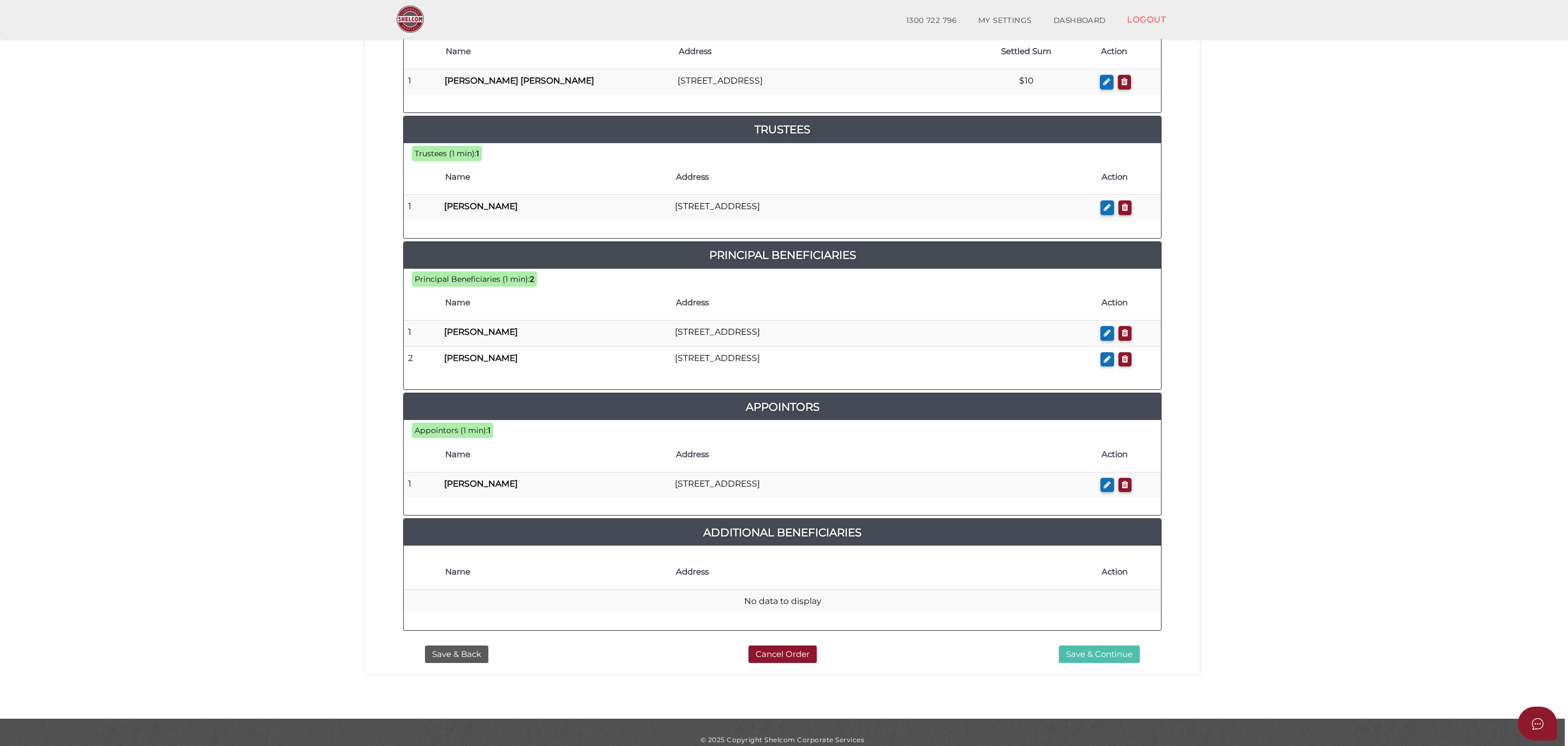
click at [1047, 497] on button "Save & Continue" at bounding box center [1099, 654] width 81 height 18
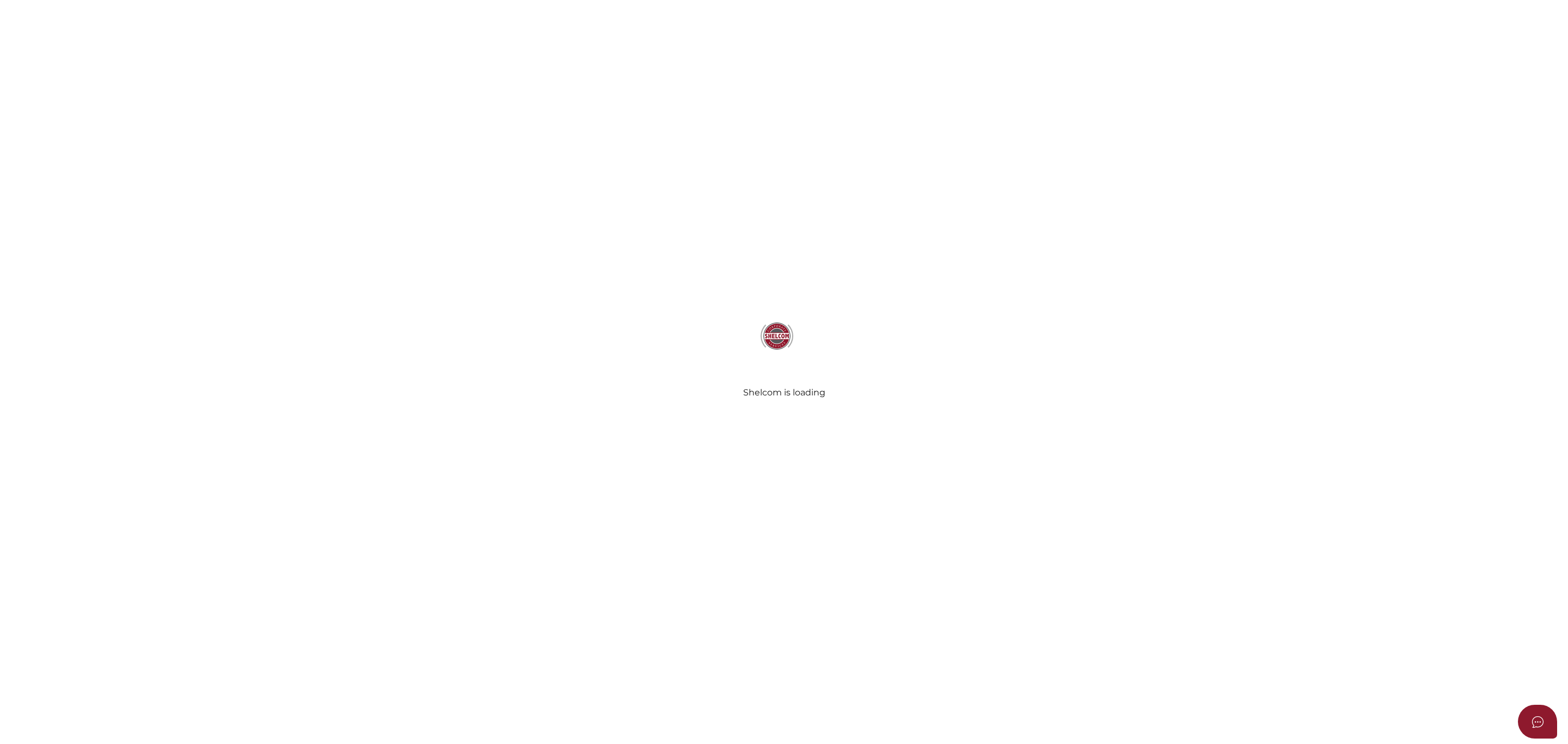
select select "Comb Binding"
radio input "true"
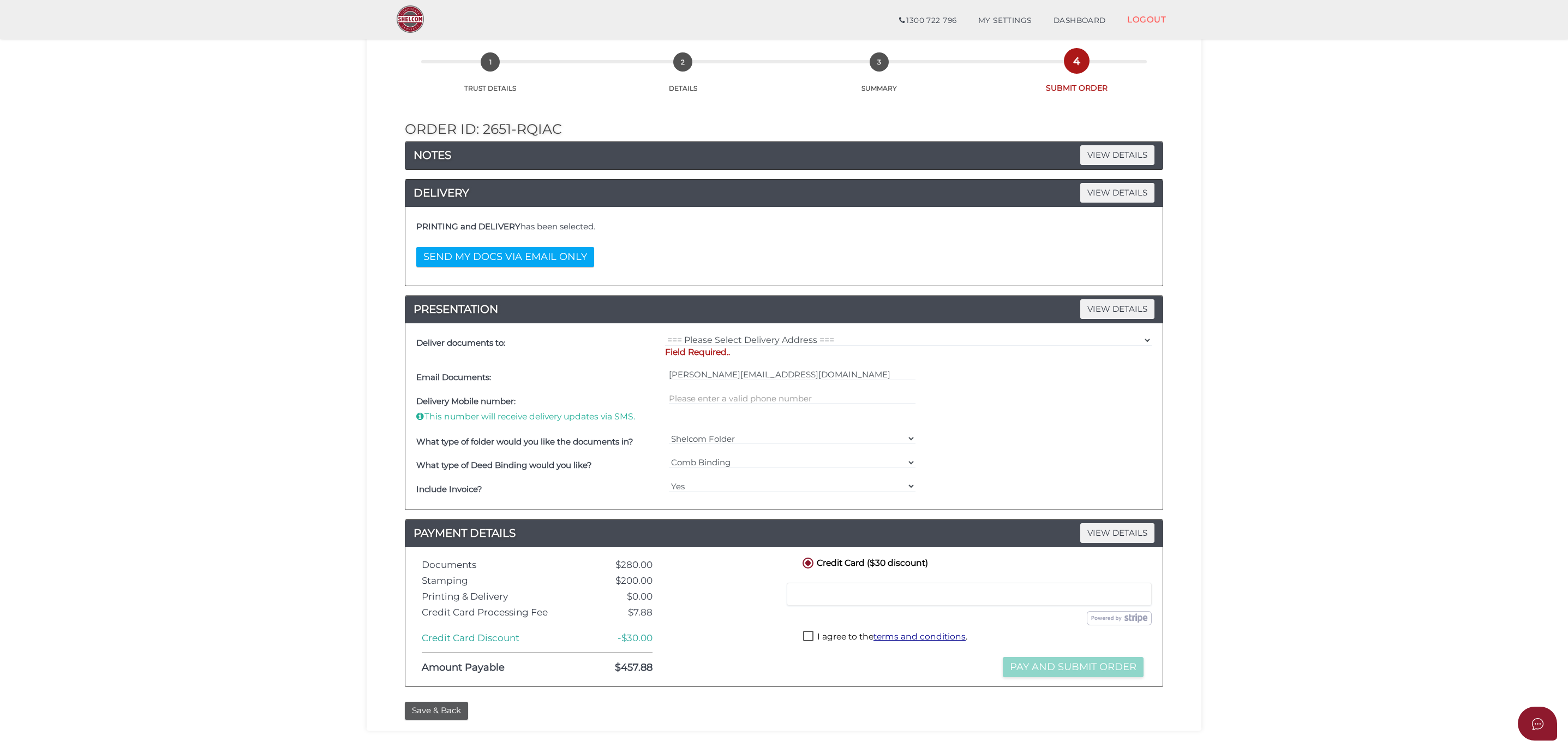
scroll to position [126, 0]
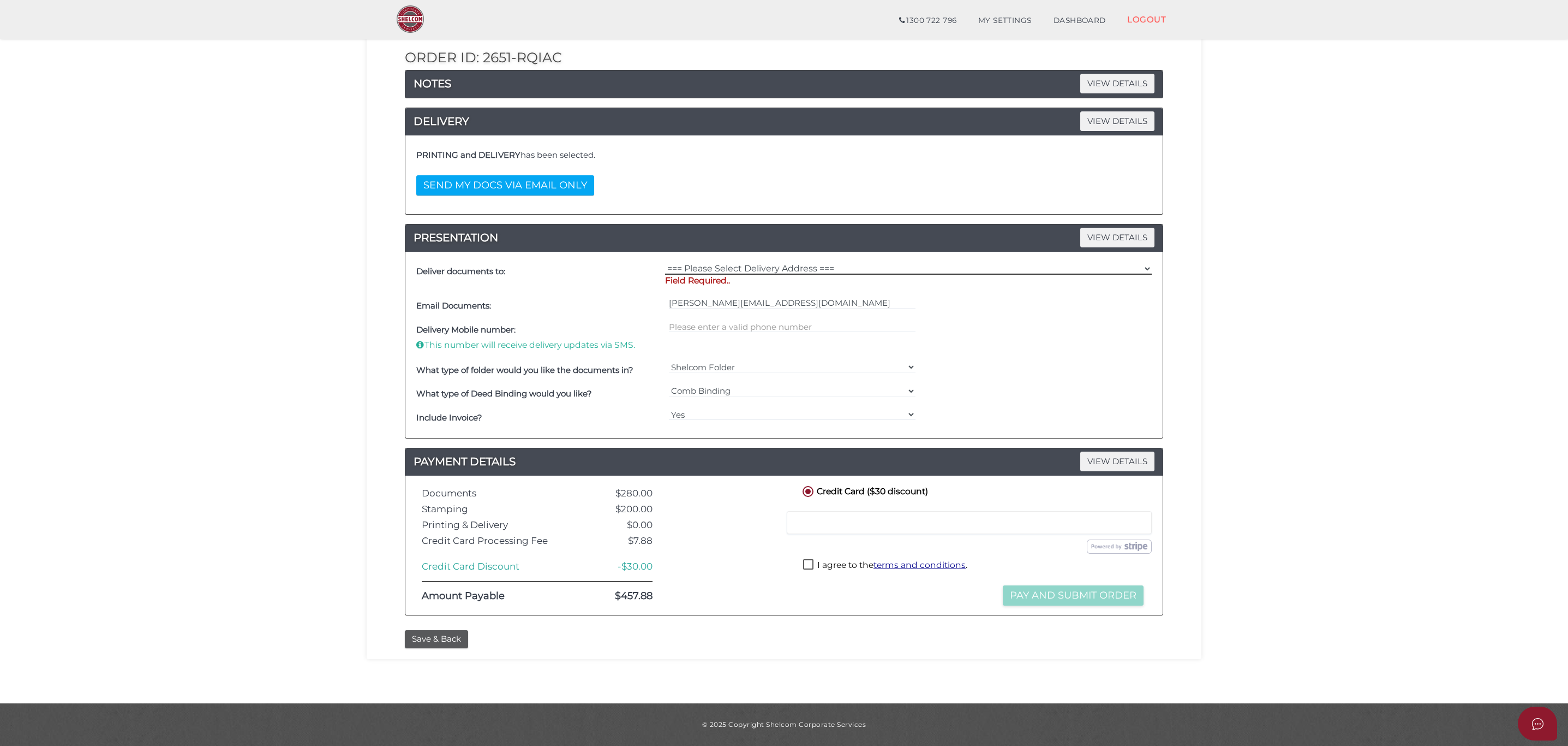
click at [814, 272] on select "=== Please Select Delivery Address === (User Address - [PERSON_NAME]) [STREET_A…" at bounding box center [908, 269] width 486 height 12
select select "0"
click at [665, 271] on select "=== Please Select Delivery Address === (User Address - [PERSON_NAME]) [STREET_A…" at bounding box center [908, 269] width 486 height 12
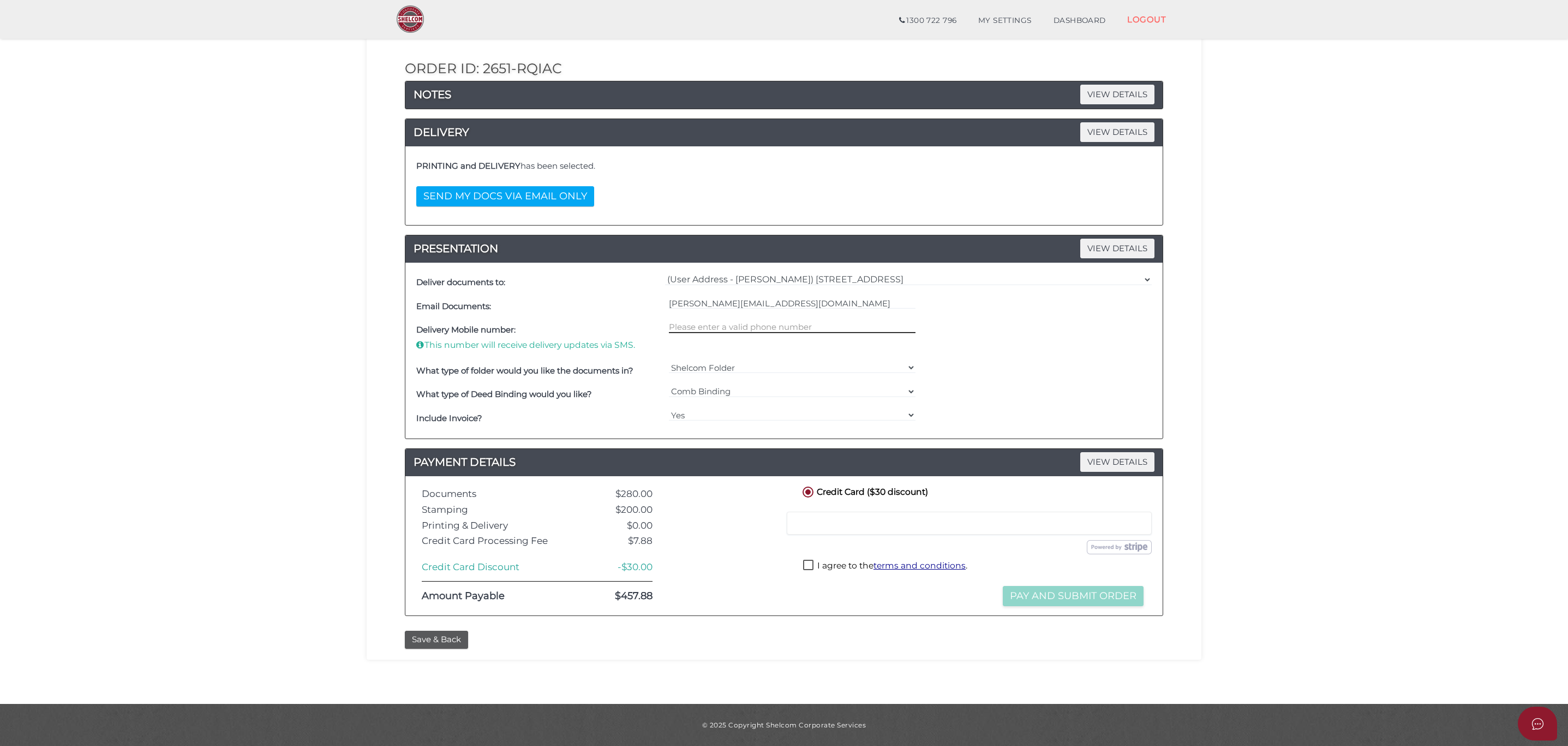
click at [773, 321] on input "text" at bounding box center [792, 327] width 247 height 12
type input "0411299843"
click at [756, 359] on div "Shelcom Folder === Please Select === Shelcom Folder Client Supplied Folder No F…" at bounding box center [792, 371] width 253 height 24
click at [748, 364] on select "Shelcom Folder === Please Select === Shelcom Folder Client Supplied Folder No F…" at bounding box center [792, 368] width 247 height 12
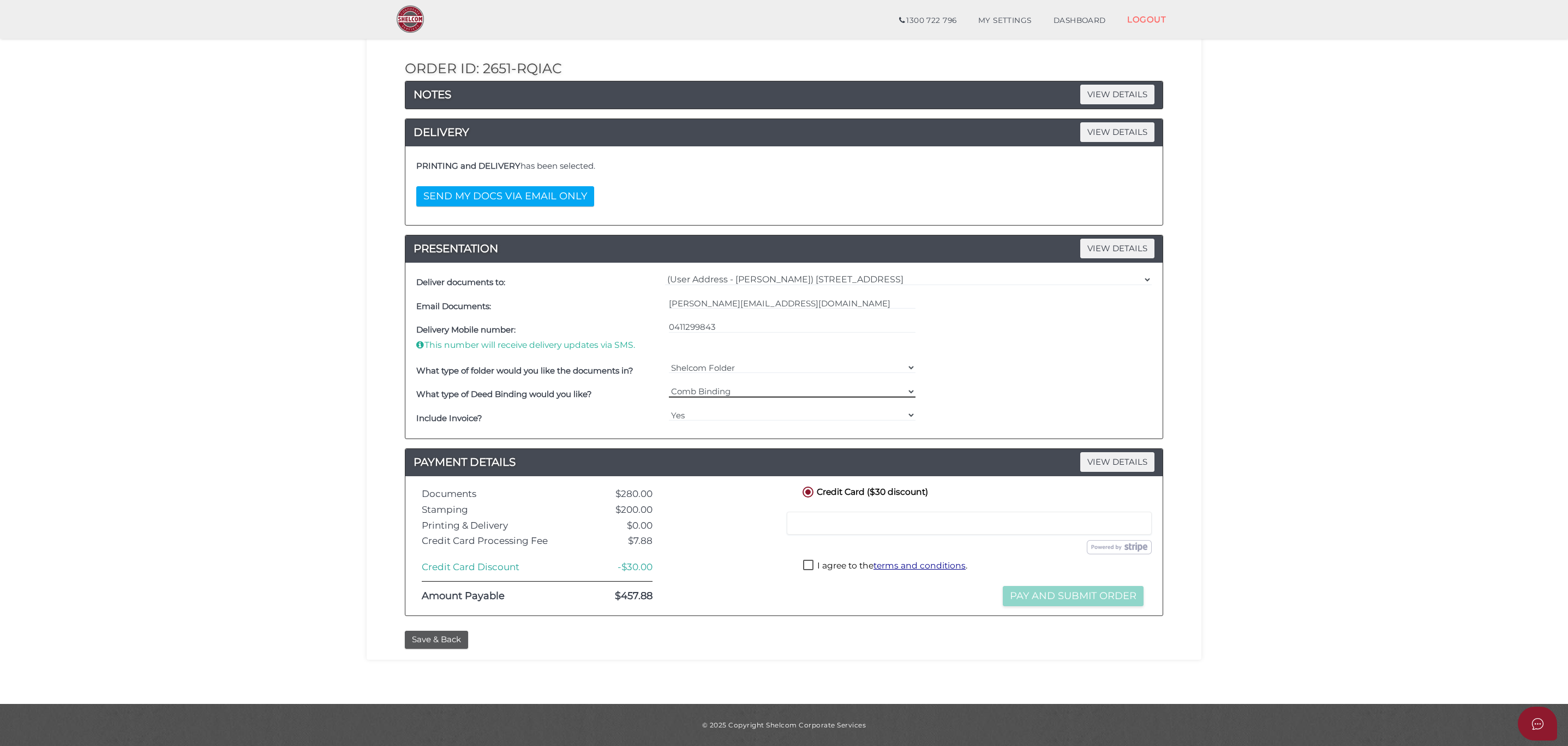
click at [737, 388] on select "=== Please Select === Comb Binding No Binding" at bounding box center [792, 392] width 247 height 12
click at [736, 364] on select "Shelcom Folder === Please Select === Shelcom Folder Client Supplied Folder No F…" at bounding box center [792, 368] width 247 height 12
click at [729, 412] on select "Yes No" at bounding box center [792, 415] width 247 height 12
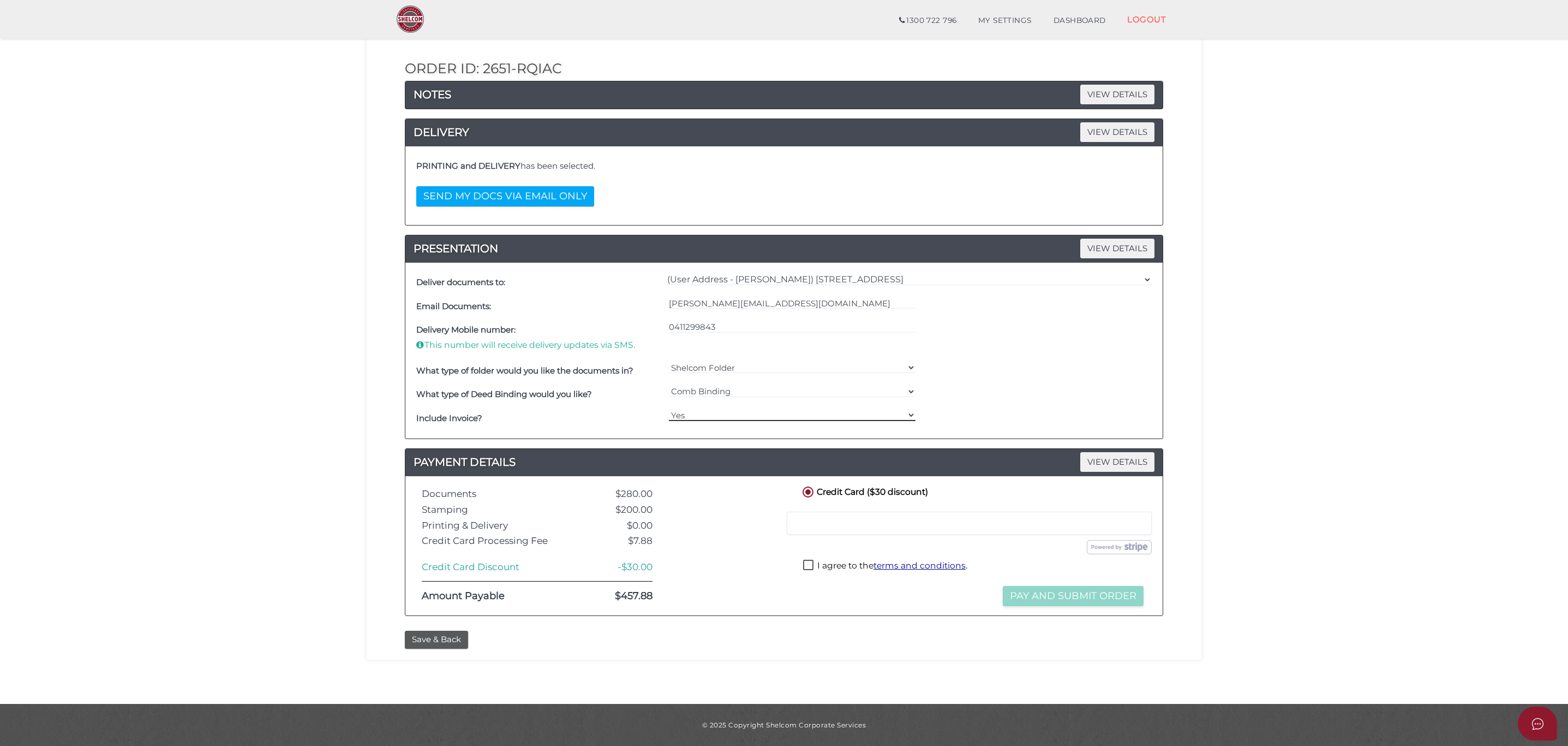
click at [729, 412] on select "Yes No" at bounding box center [792, 415] width 247 height 12
click at [428, 639] on button "Save & Back" at bounding box center [436, 639] width 63 height 18
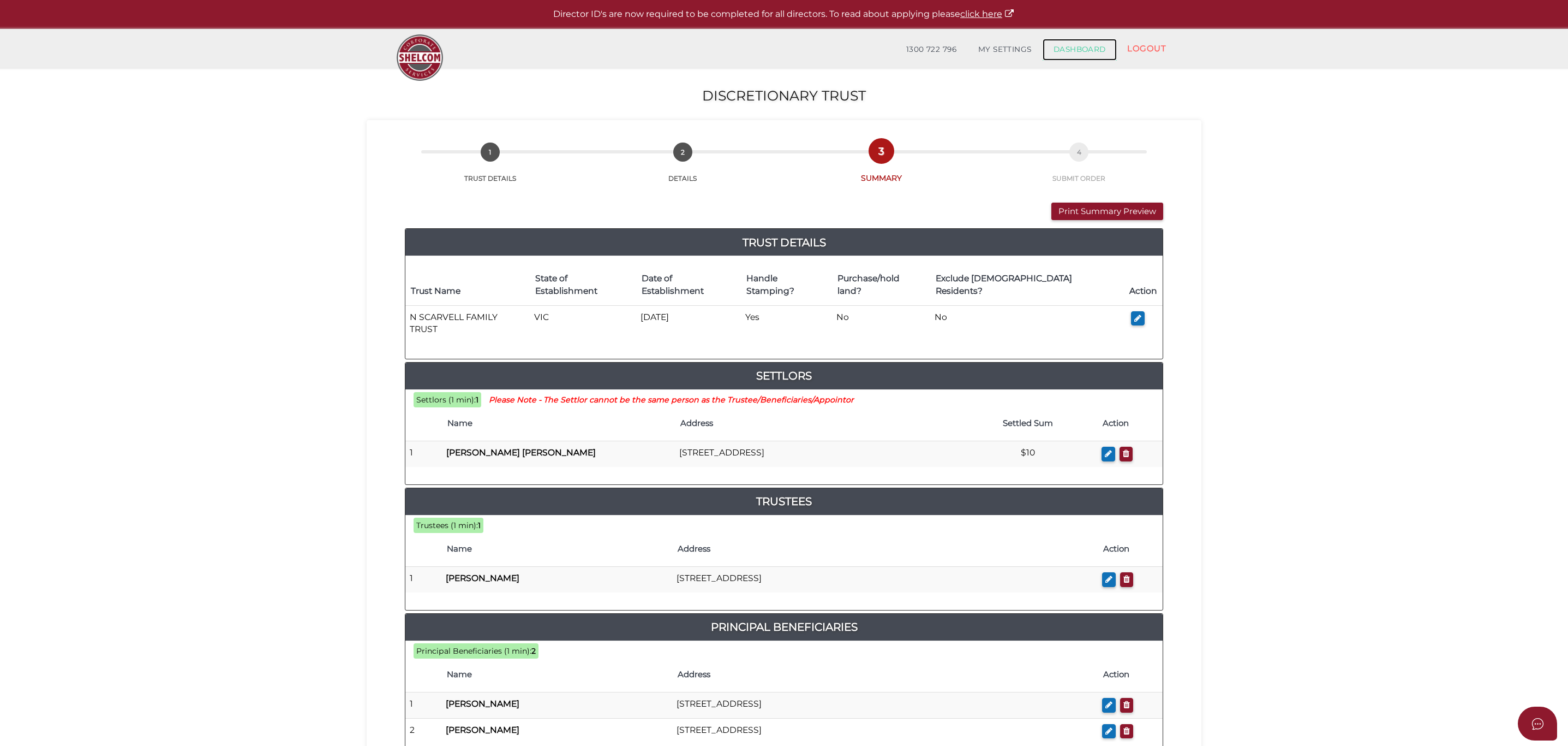
click at [1064, 46] on link "DASHBOARD" at bounding box center [1080, 49] width 74 height 22
